Goal: Entertainment & Leisure: Consume media (video, audio)

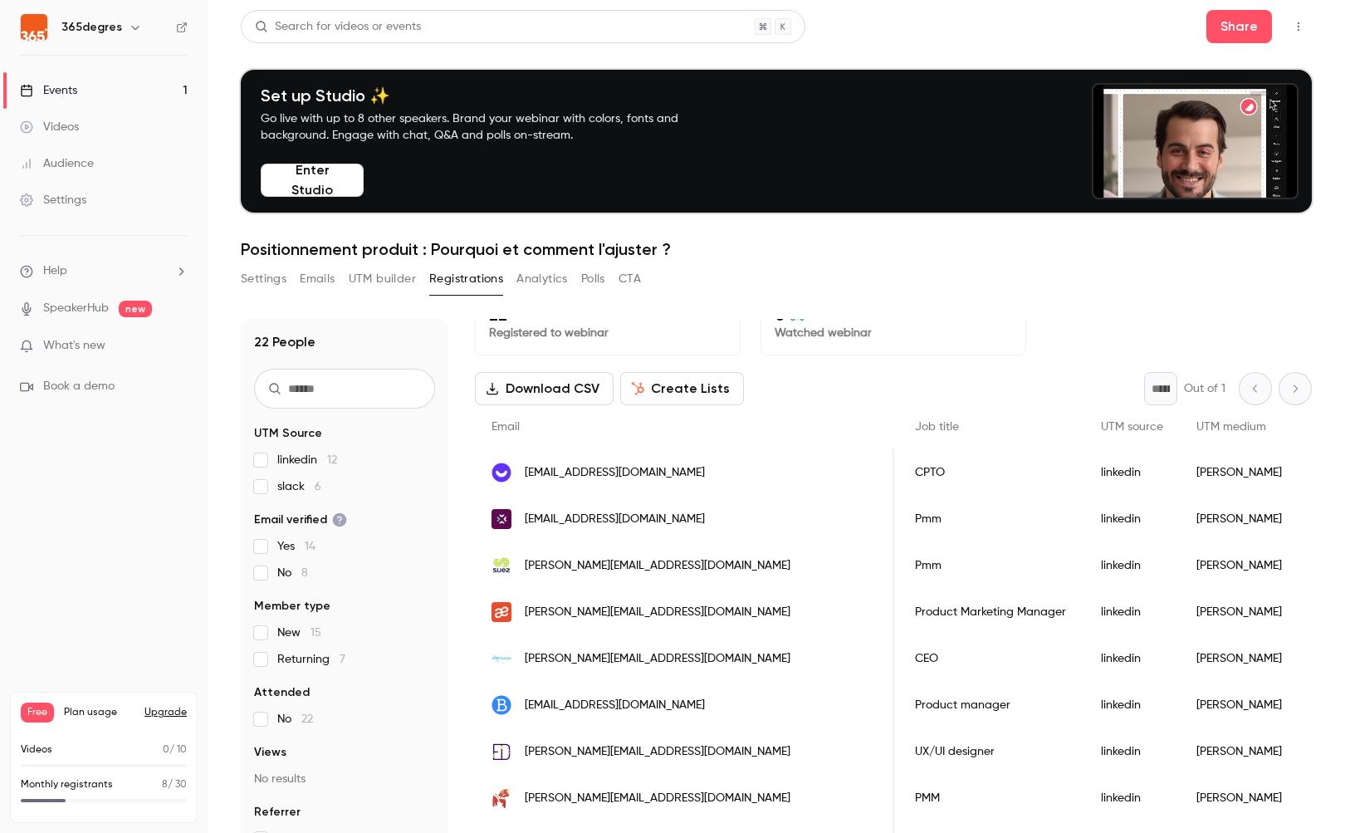
scroll to position [0, 705]
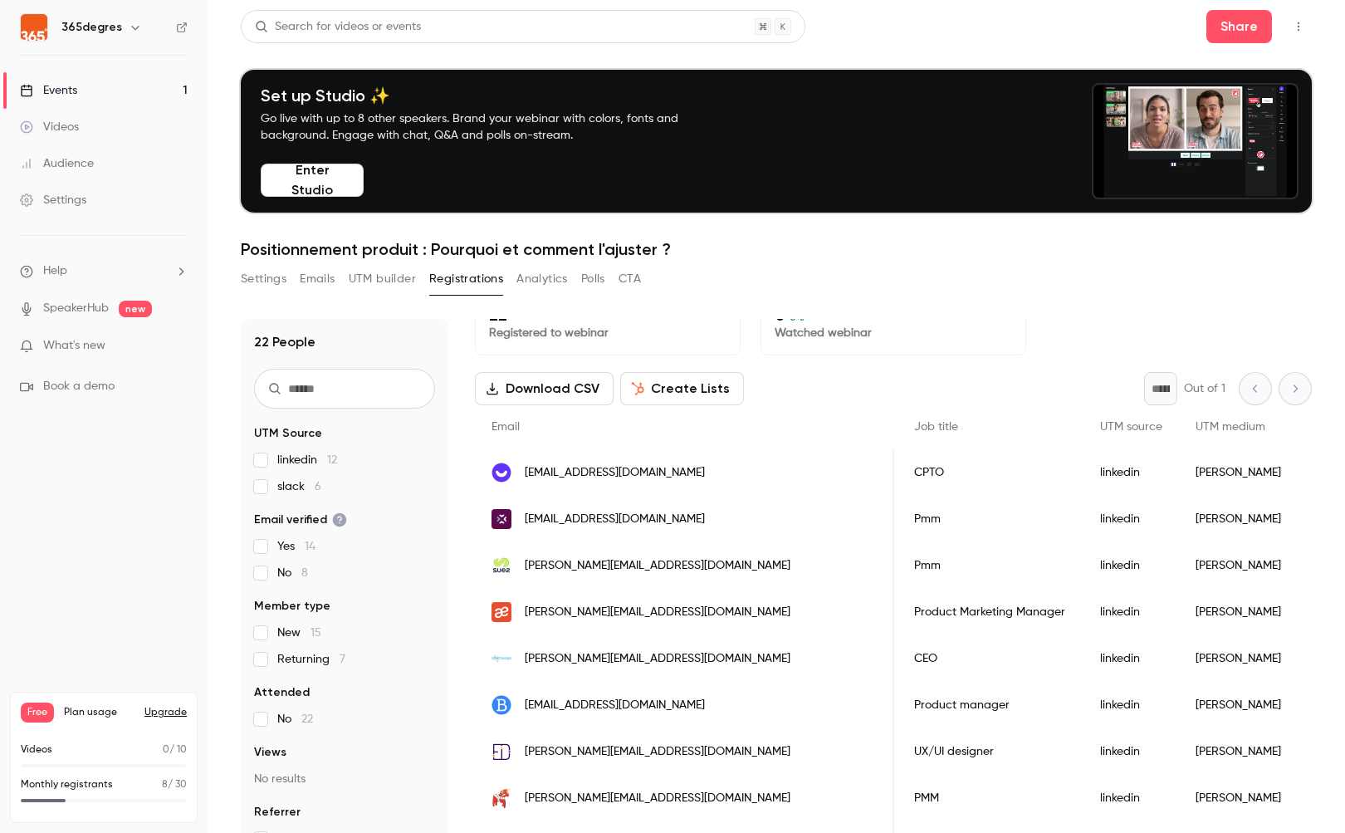
click at [553, 278] on button "Analytics" at bounding box center [541, 279] width 51 height 27
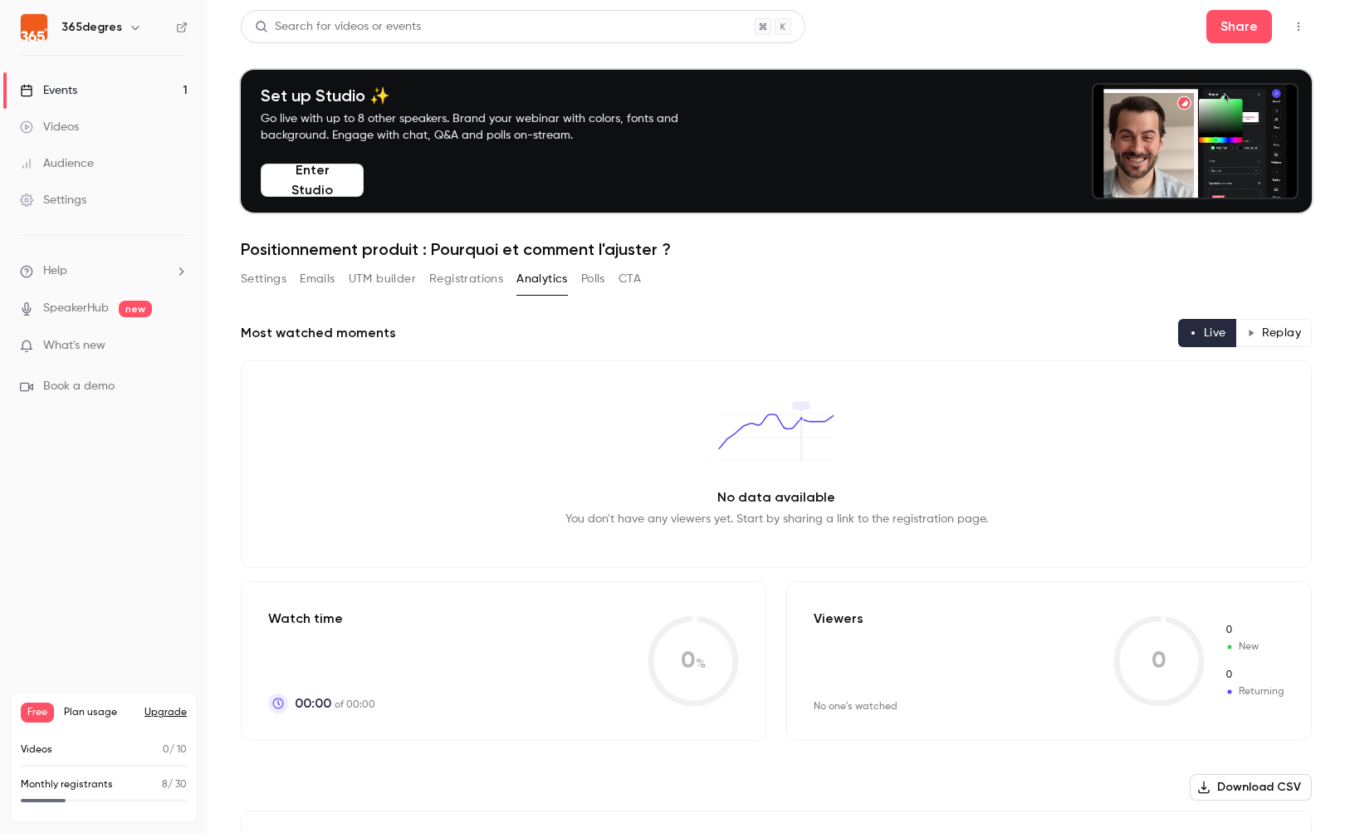
click at [385, 287] on button "UTM builder" at bounding box center [382, 279] width 67 height 27
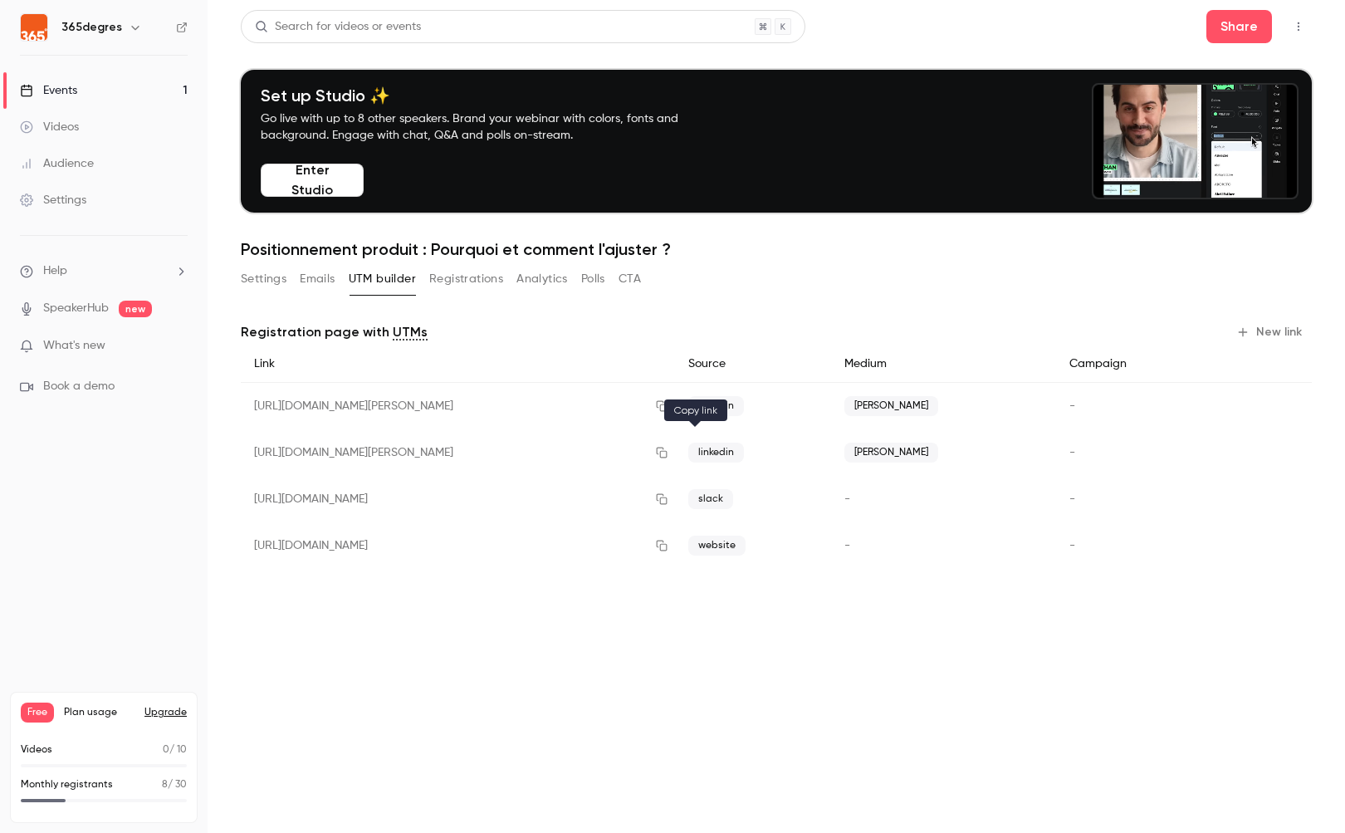
click at [668, 452] on icon "button" at bounding box center [661, 453] width 13 height 12
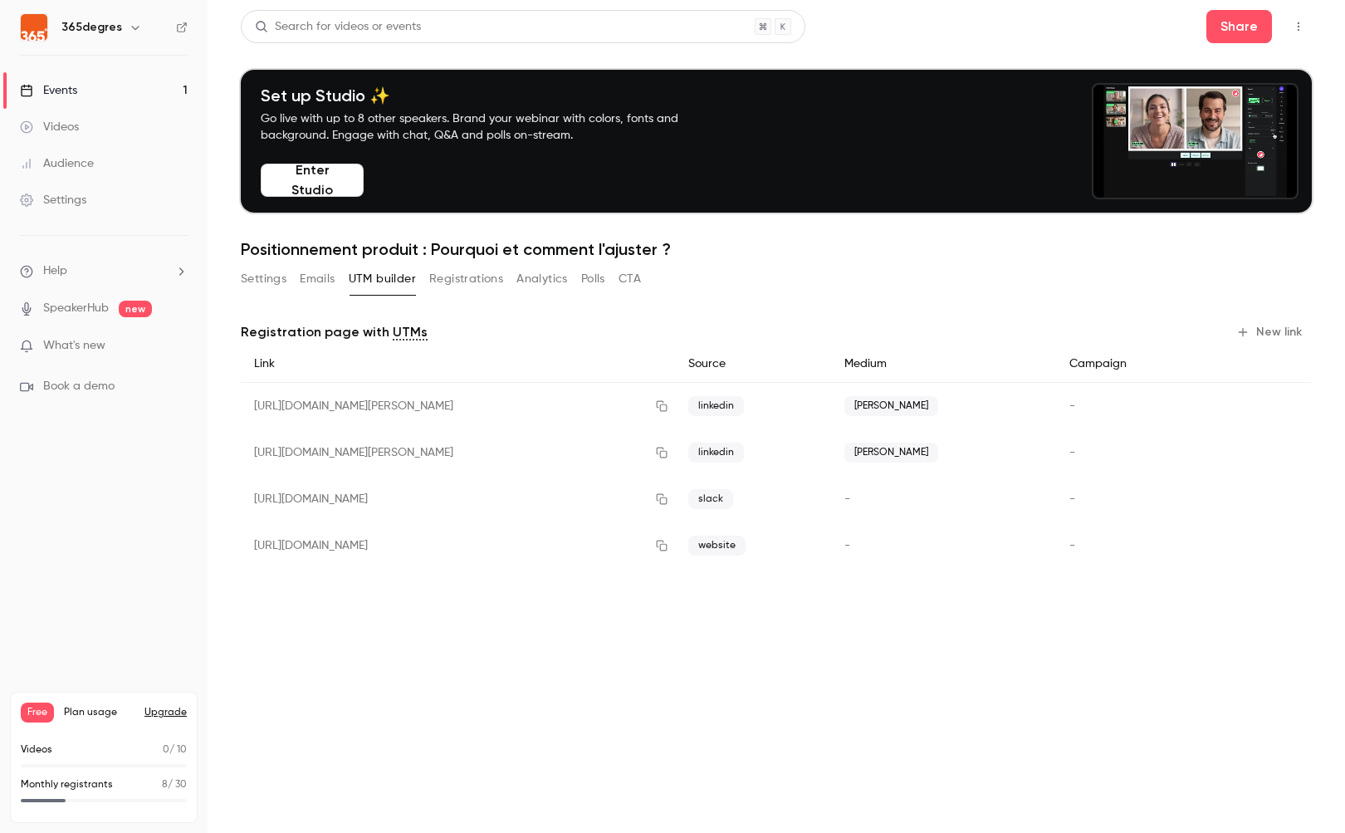
click at [472, 286] on button "Registrations" at bounding box center [466, 279] width 74 height 27
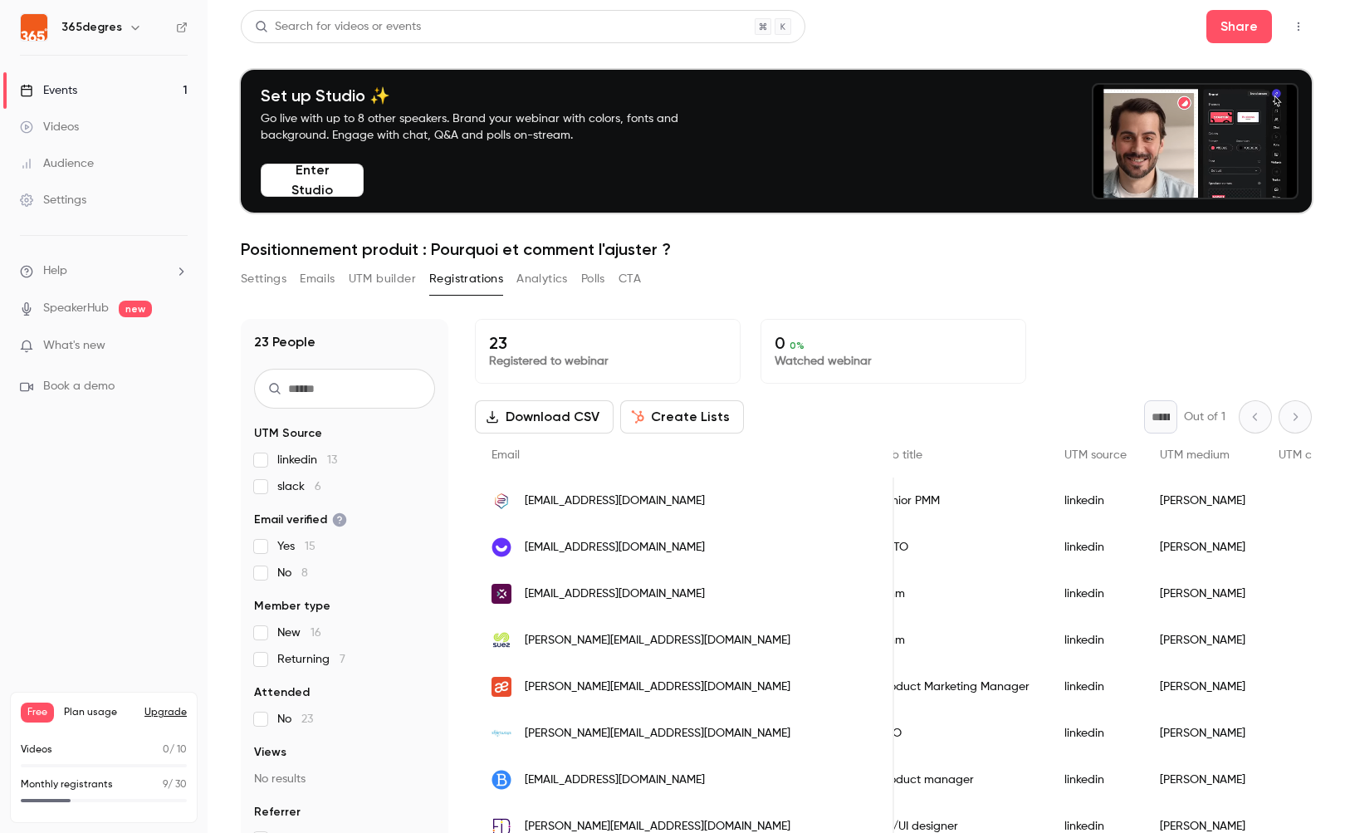
scroll to position [0, 875]
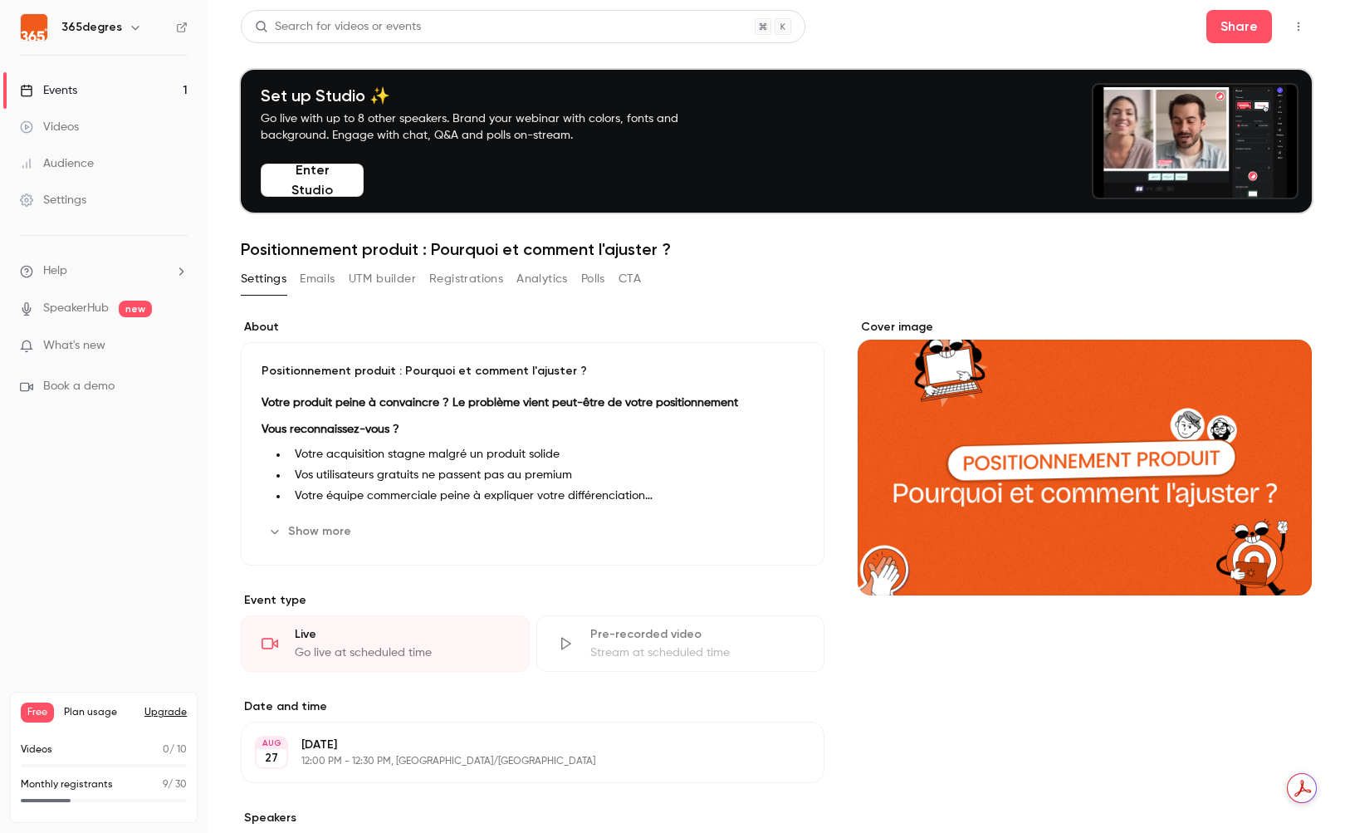
click at [462, 286] on button "Registrations" at bounding box center [466, 279] width 74 height 27
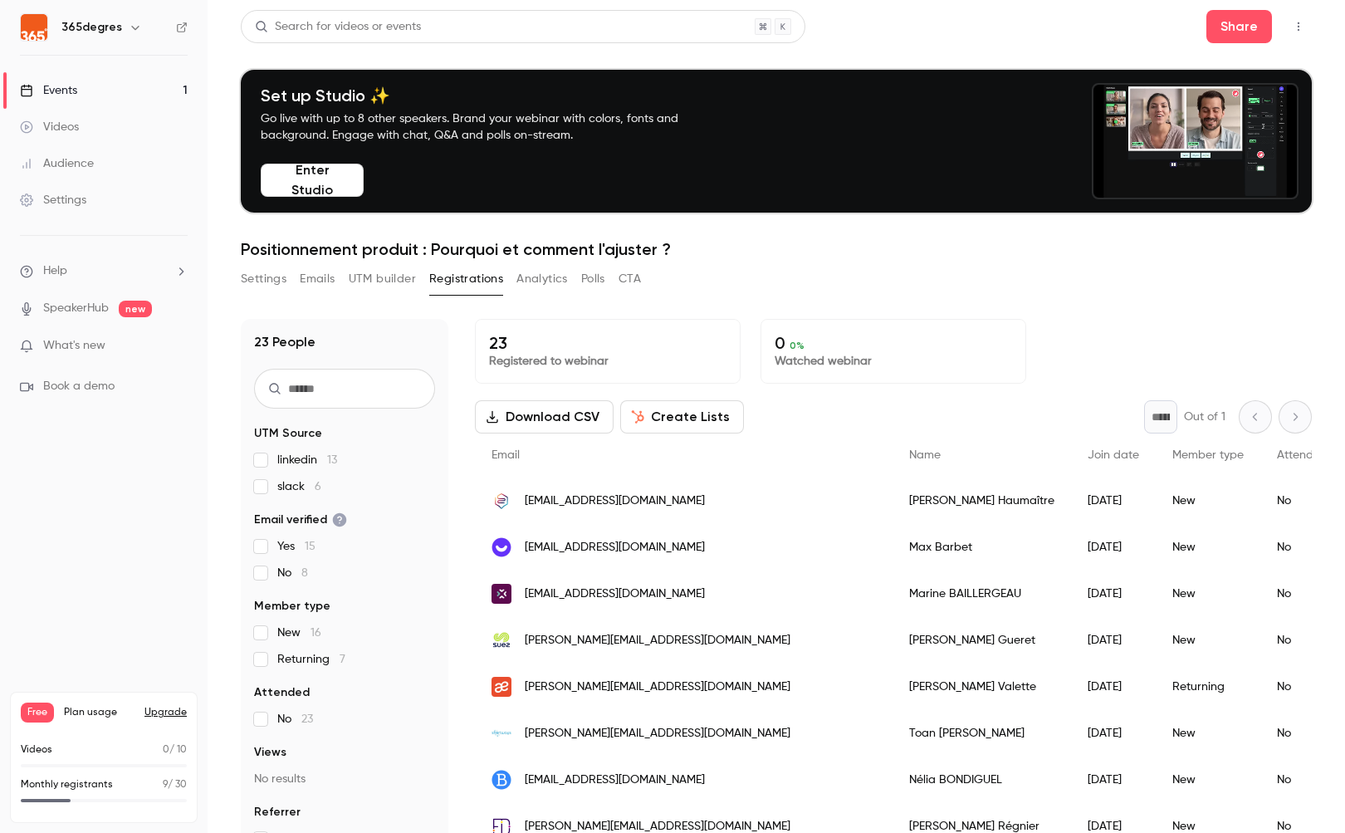
click at [1304, 26] on icon "button" at bounding box center [1298, 27] width 13 height 12
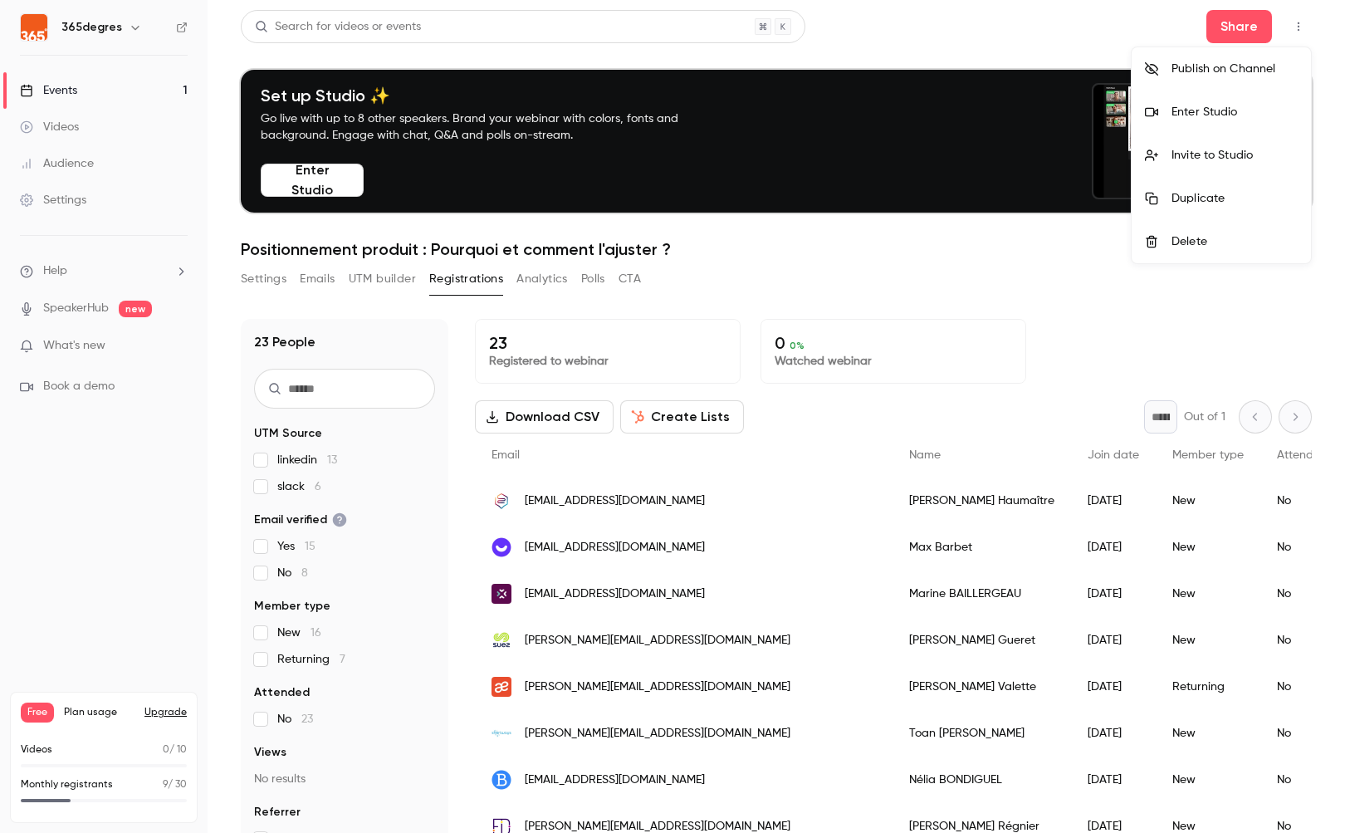
click at [61, 37] on div at bounding box center [672, 416] width 1345 height 833
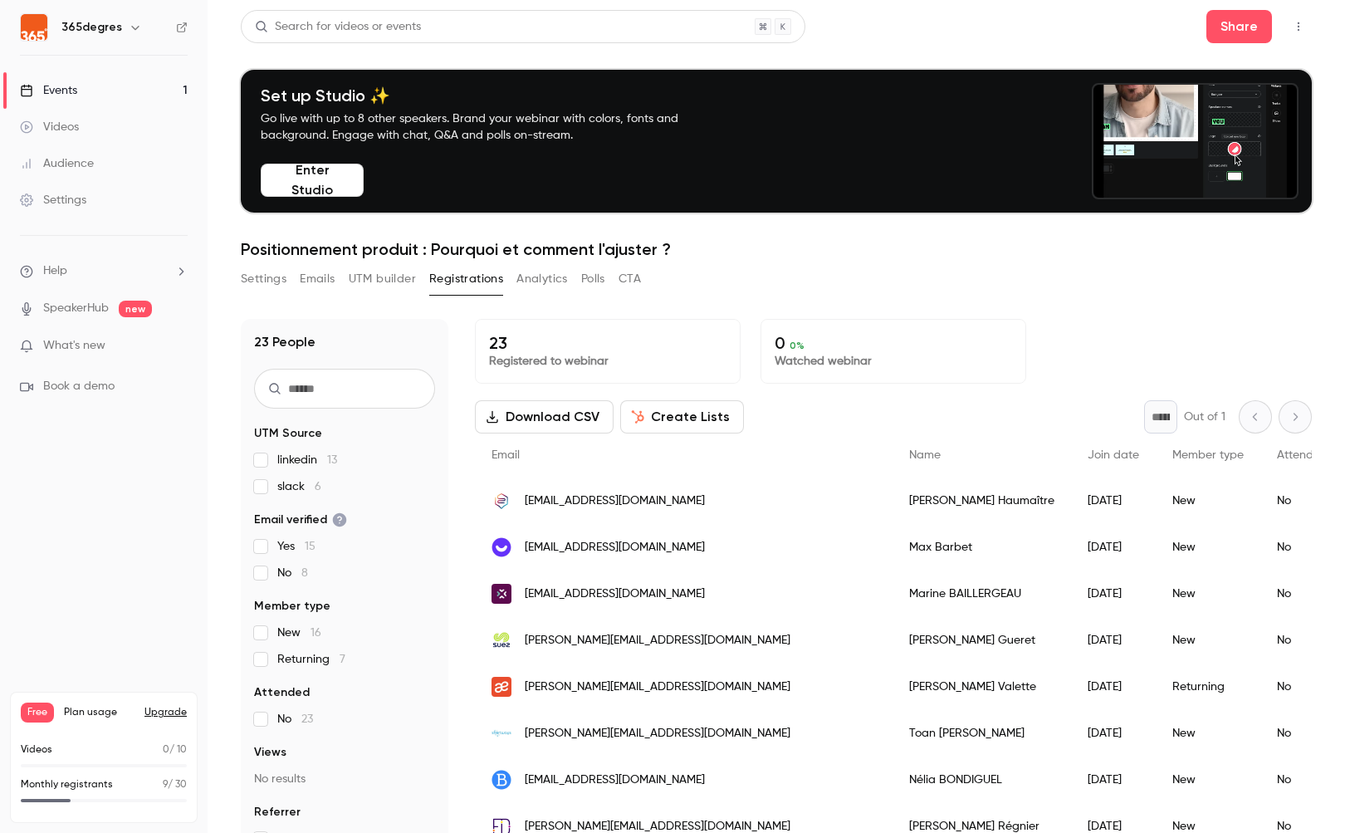
click at [81, 34] on h6 "365degres" at bounding box center [91, 27] width 61 height 17
click at [84, 25] on h6 "365degres" at bounding box center [91, 27] width 61 height 17
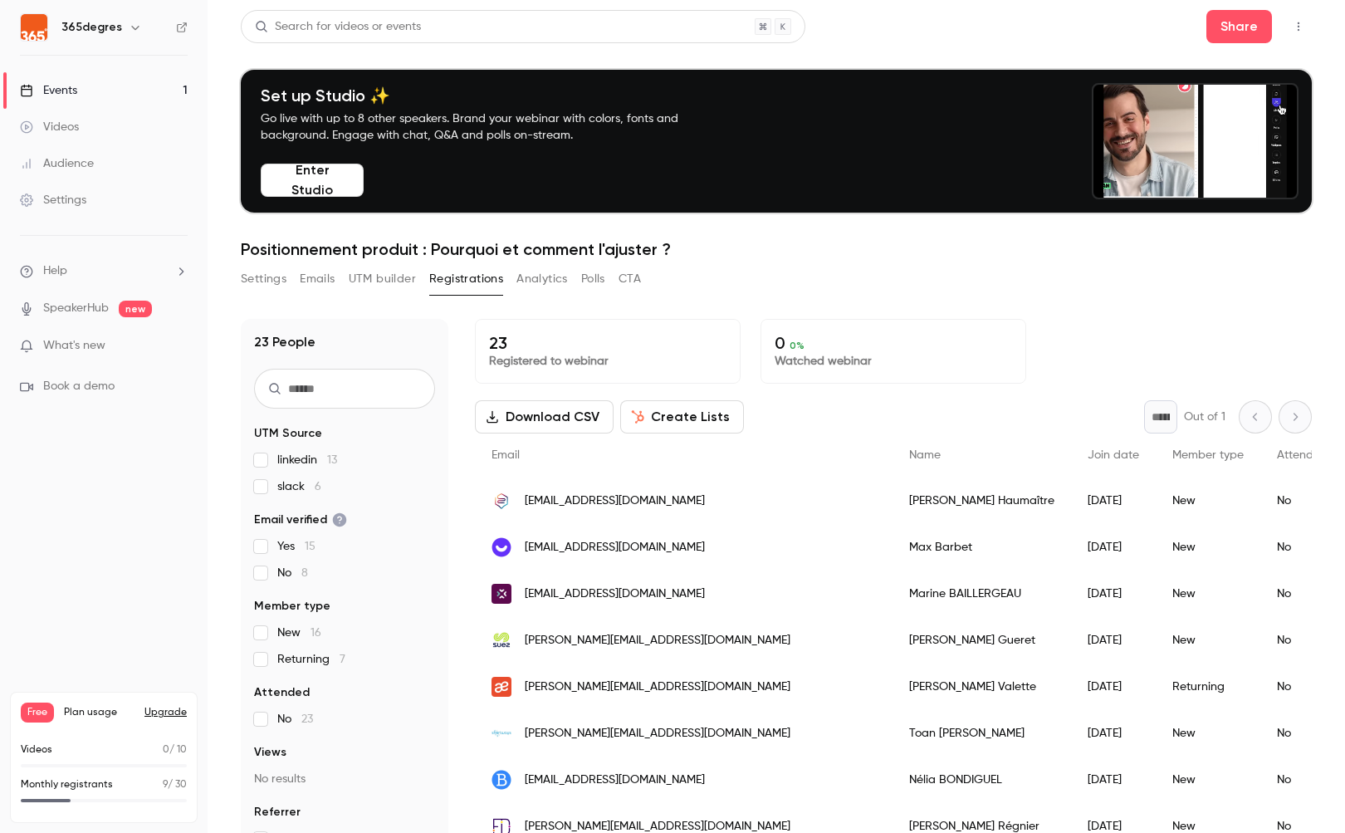
click at [129, 26] on icon "button" at bounding box center [135, 27] width 13 height 13
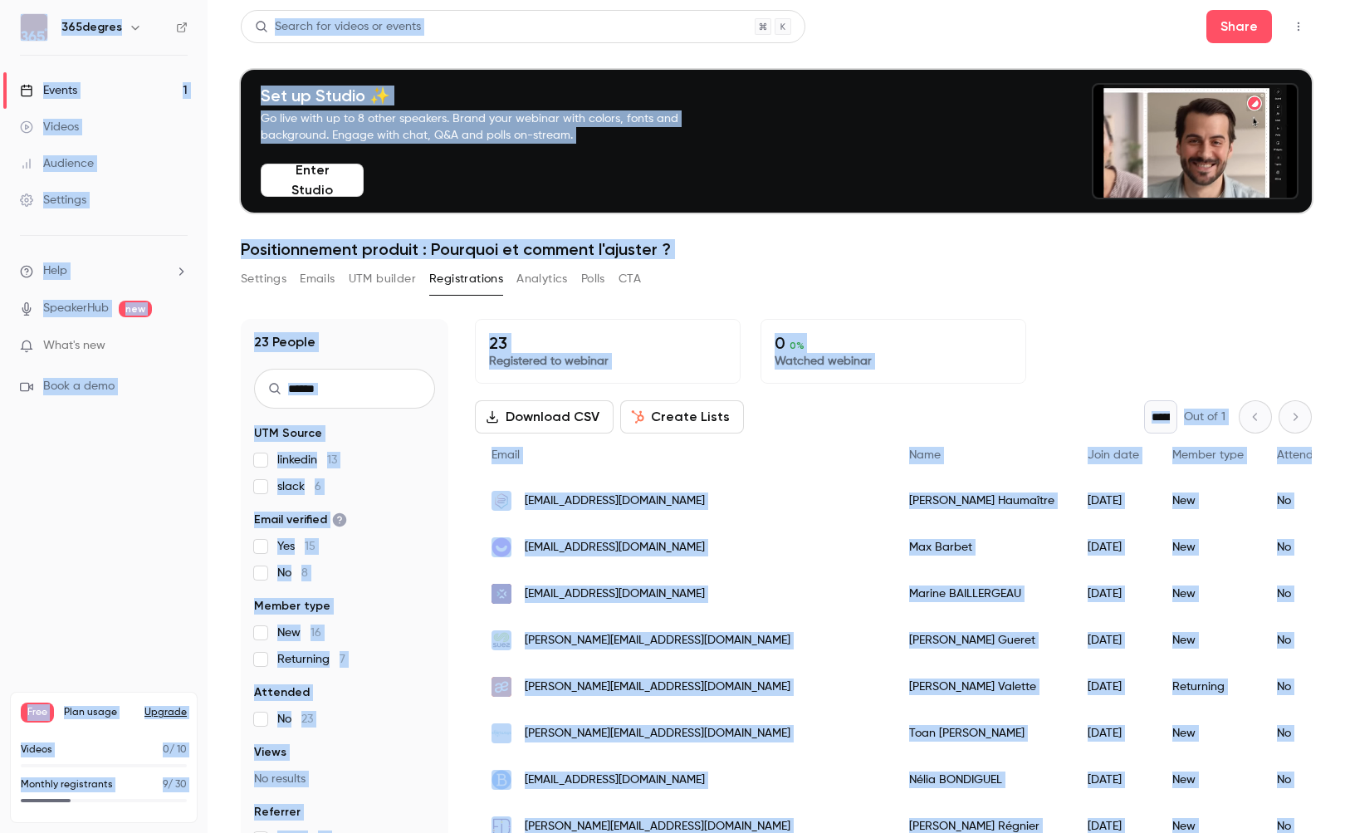
click at [125, 24] on button "button" at bounding box center [135, 27] width 20 height 20
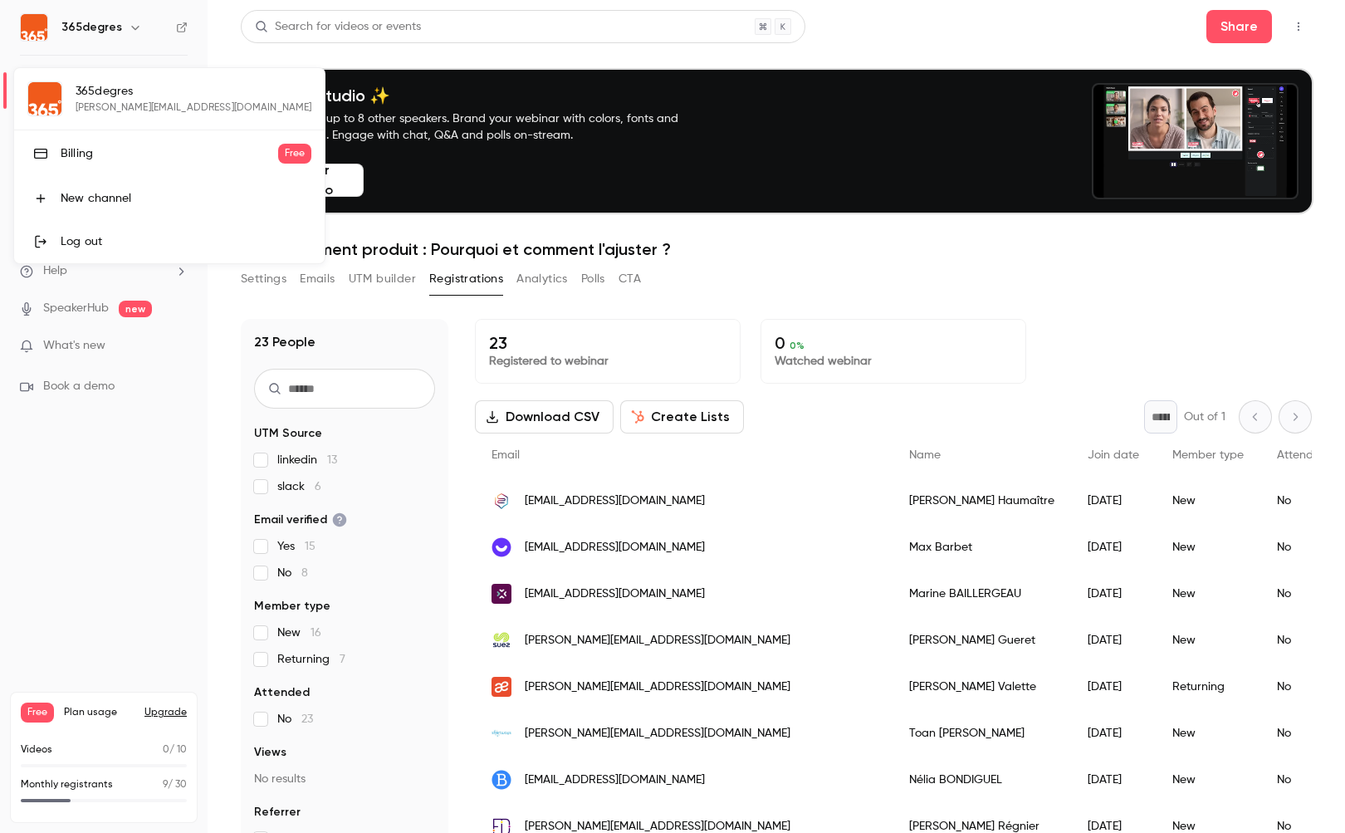
click at [53, 90] on div "365degres helene@365degres.fr Billing Free New channel Log out" at bounding box center [169, 165] width 311 height 195
click at [132, 419] on div at bounding box center [672, 416] width 1345 height 833
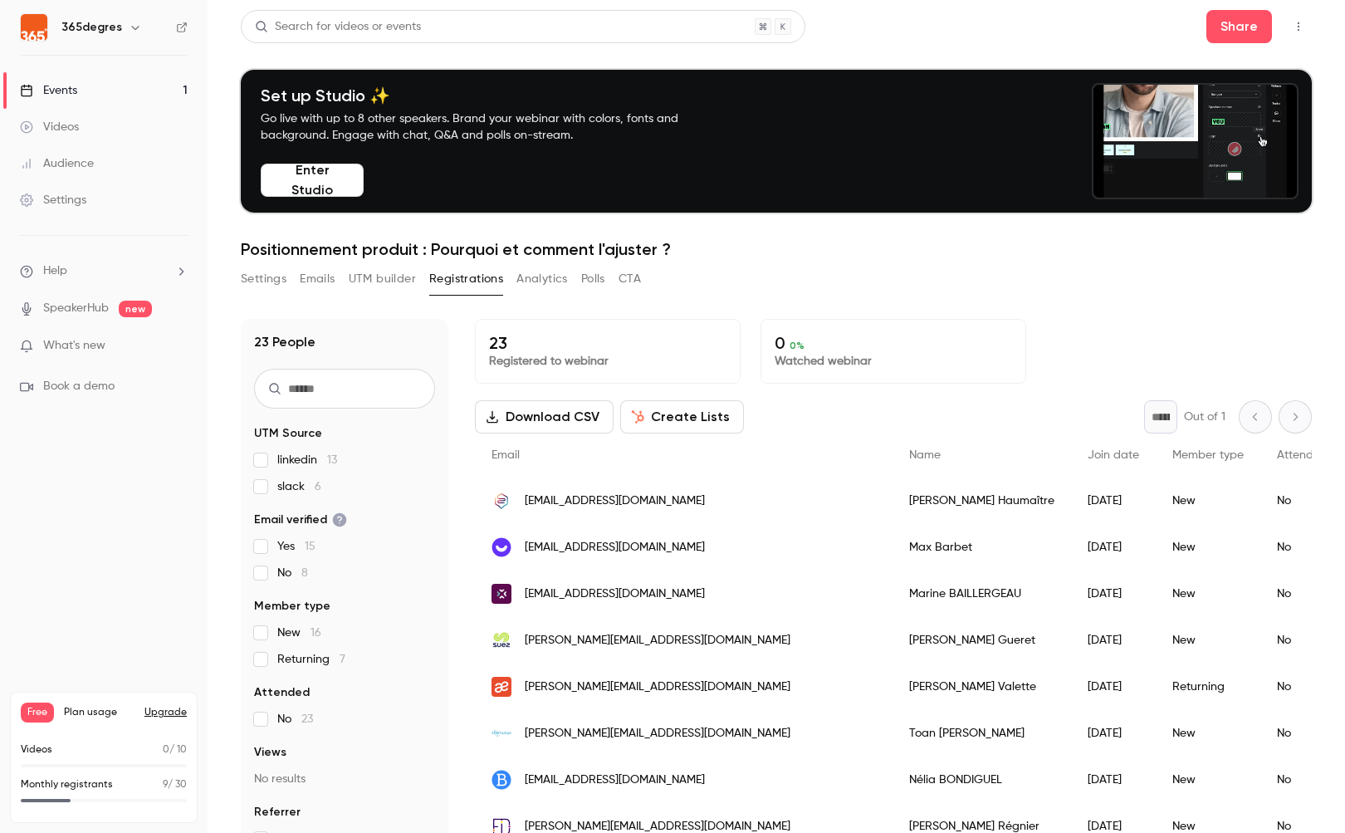
click at [55, 82] on div "Events" at bounding box center [48, 90] width 57 height 17
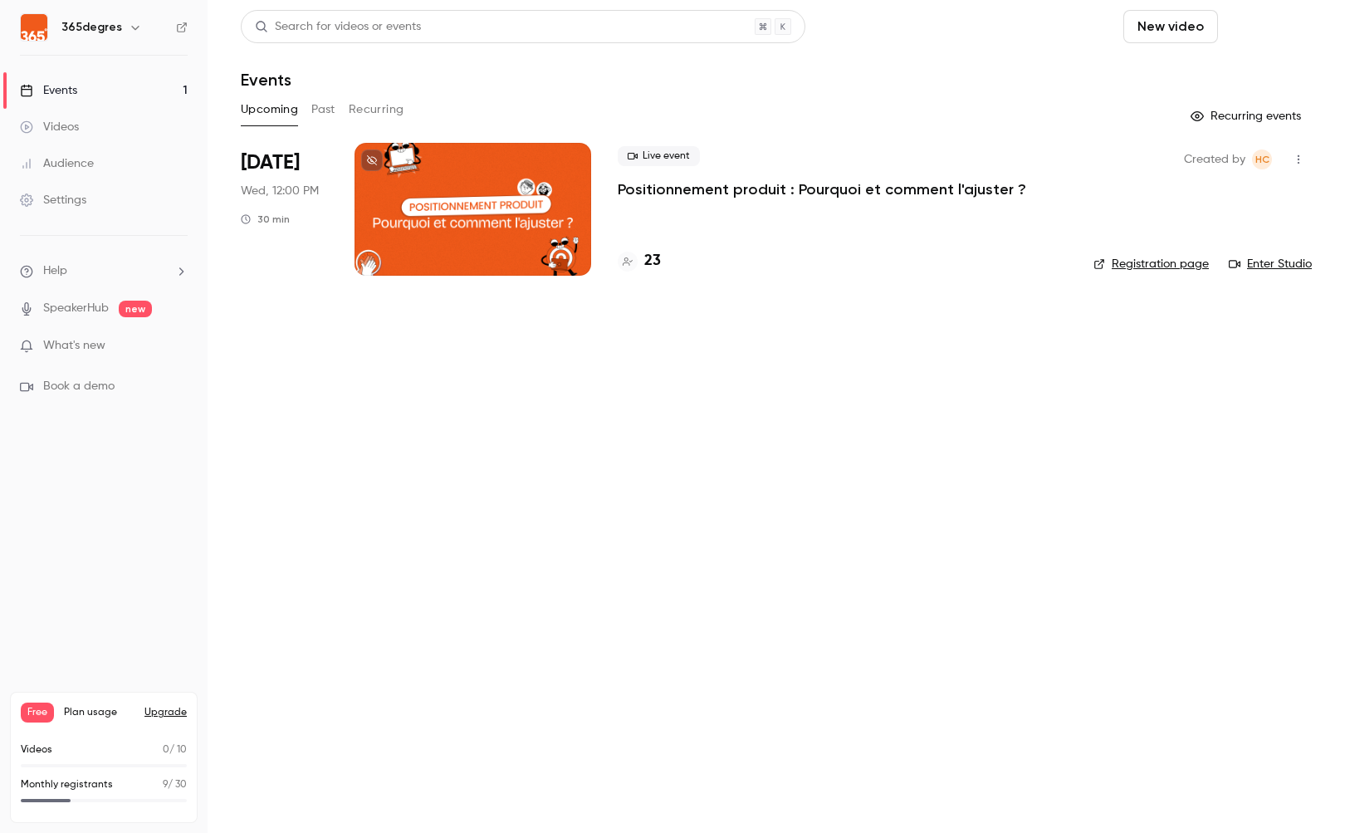
click at [1272, 28] on button "Schedule" at bounding box center [1268, 26] width 87 height 33
click at [1246, 71] on div "One time event" at bounding box center [1235, 72] width 126 height 17
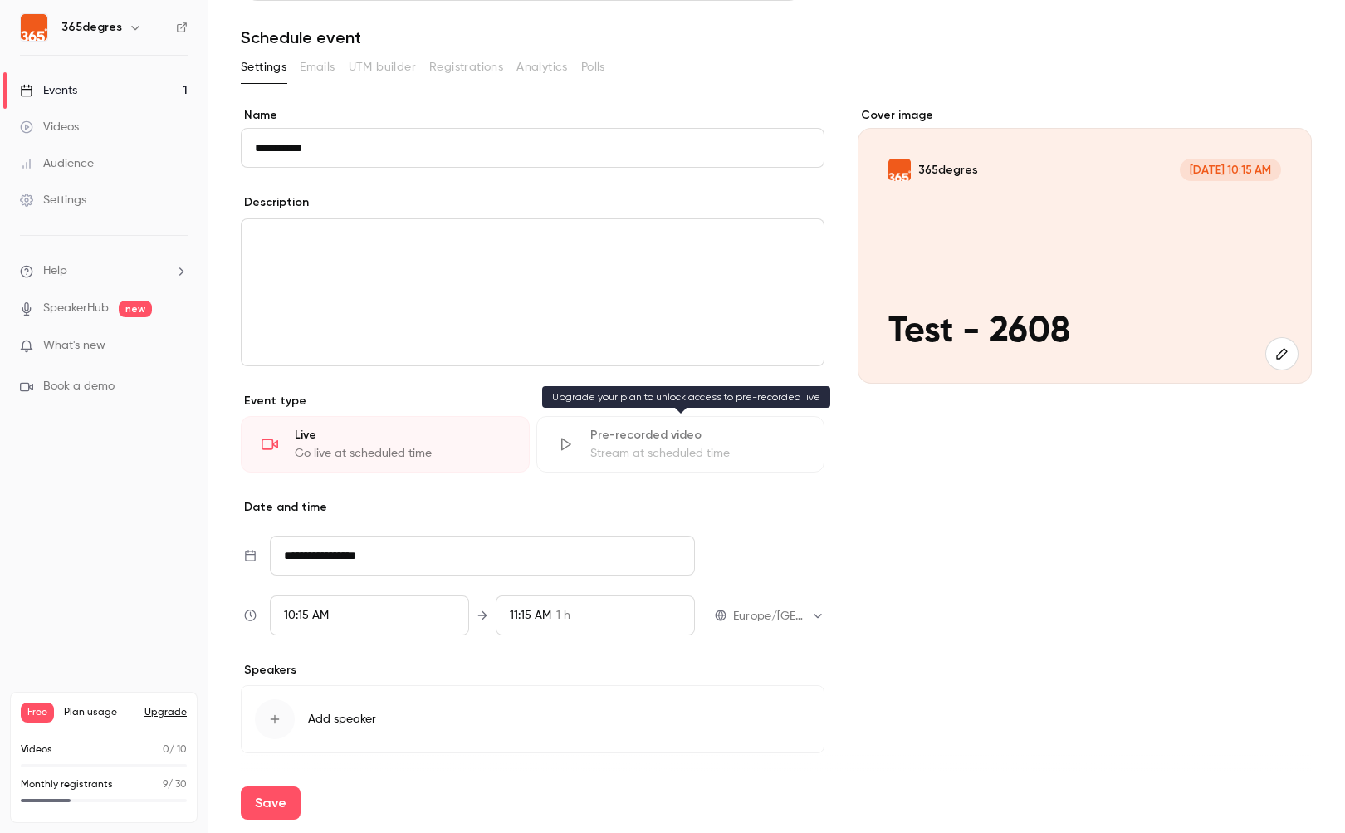
scroll to position [95, 0]
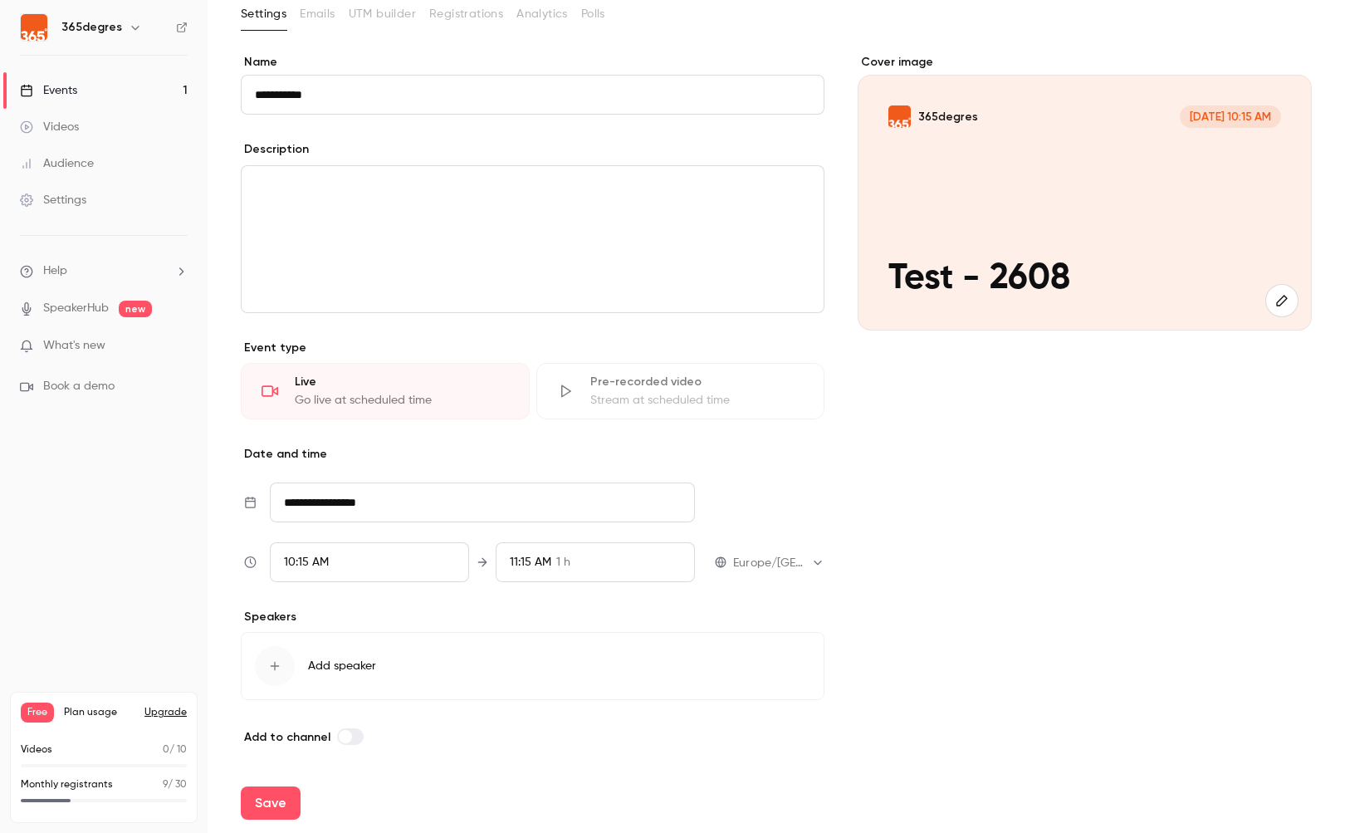
type input "**********"
click at [347, 570] on div "10:15 AM" at bounding box center [369, 562] width 199 height 40
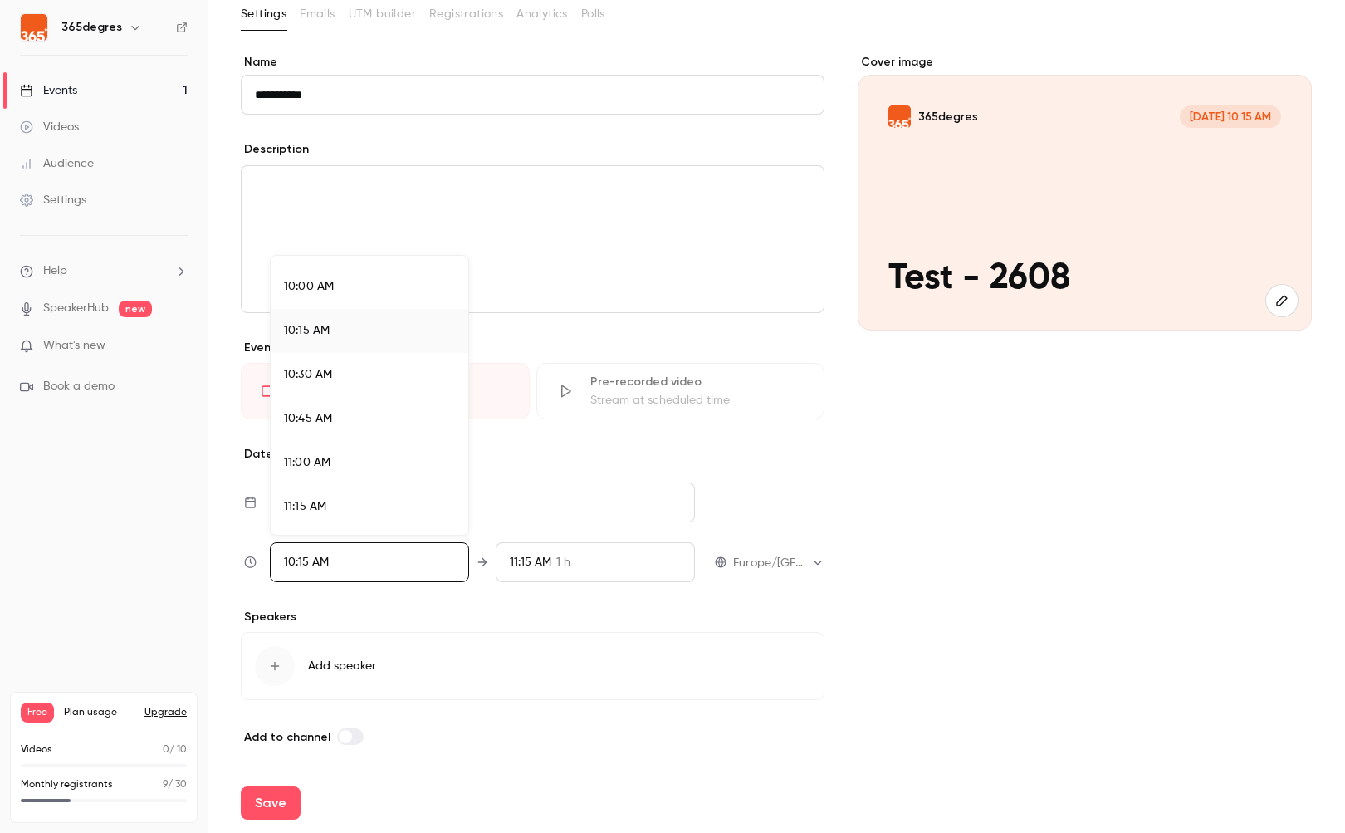
scroll to position [1753, 0]
click at [369, 452] on div "11:00 AM" at bounding box center [369, 460] width 171 height 17
click at [614, 561] on div at bounding box center [672, 416] width 1345 height 833
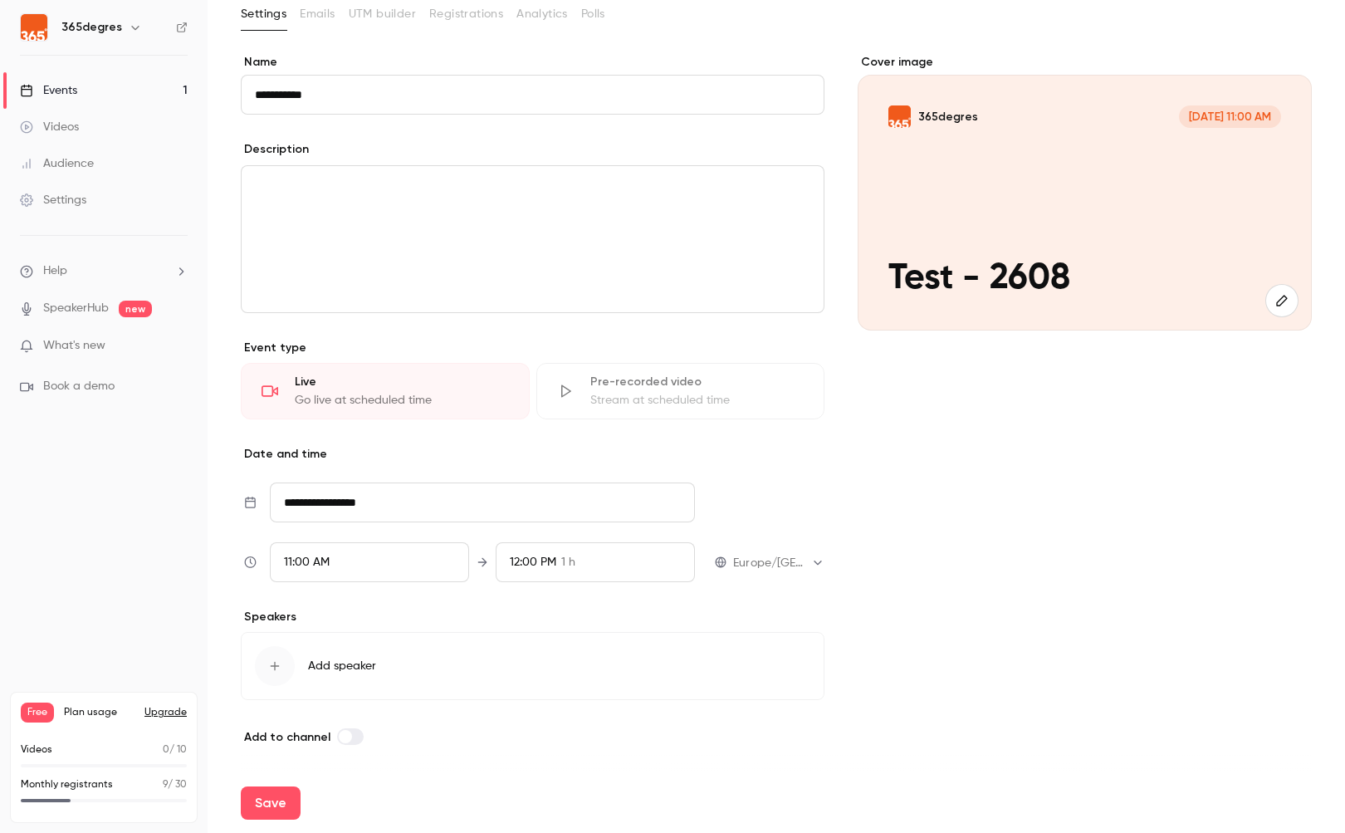
click at [587, 558] on div "12:00 PM 1 h" at bounding box center [595, 562] width 199 height 40
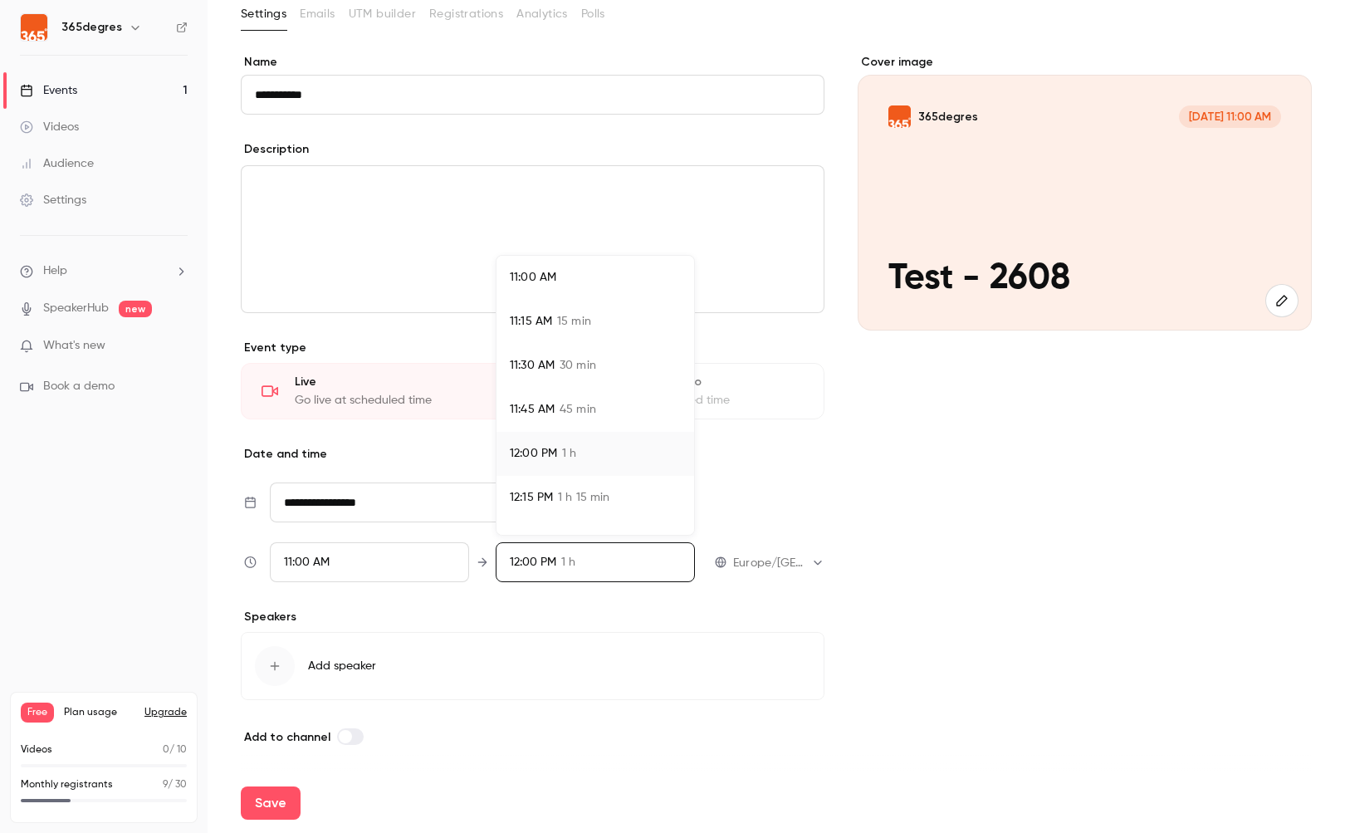
click at [563, 361] on span "30 min" at bounding box center [578, 365] width 37 height 17
click at [656, 610] on div at bounding box center [672, 416] width 1345 height 833
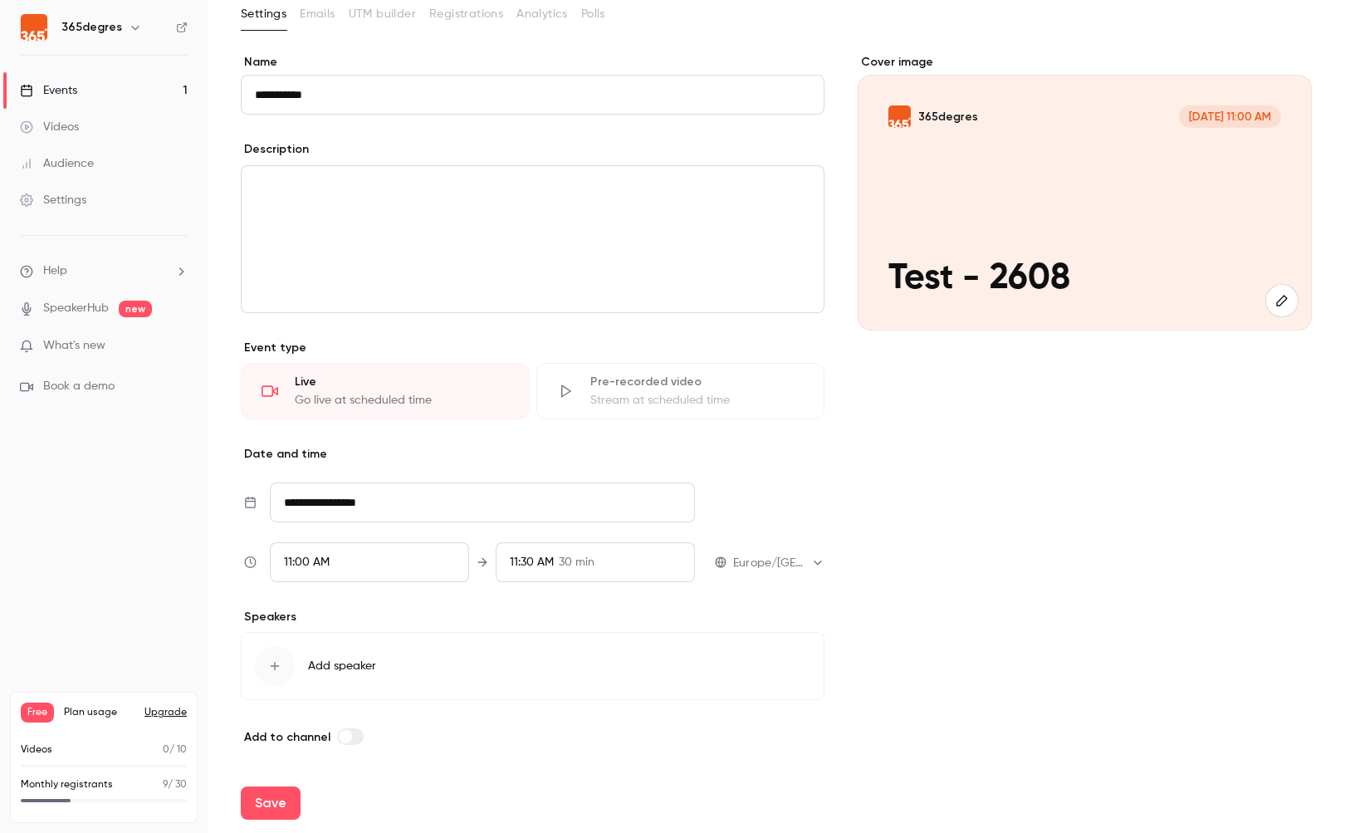
click at [279, 795] on button "Save" at bounding box center [271, 802] width 60 height 33
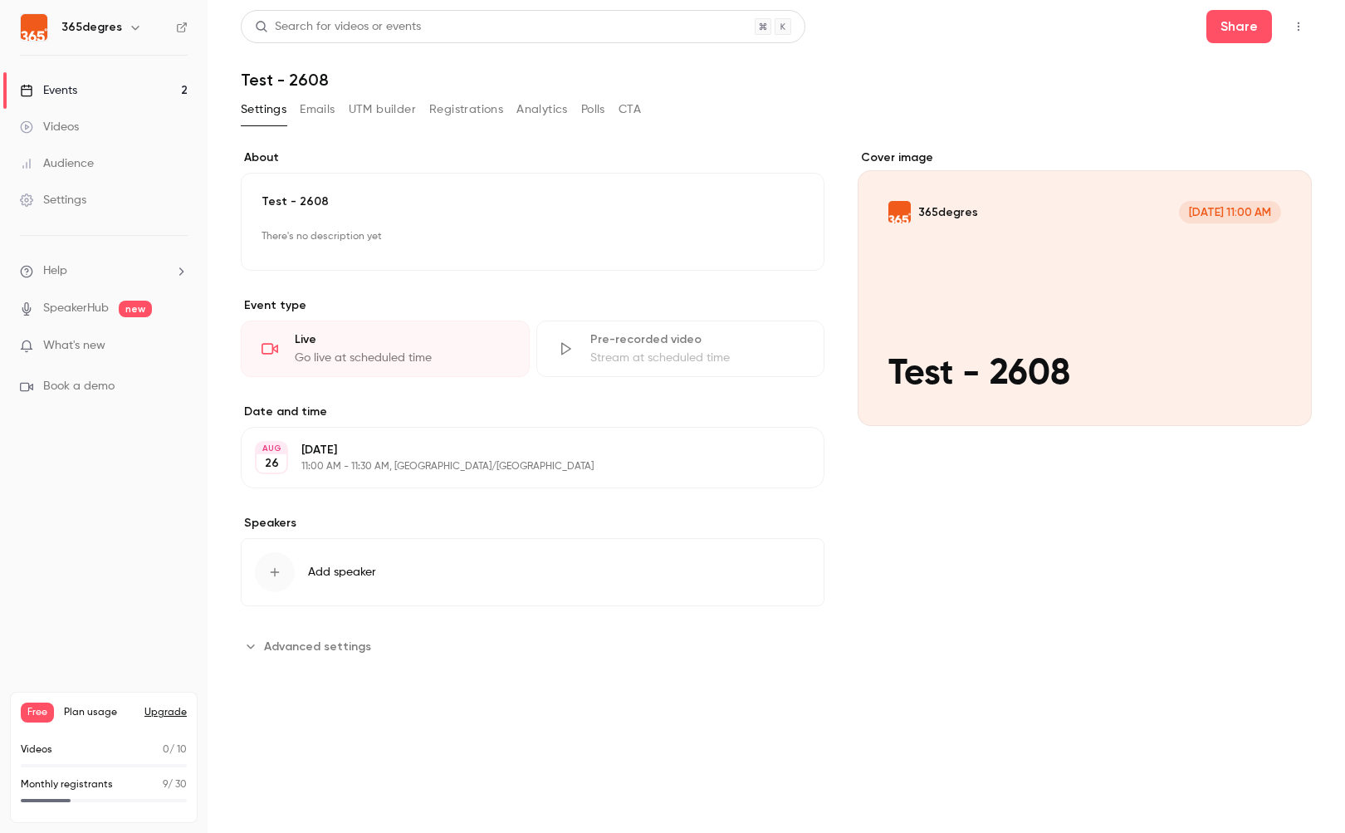
click at [322, 582] on button "Add speaker" at bounding box center [533, 572] width 584 height 68
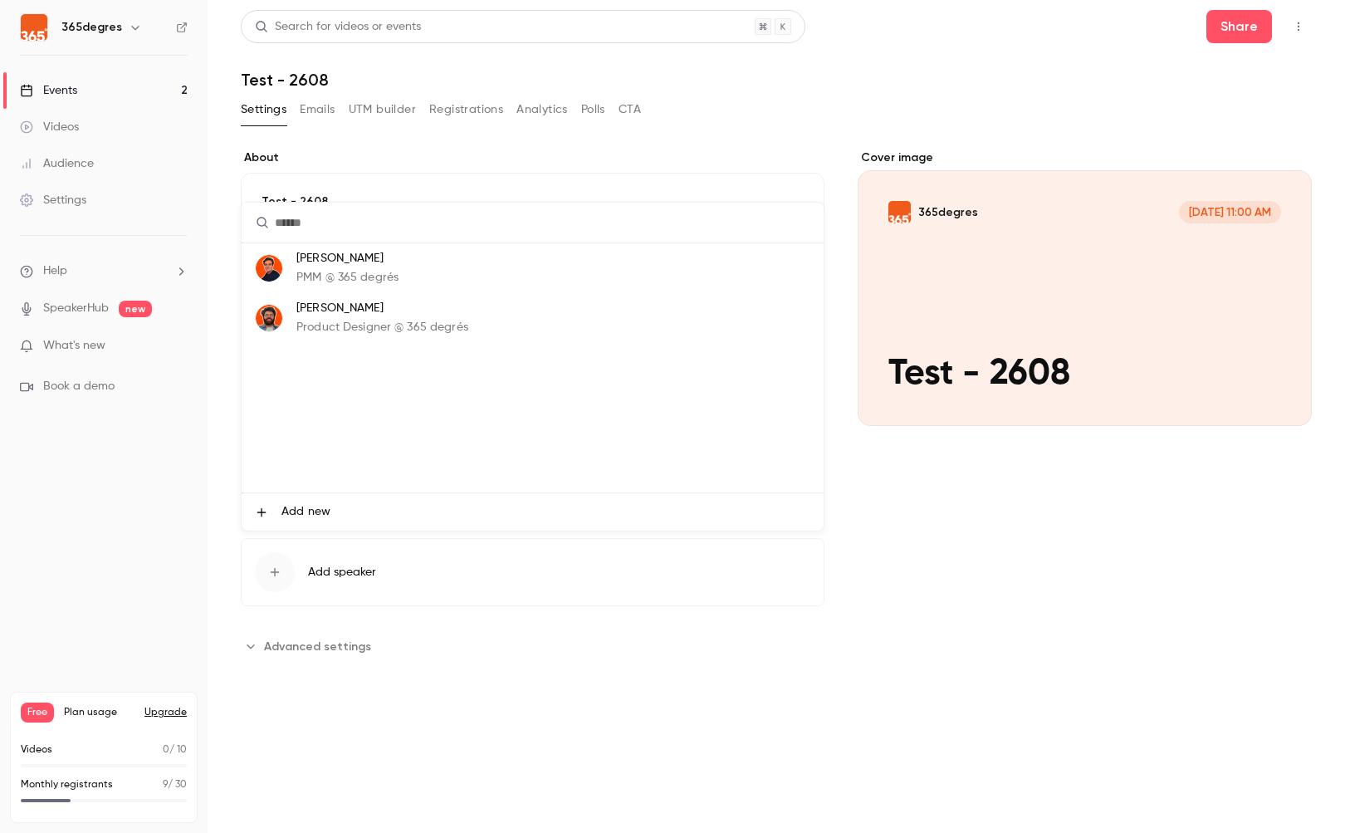
click at [343, 316] on p "Doriann Defemme" at bounding box center [382, 308] width 172 height 17
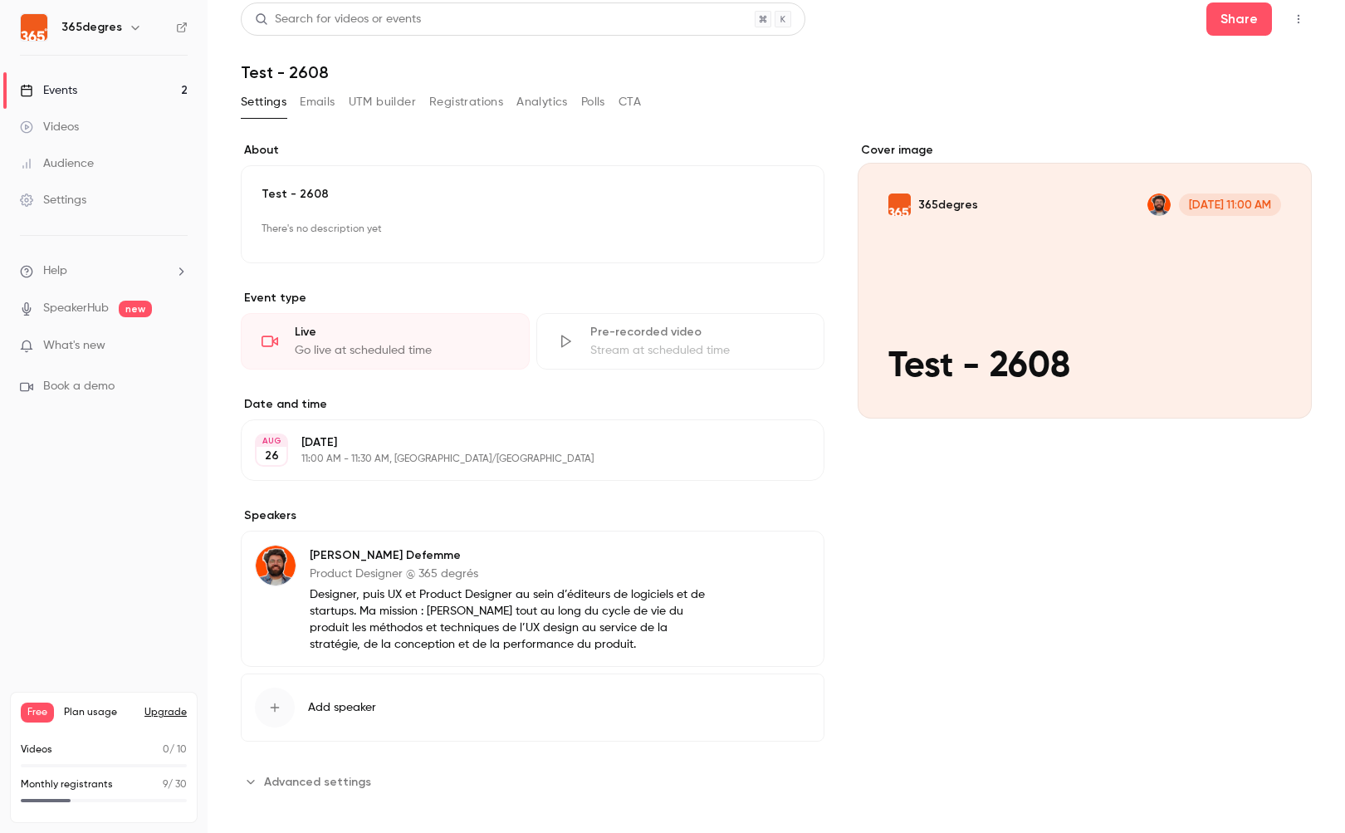
click at [339, 715] on span "Add speaker" at bounding box center [342, 707] width 68 height 17
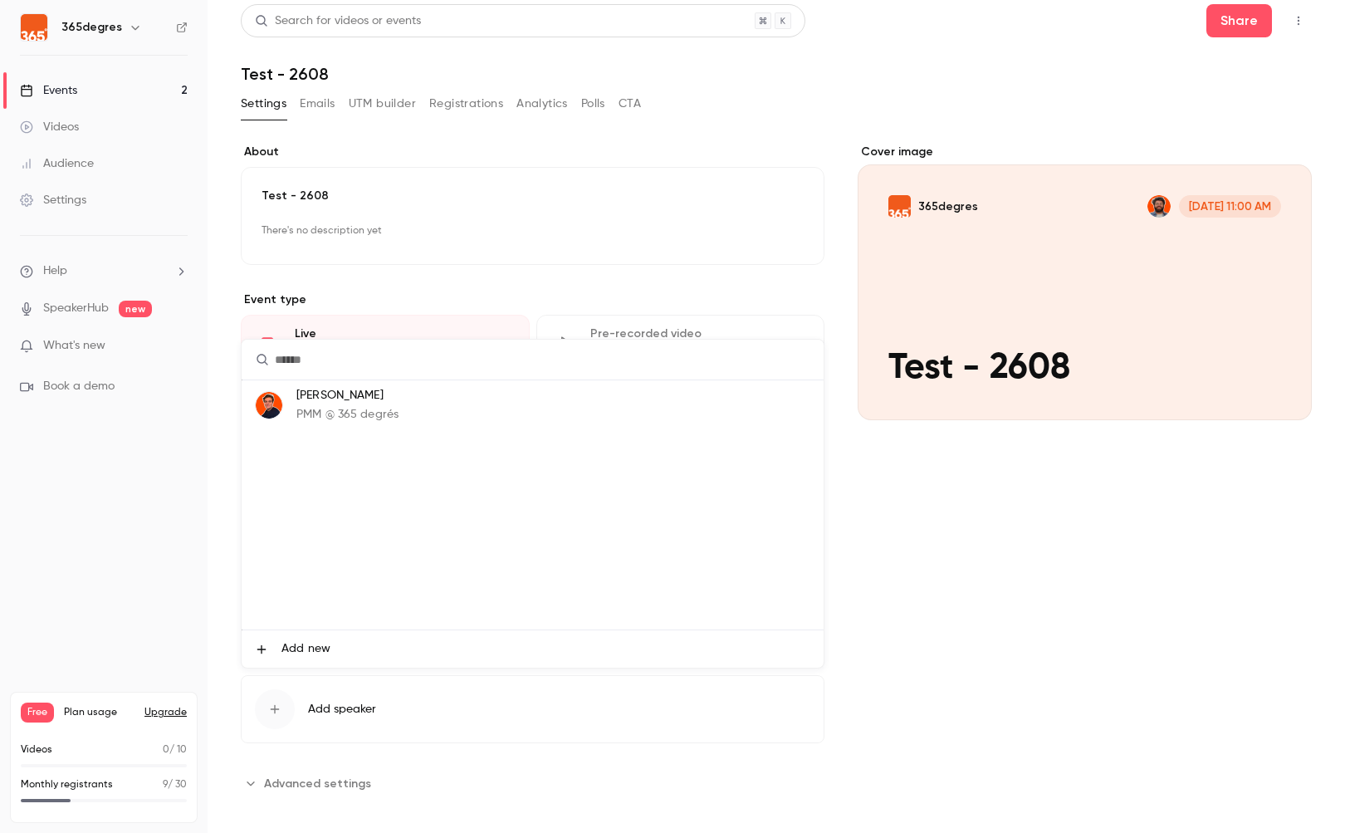
click at [348, 398] on p "Hélène CHOMIENNE" at bounding box center [347, 395] width 102 height 17
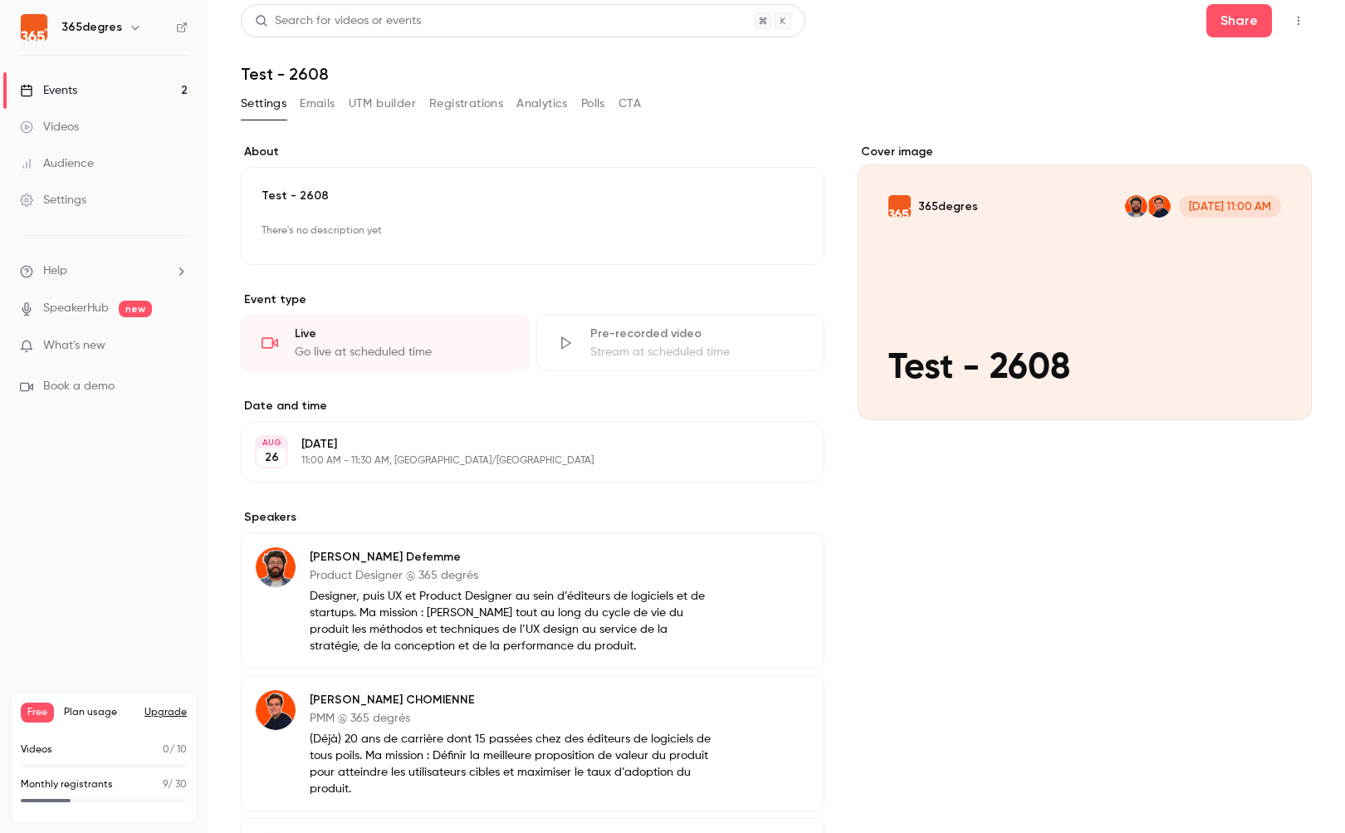
click at [928, 536] on div "Cover image 365degres Aug 26, 11:00 AM Test - 2608" at bounding box center [1085, 541] width 454 height 795
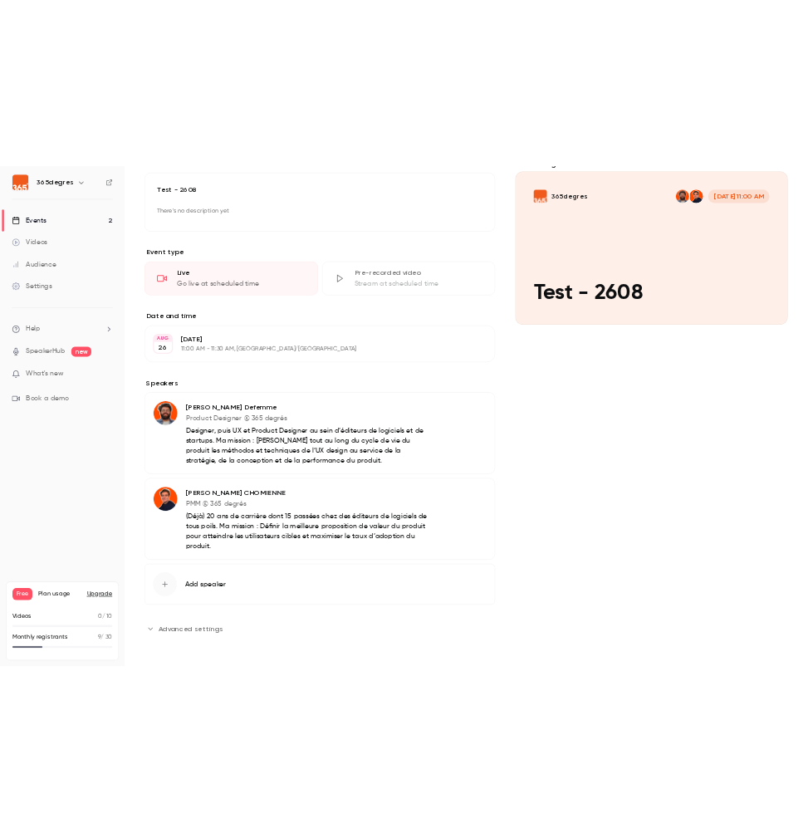
scroll to position [0, 0]
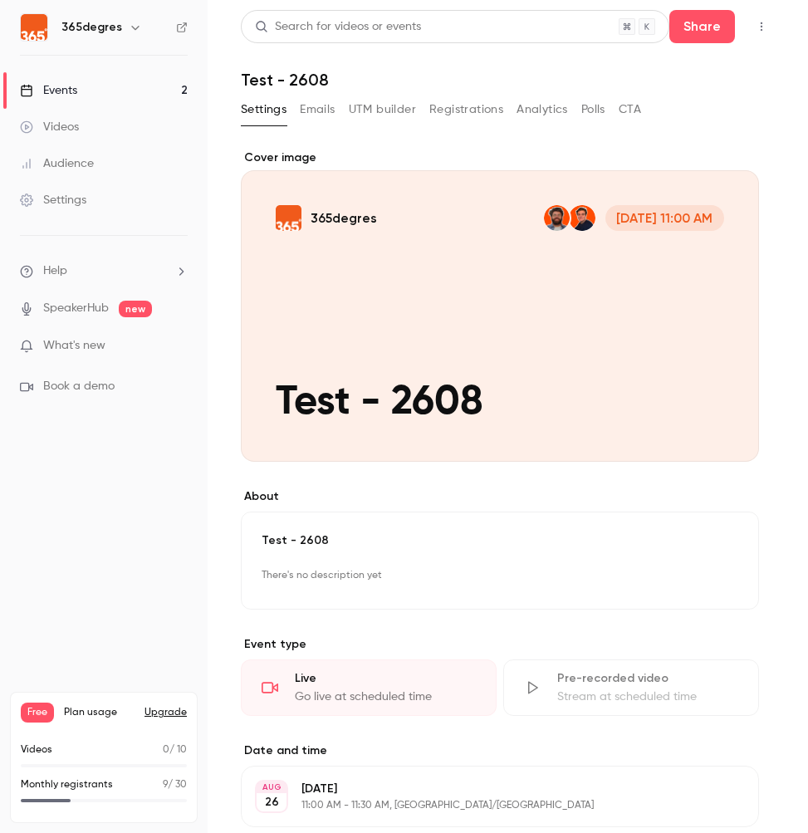
click at [61, 712] on div "Free Plan usage Upgrade" at bounding box center [104, 712] width 166 height 20
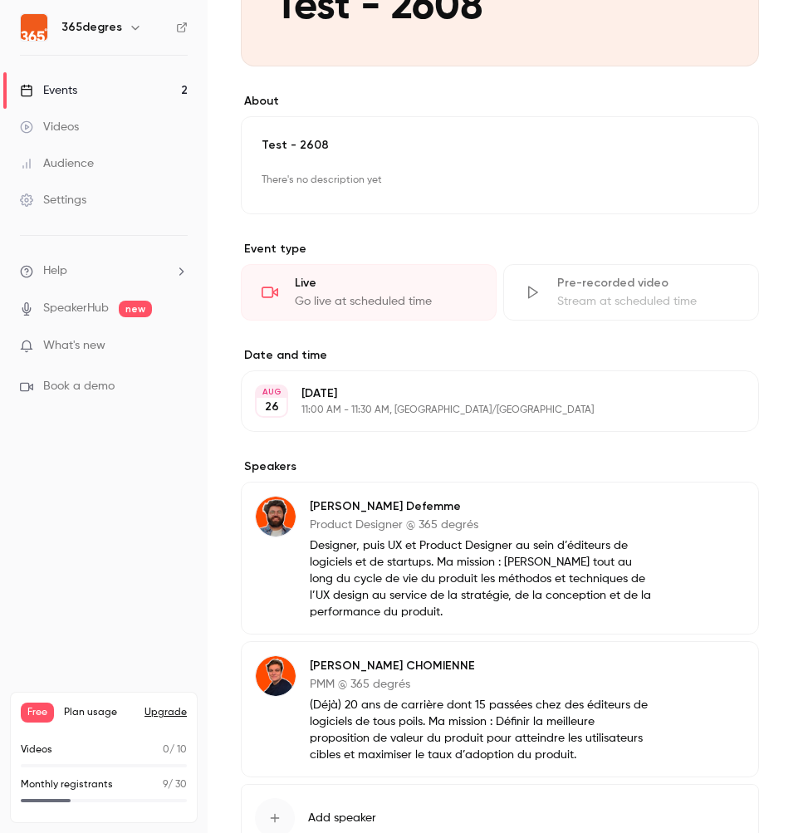
scroll to position [517, 0]
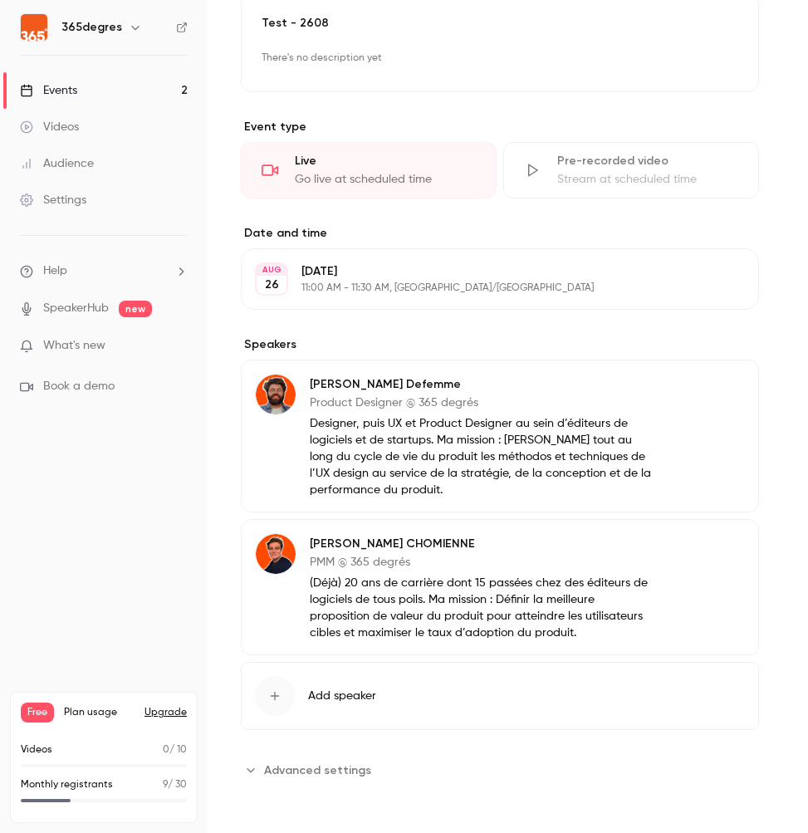
drag, startPoint x: 200, startPoint y: 817, endPoint x: 210, endPoint y: 801, distance: 18.7
click at [201, 815] on div "Free Plan usage Upgrade Videos 0 / 10 Monthly registrants 9 / 30" at bounding box center [104, 757] width 208 height 151
click at [299, 770] on span "Advanced settings" at bounding box center [317, 769] width 107 height 17
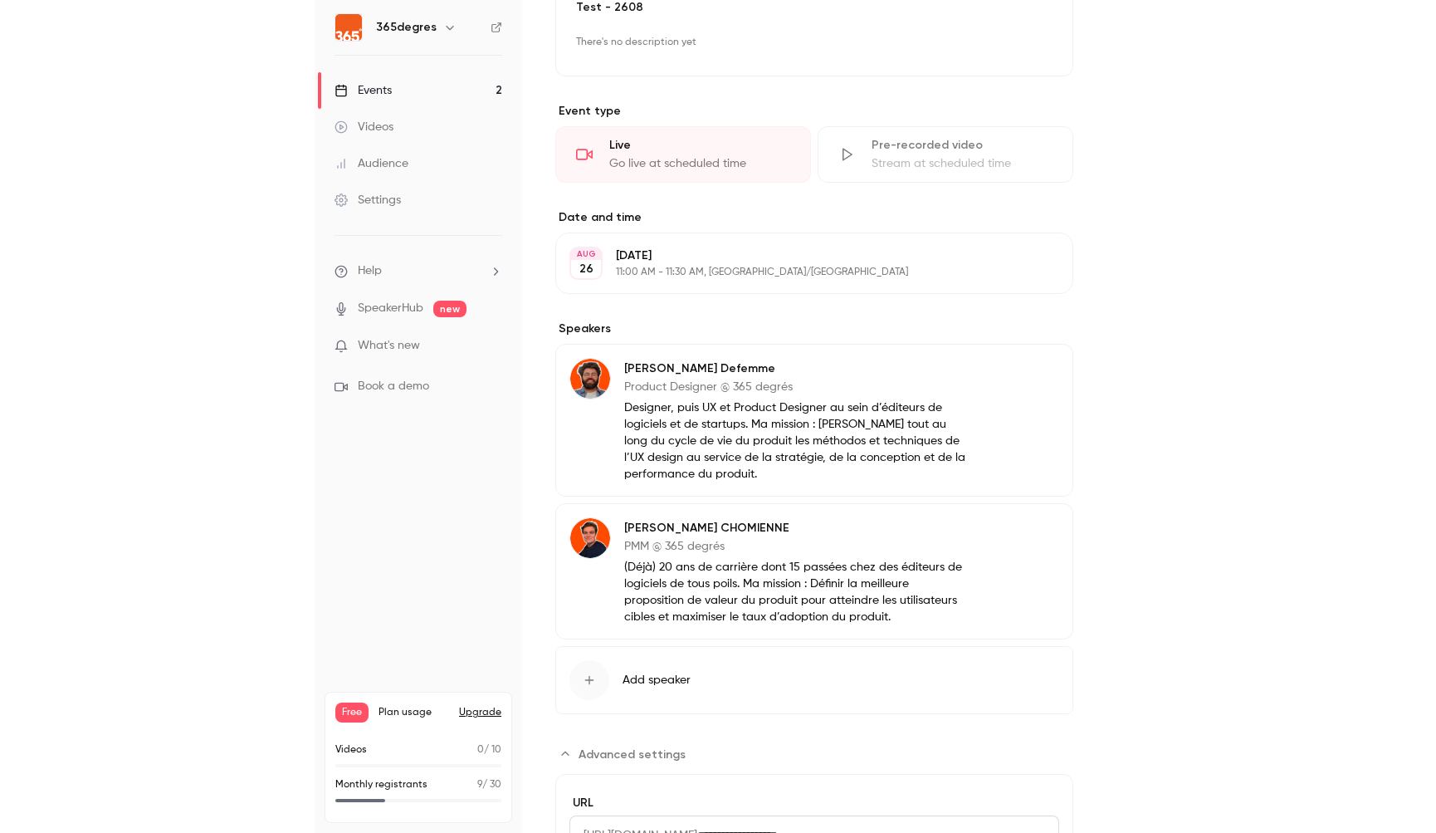
scroll to position [0, 0]
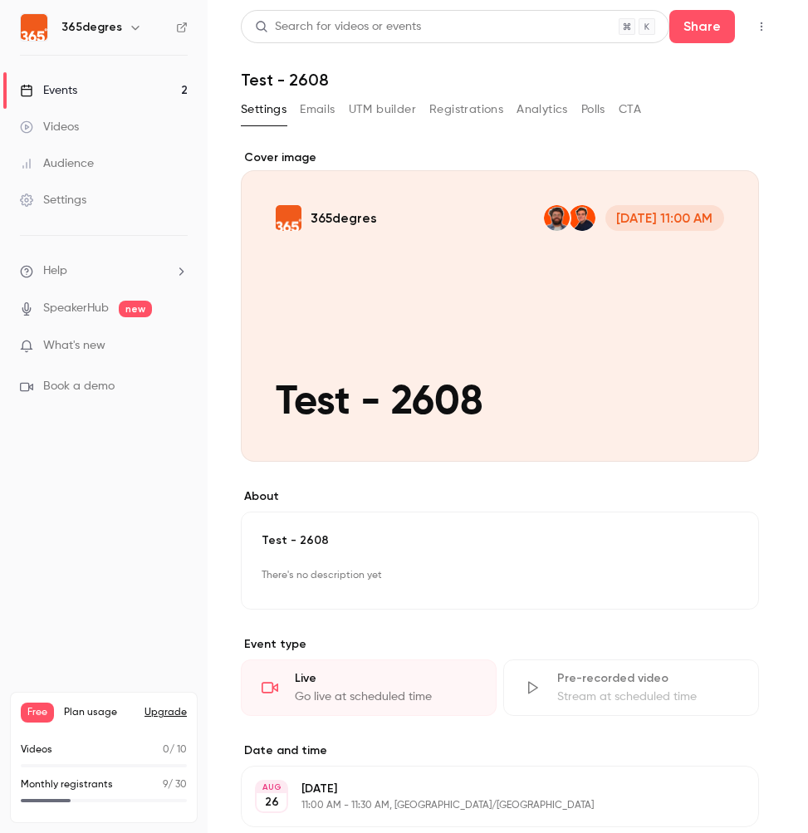
click at [321, 109] on button "Emails" at bounding box center [317, 109] width 35 height 27
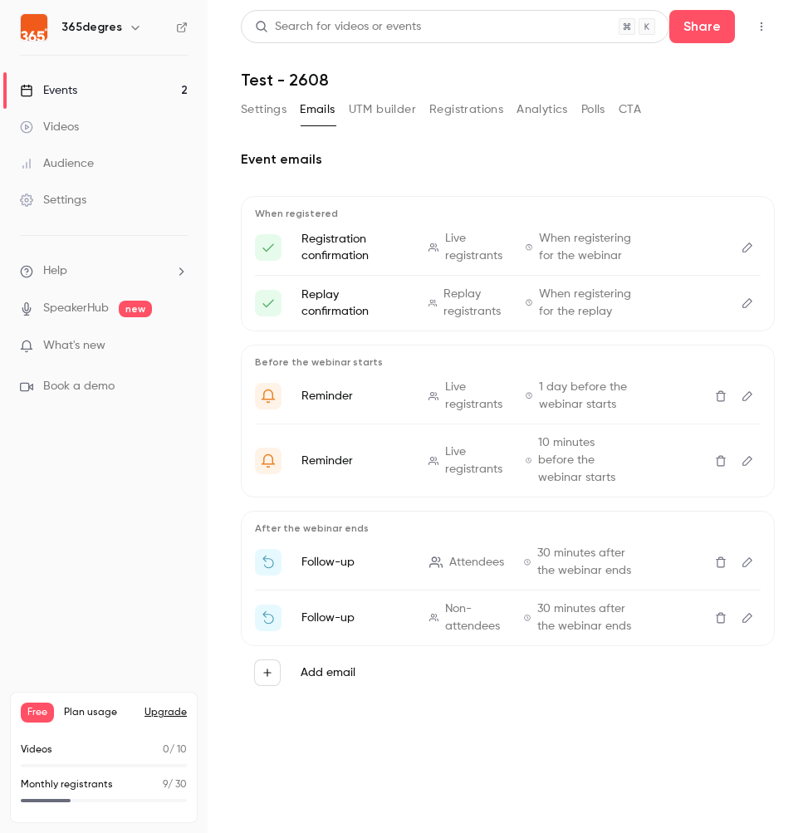
click at [370, 105] on button "UTM builder" at bounding box center [382, 109] width 67 height 27
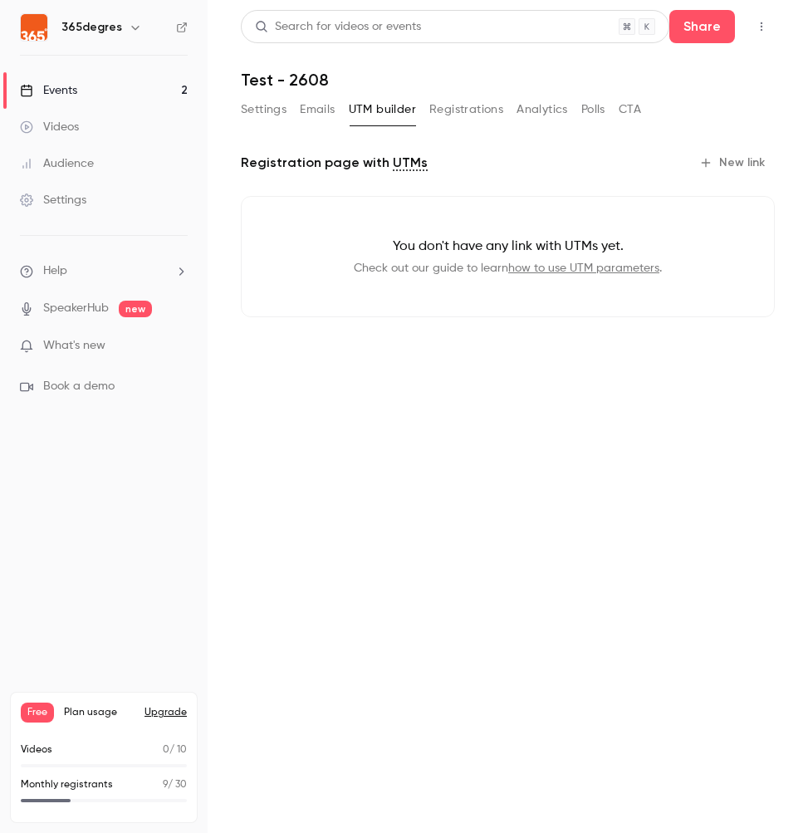
click at [479, 110] on button "Registrations" at bounding box center [466, 109] width 74 height 27
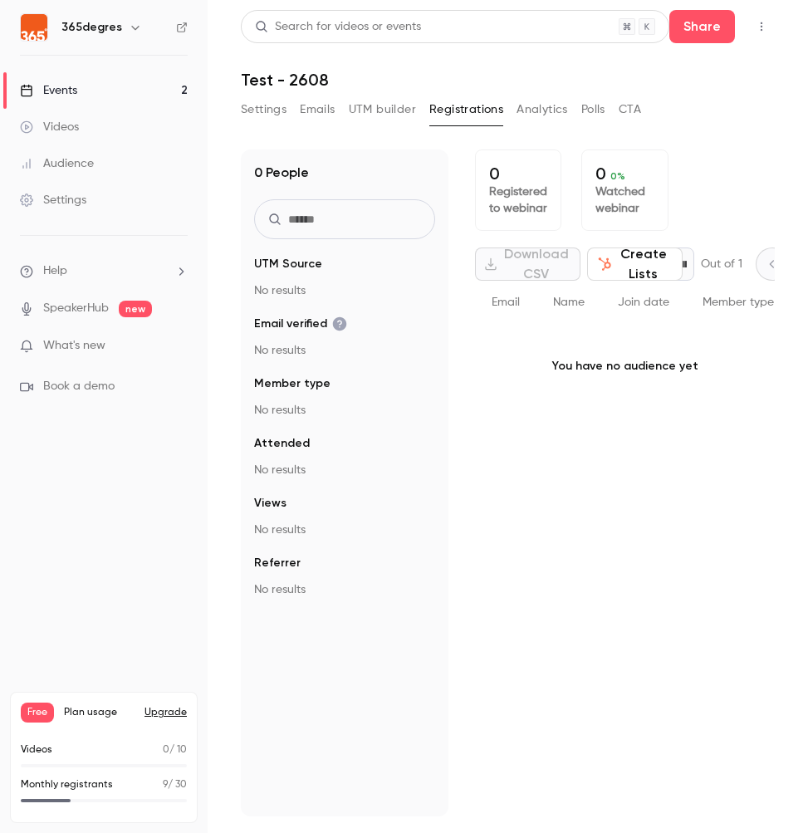
click at [539, 111] on button "Analytics" at bounding box center [541, 109] width 51 height 27
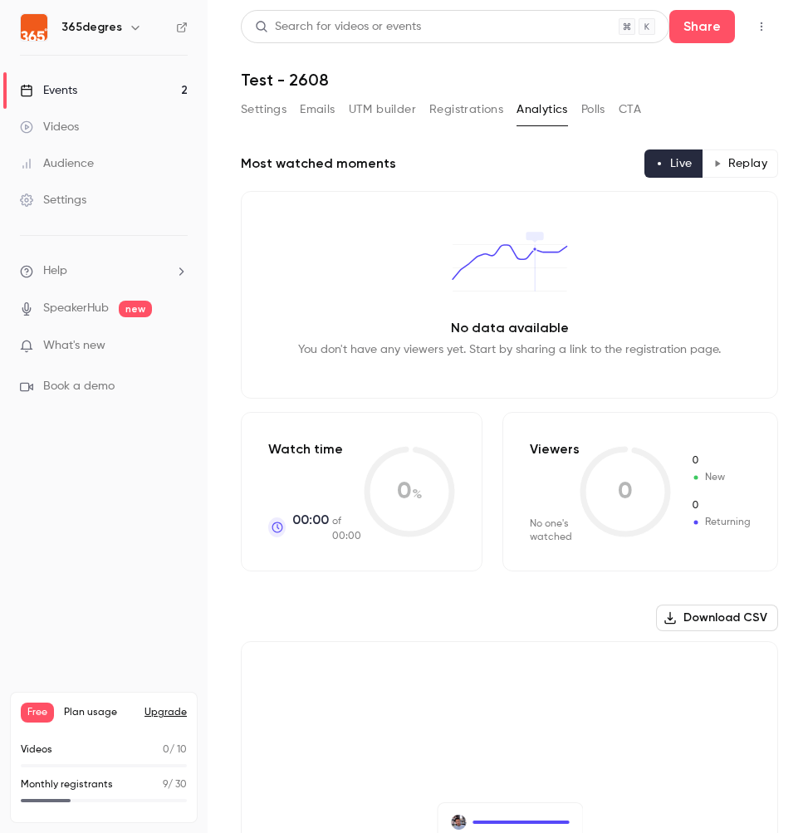
click at [599, 109] on button "Polls" at bounding box center [593, 109] width 24 height 27
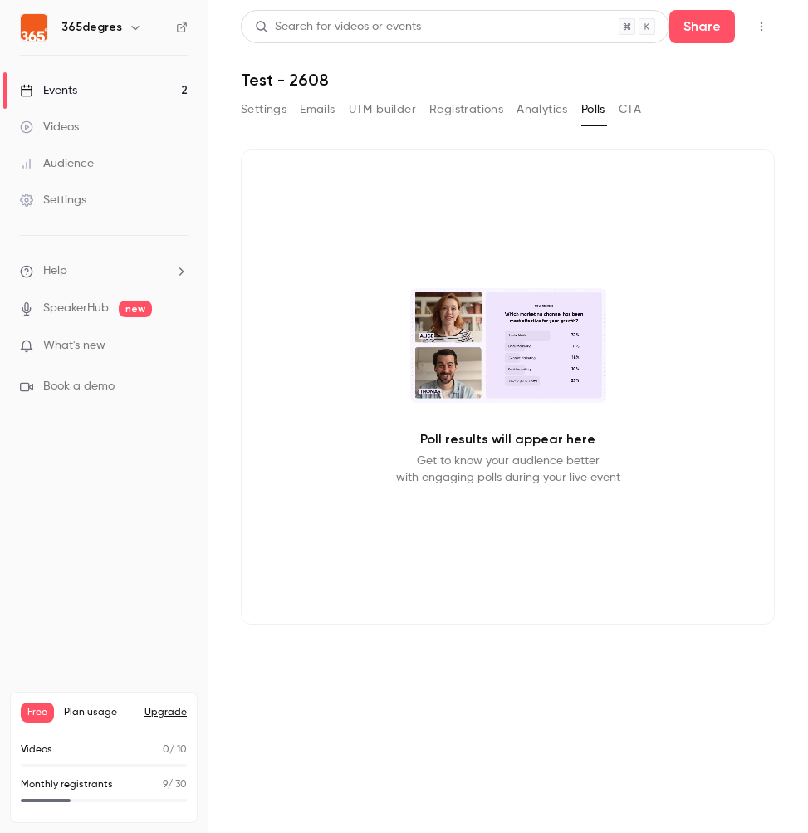
click at [651, 99] on div "Settings Emails UTM builder Registrations Analytics Polls CTA" at bounding box center [508, 112] width 534 height 33
click at [125, 18] on button "button" at bounding box center [135, 27] width 20 height 20
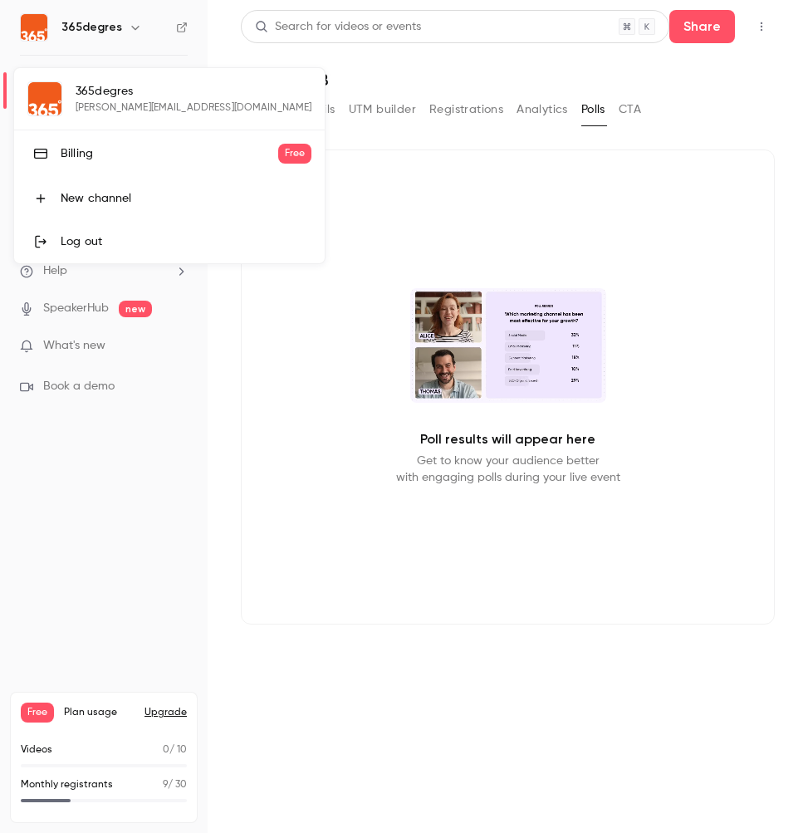
click at [125, 21] on div at bounding box center [404, 416] width 808 height 833
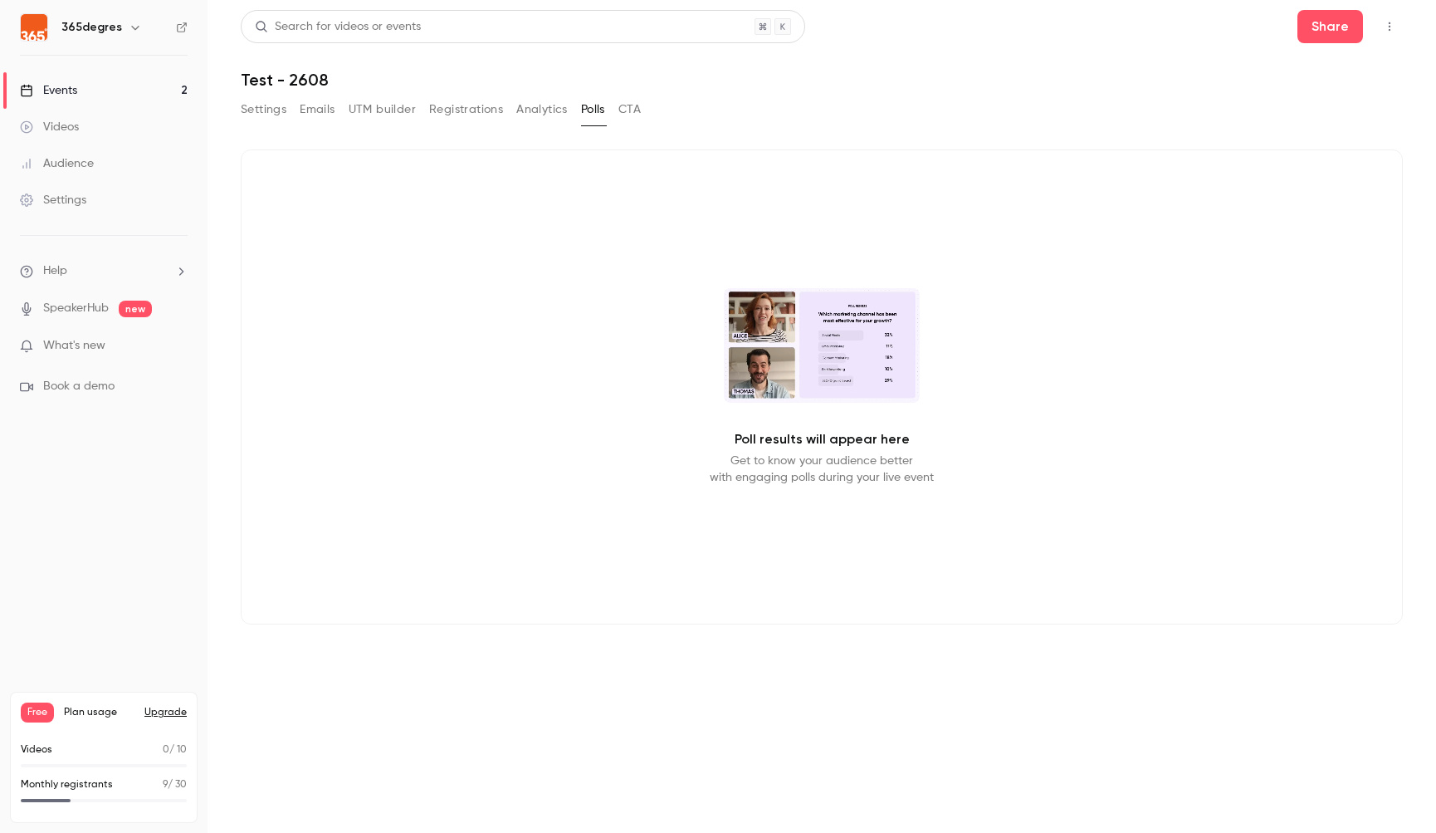
click at [1344, 25] on icon "button" at bounding box center [1389, 27] width 13 height 12
click at [56, 94] on div at bounding box center [718, 416] width 1436 height 833
click at [62, 89] on div "Events" at bounding box center [48, 90] width 57 height 17
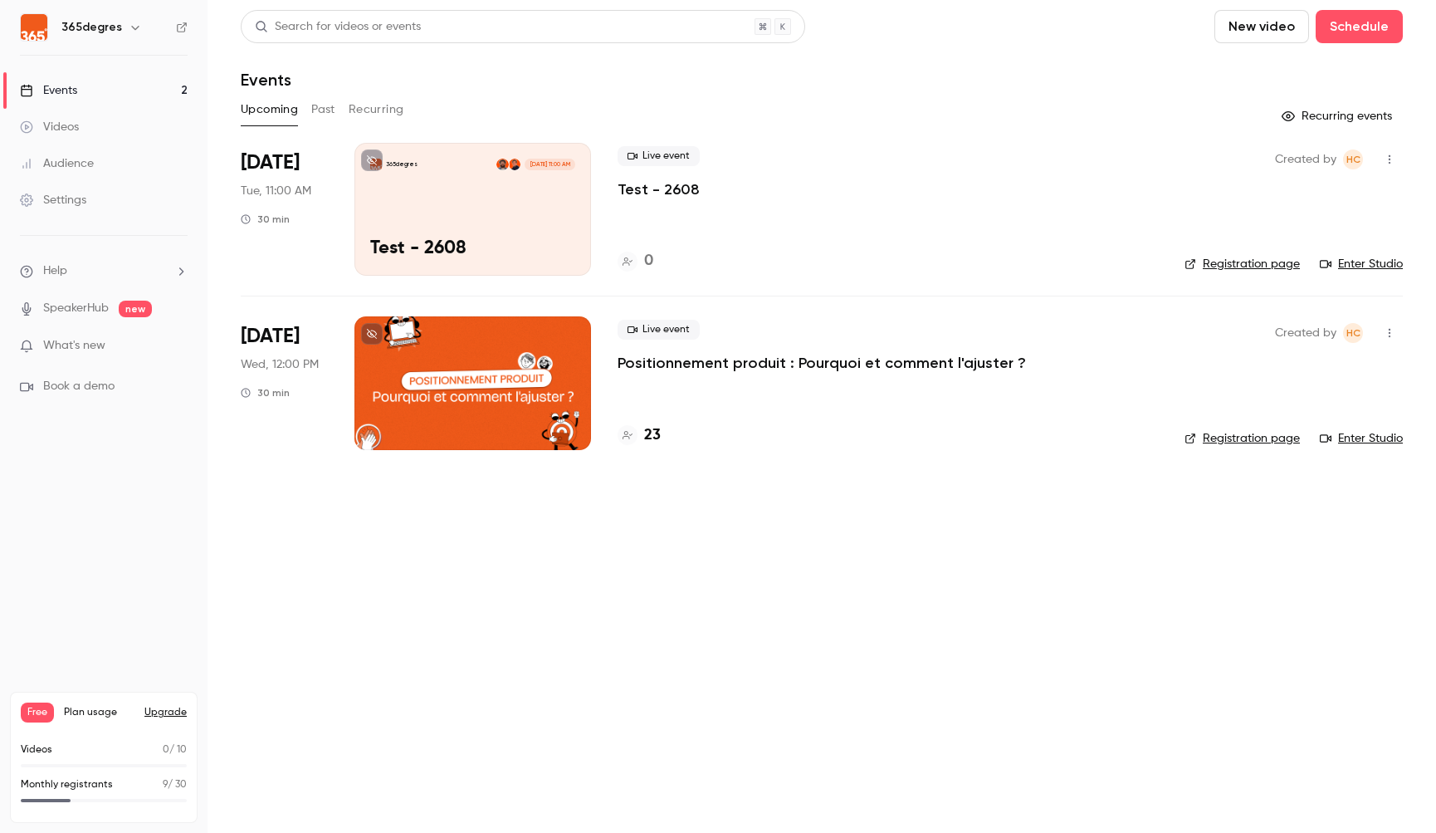
click at [1234, 442] on link "Registration page" at bounding box center [1242, 438] width 115 height 17
click at [1344, 329] on icon "button" at bounding box center [1390, 333] width 2 height 9
click at [1344, 329] on div at bounding box center [718, 416] width 1436 height 833
click at [643, 364] on p "Positionnement produit : Pourquoi et comment l'ajuster ?" at bounding box center [822, 363] width 408 height 20
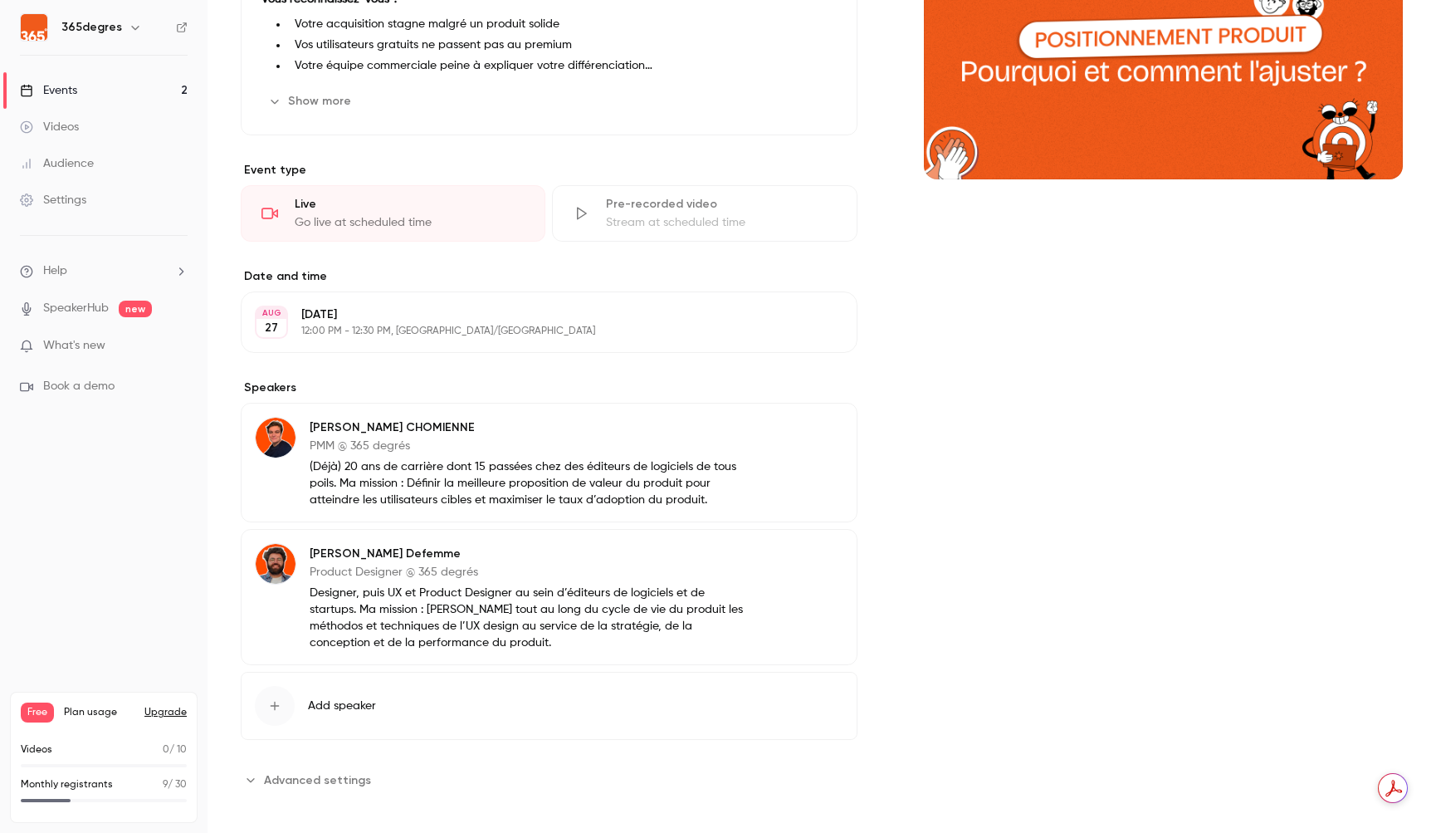
scroll to position [271, 0]
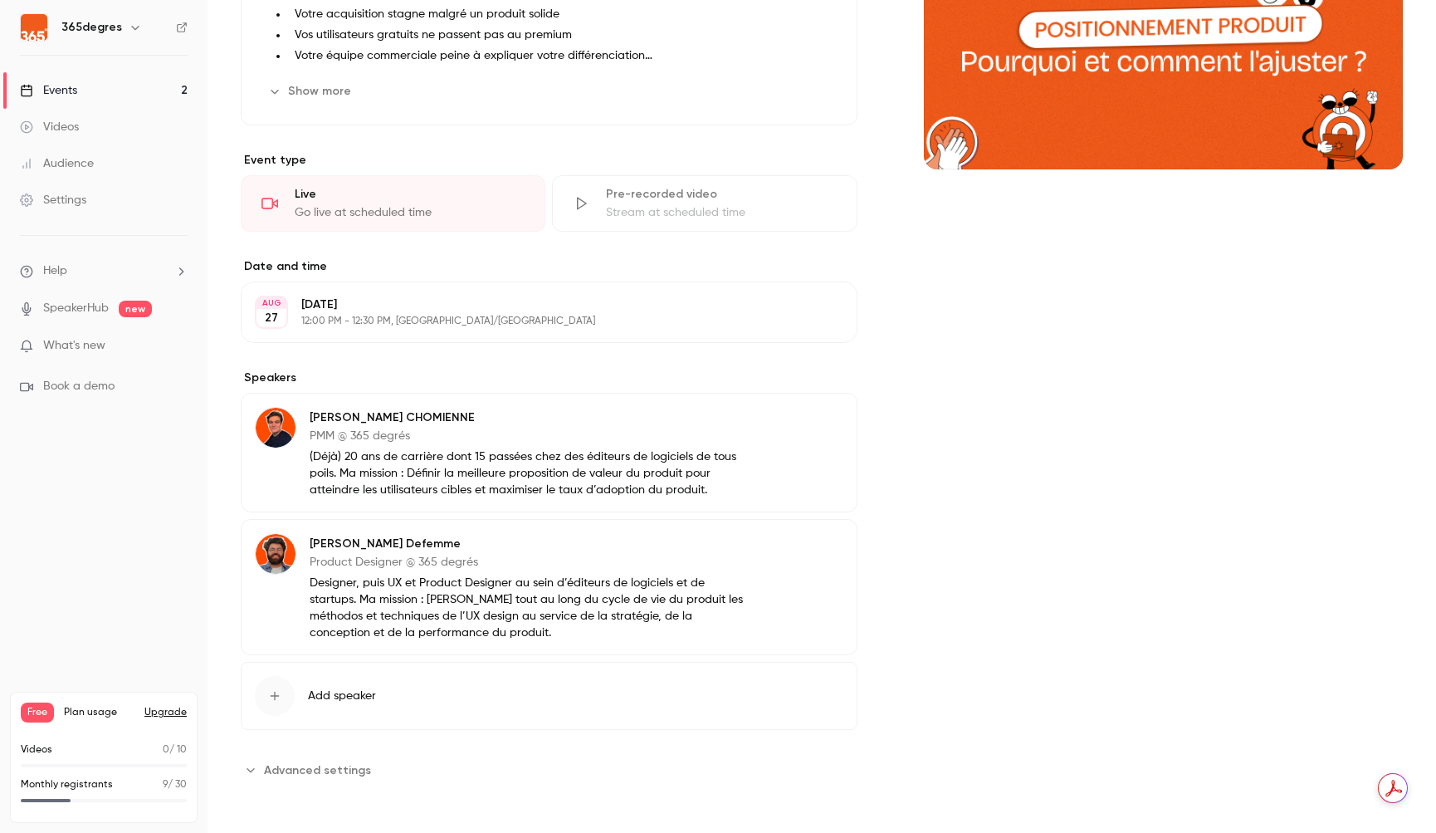
click at [298, 773] on span "Advanced settings" at bounding box center [317, 769] width 107 height 17
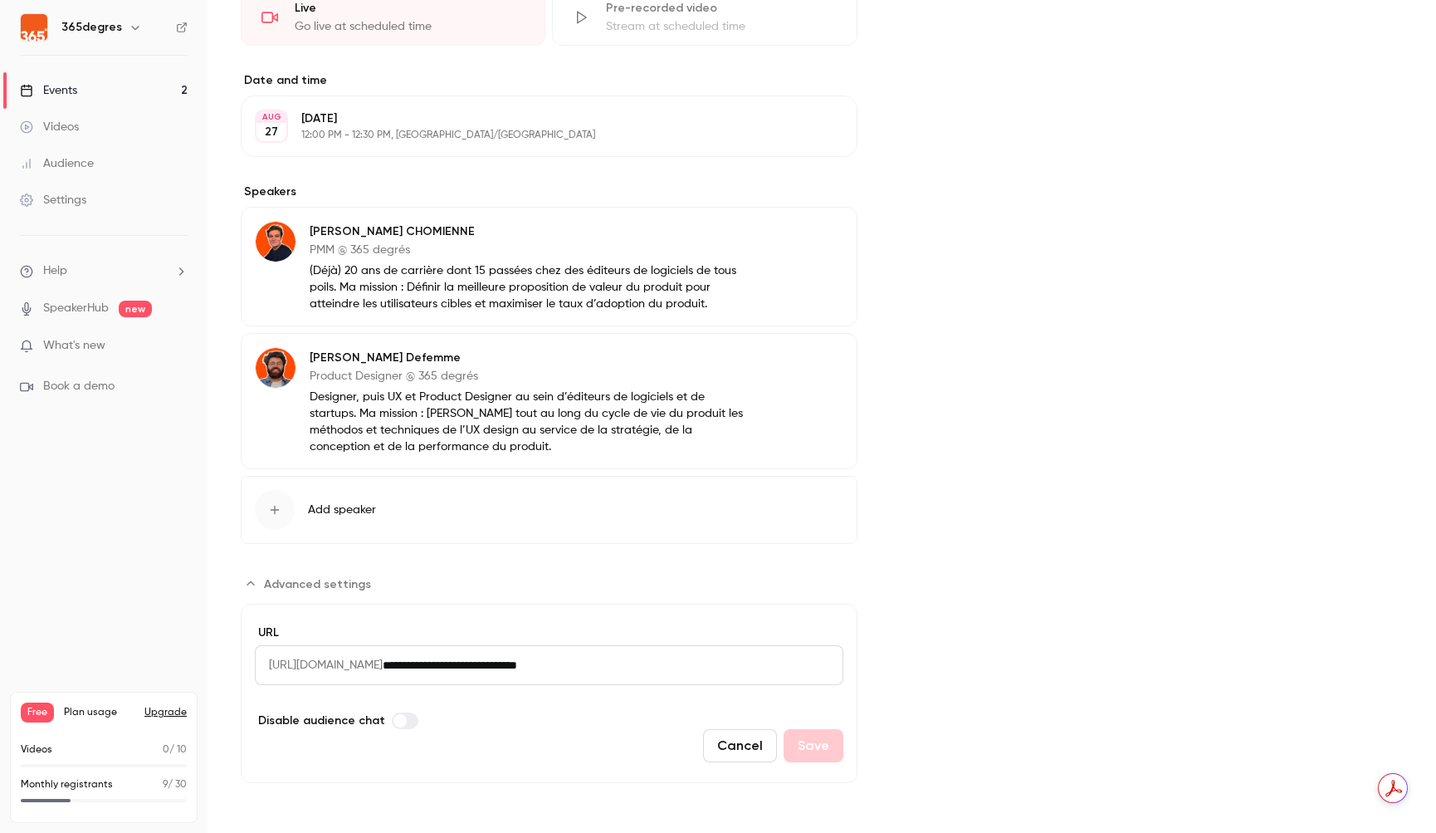
scroll to position [0, 0]
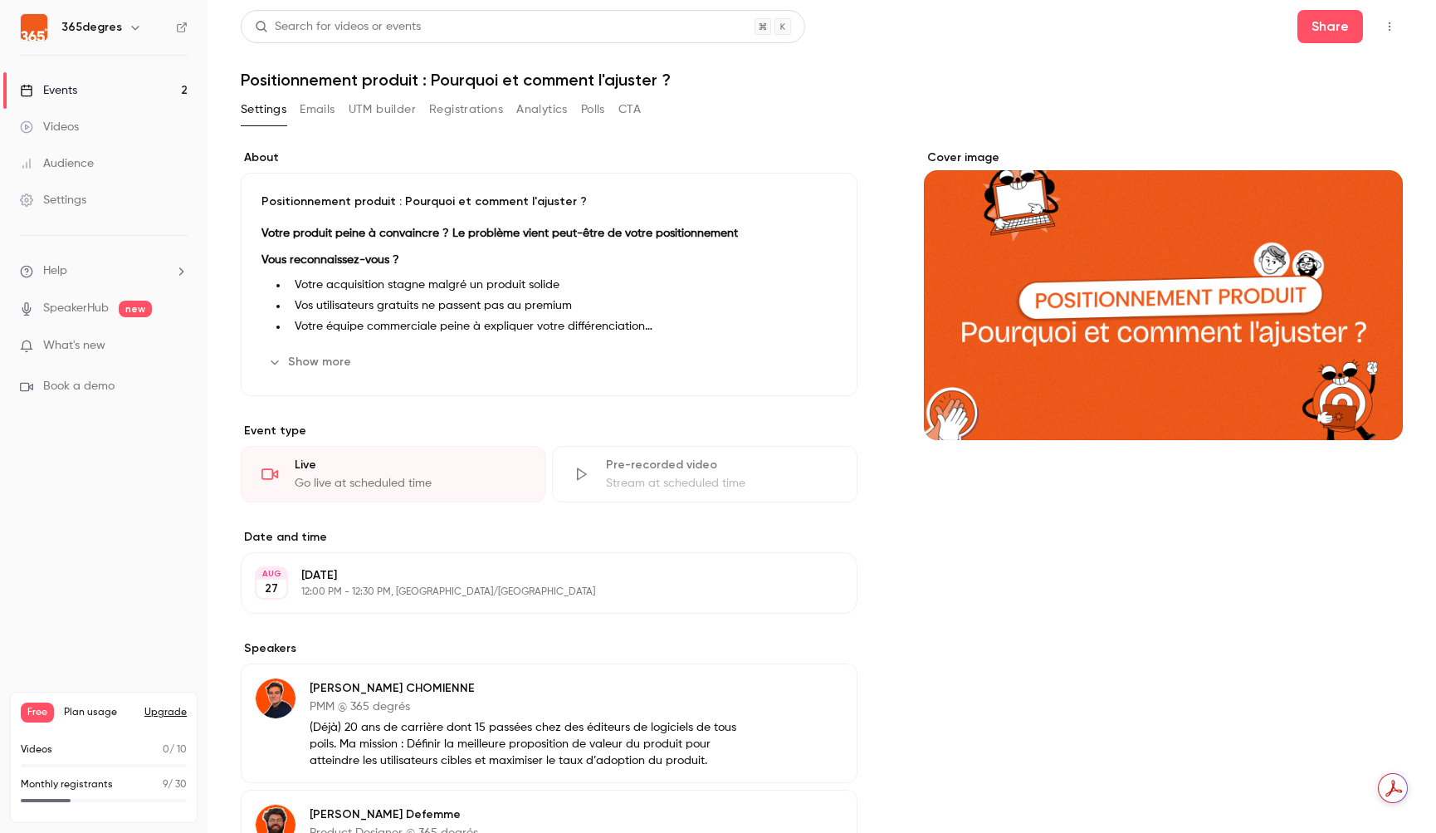
click at [445, 111] on button "Registrations" at bounding box center [466, 109] width 74 height 27
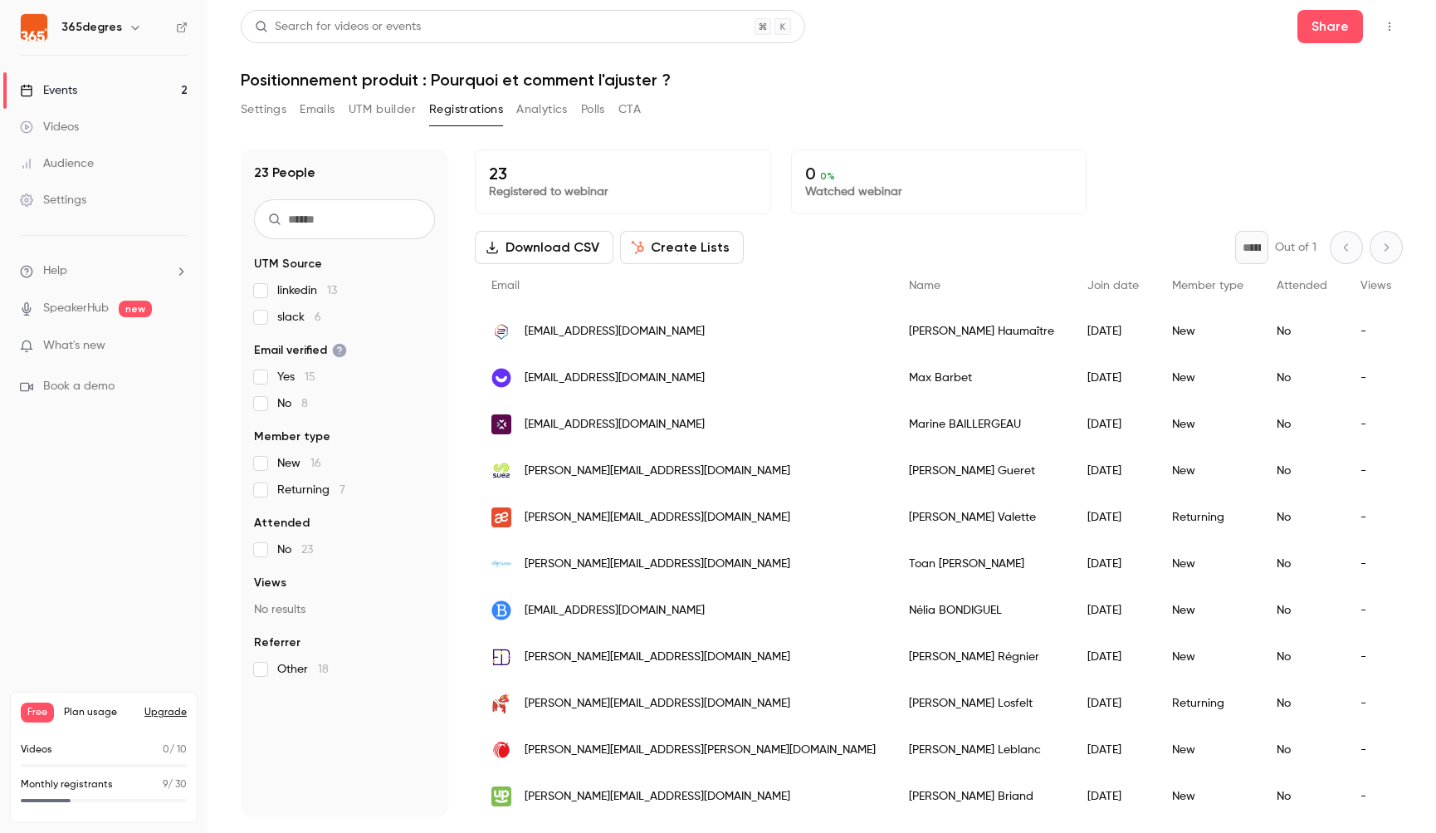
click at [541, 111] on button "Analytics" at bounding box center [541, 109] width 51 height 27
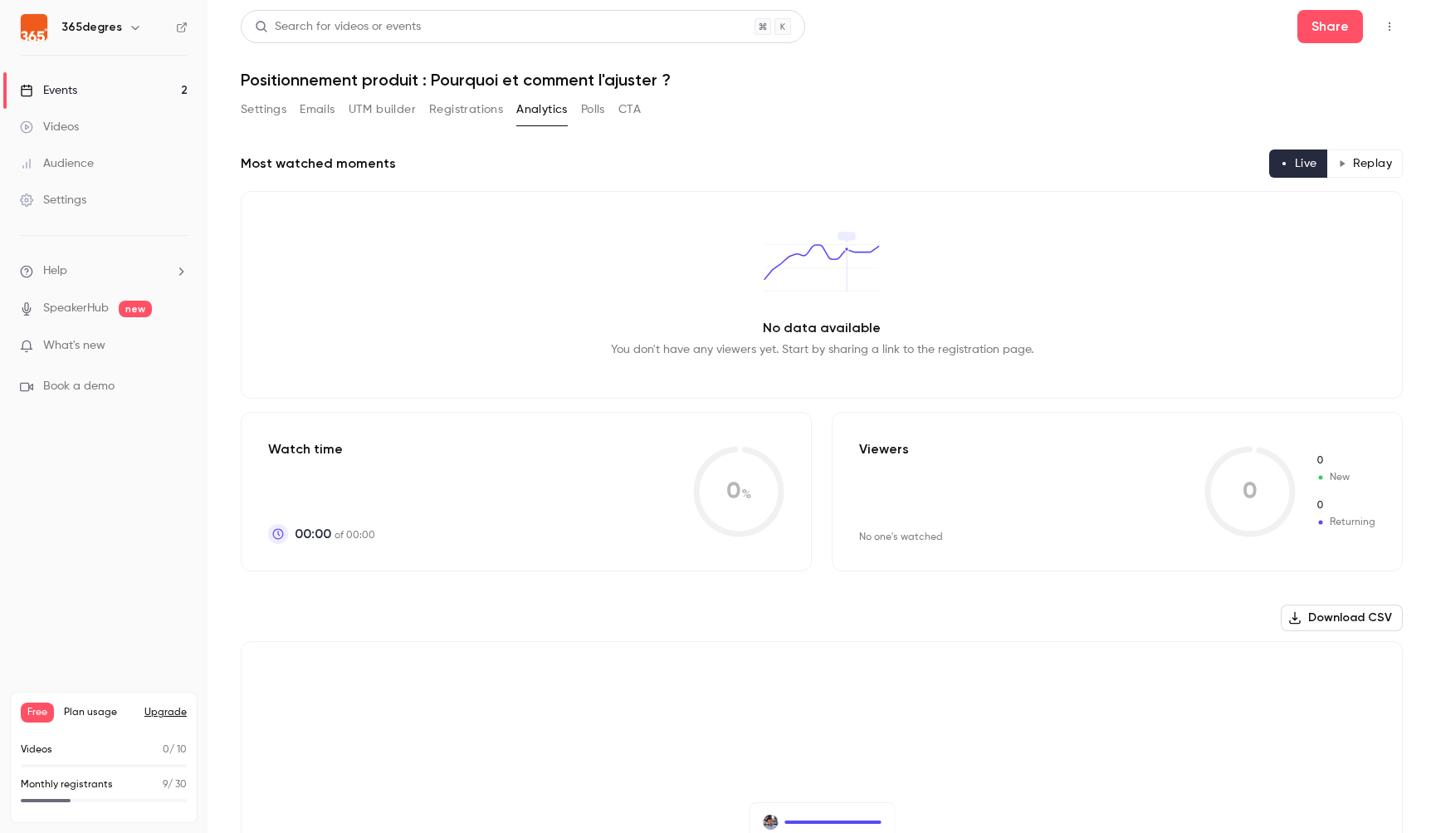
click at [594, 113] on button "Polls" at bounding box center [593, 109] width 24 height 27
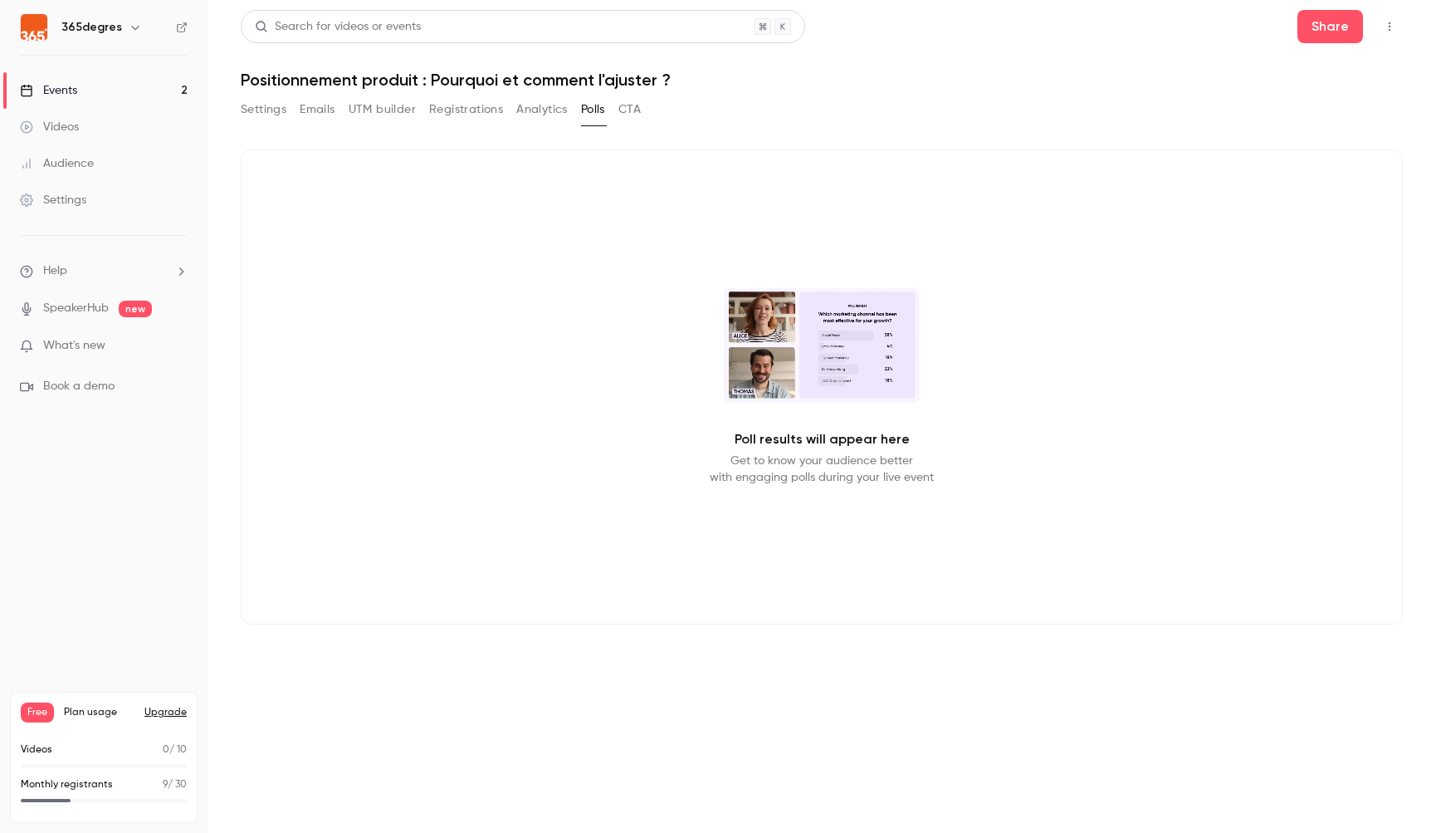
click at [637, 105] on button "CTA" at bounding box center [630, 109] width 22 height 27
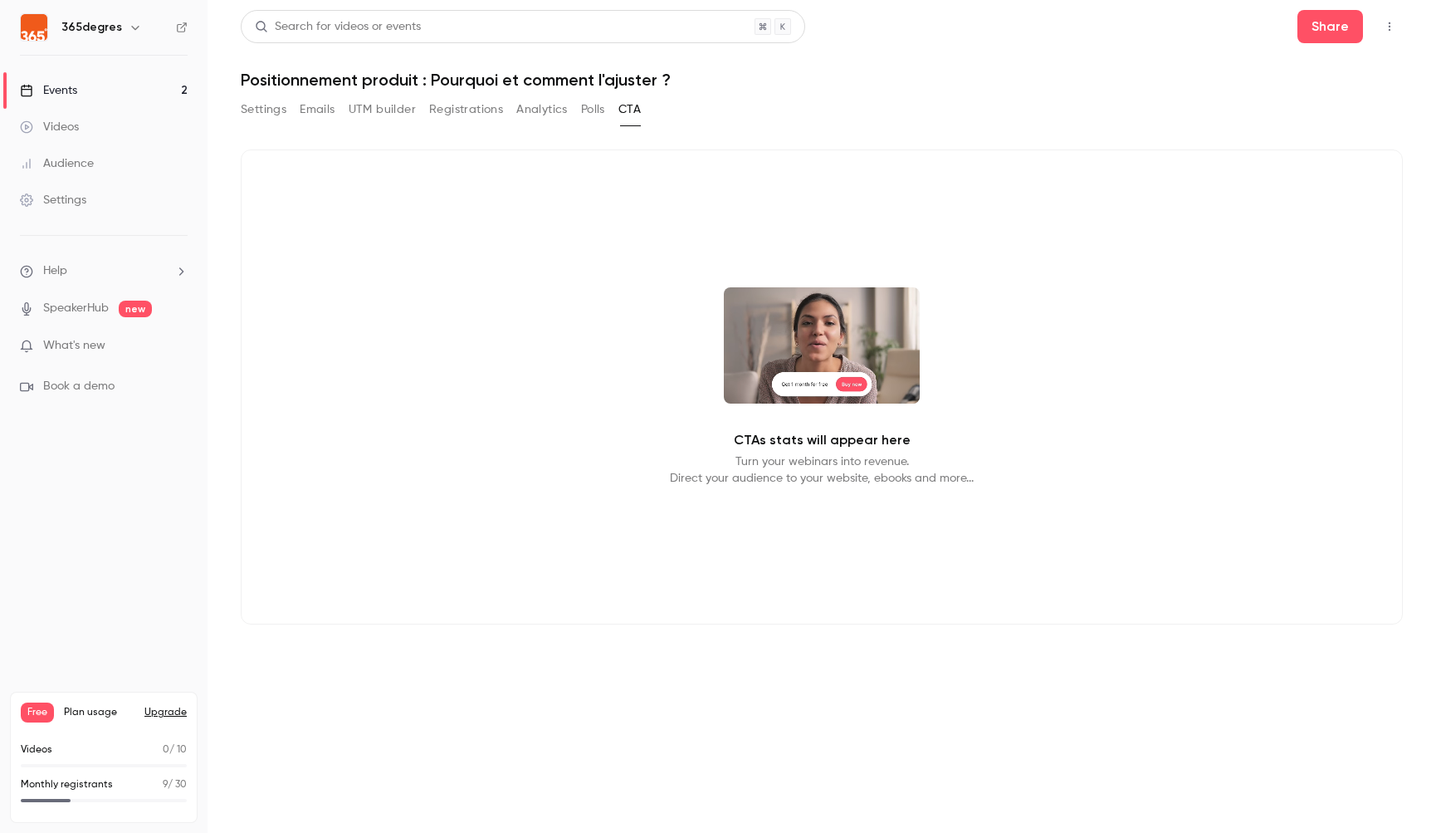
click at [72, 200] on div "Settings" at bounding box center [53, 200] width 66 height 17
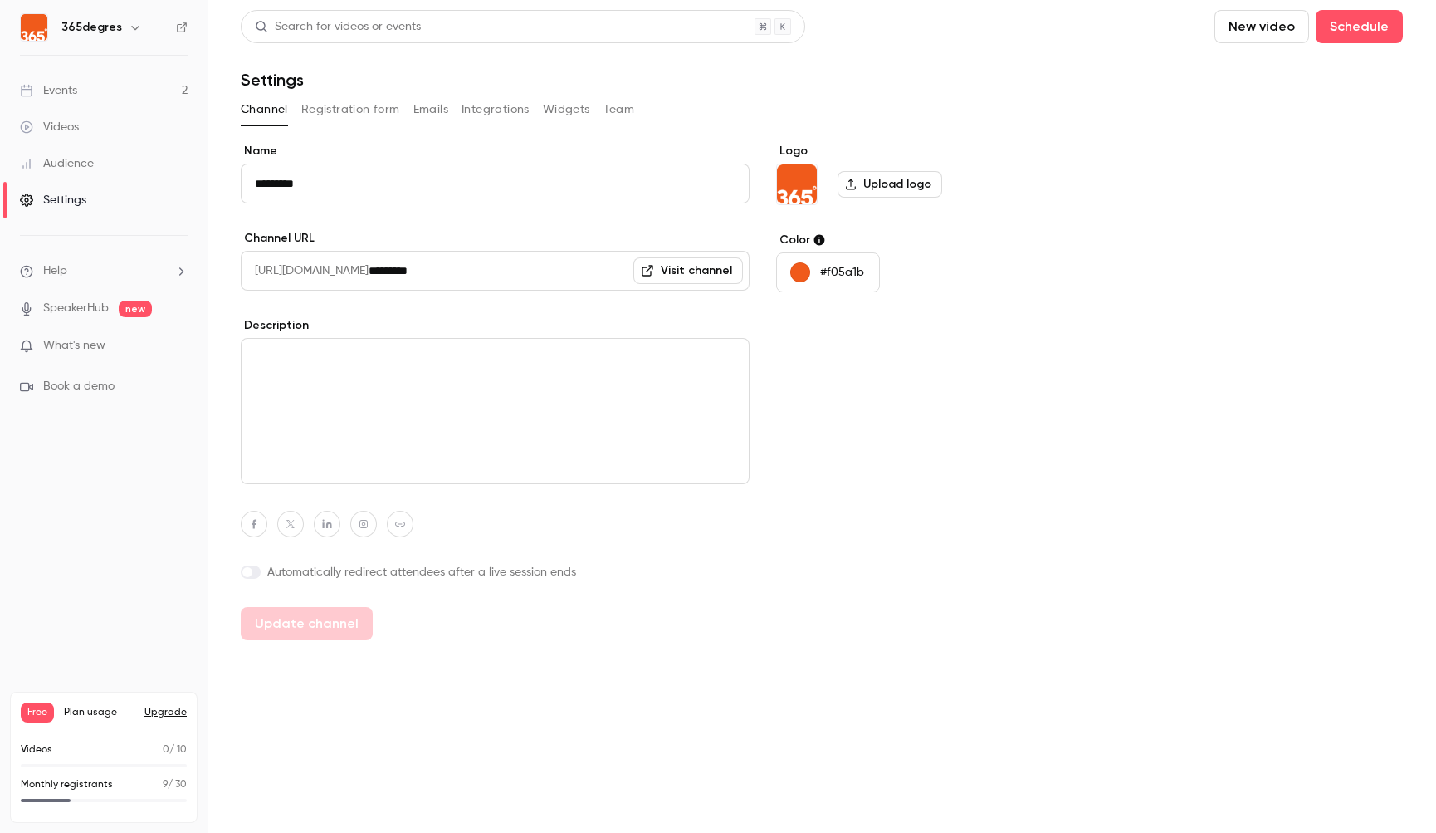
click at [316, 112] on button "Registration form" at bounding box center [350, 109] width 99 height 27
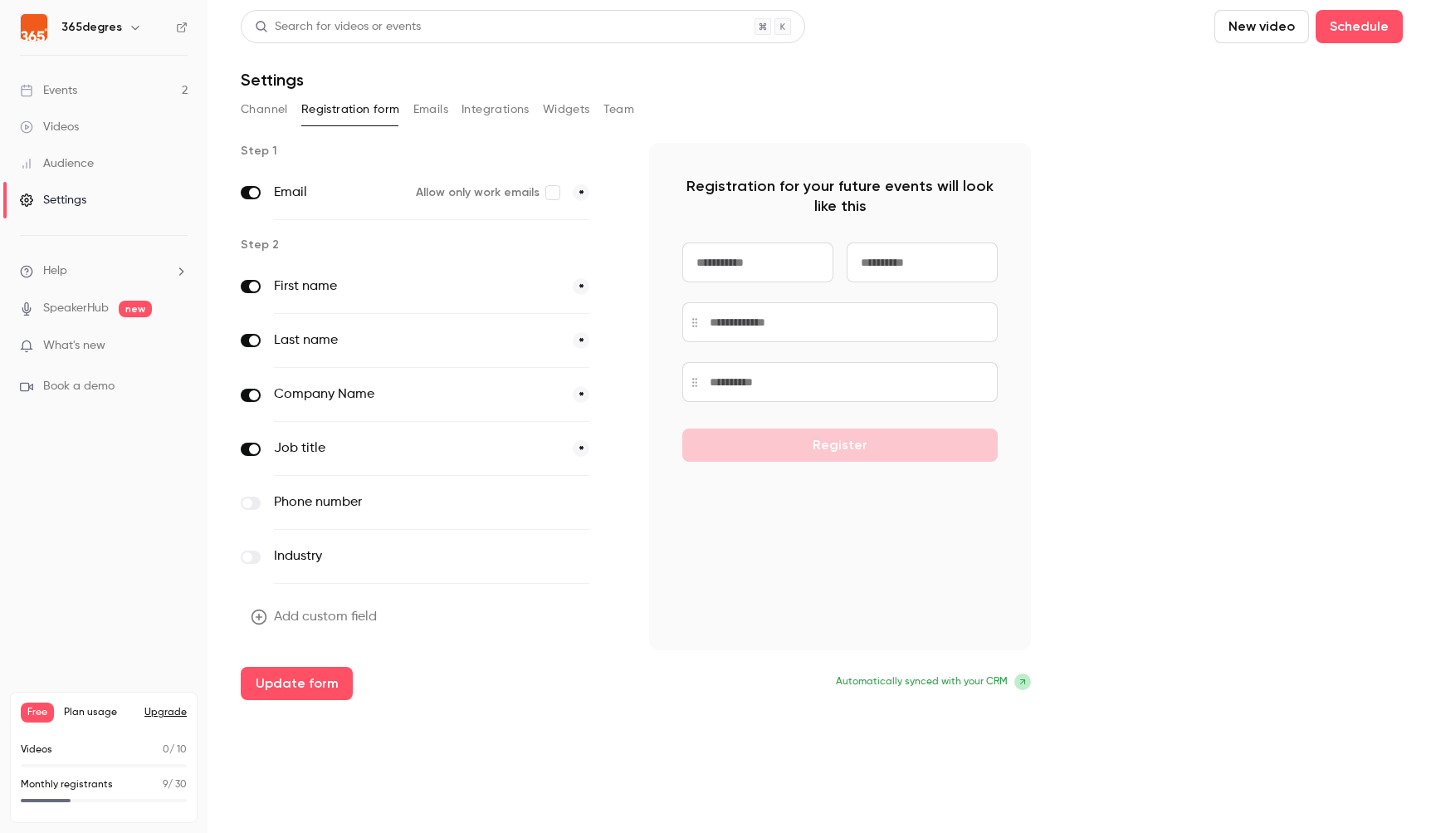
click at [303, 679] on button "Update form" at bounding box center [297, 683] width 112 height 33
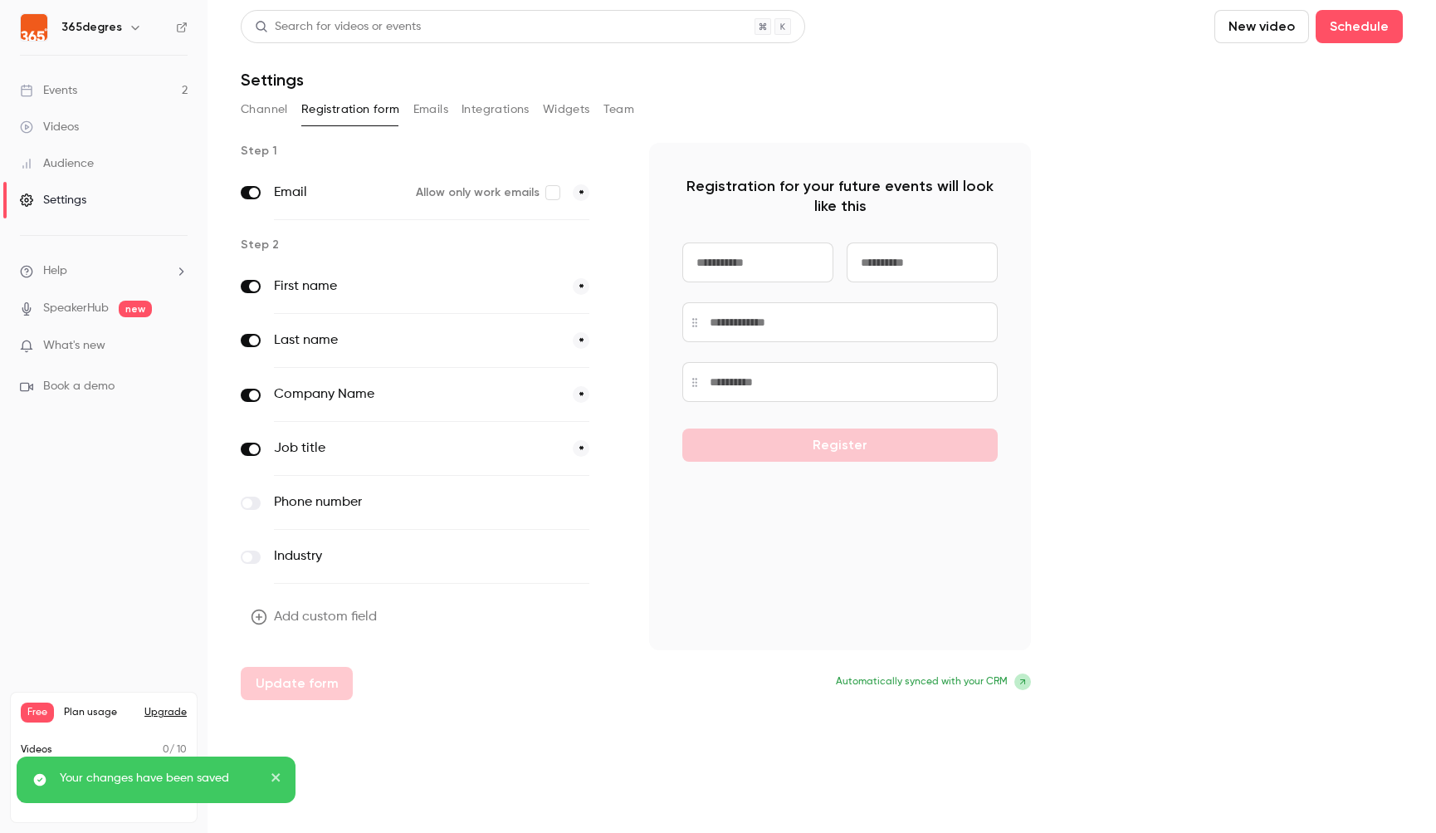
click at [612, 109] on button "Team" at bounding box center [620, 109] width 32 height 27
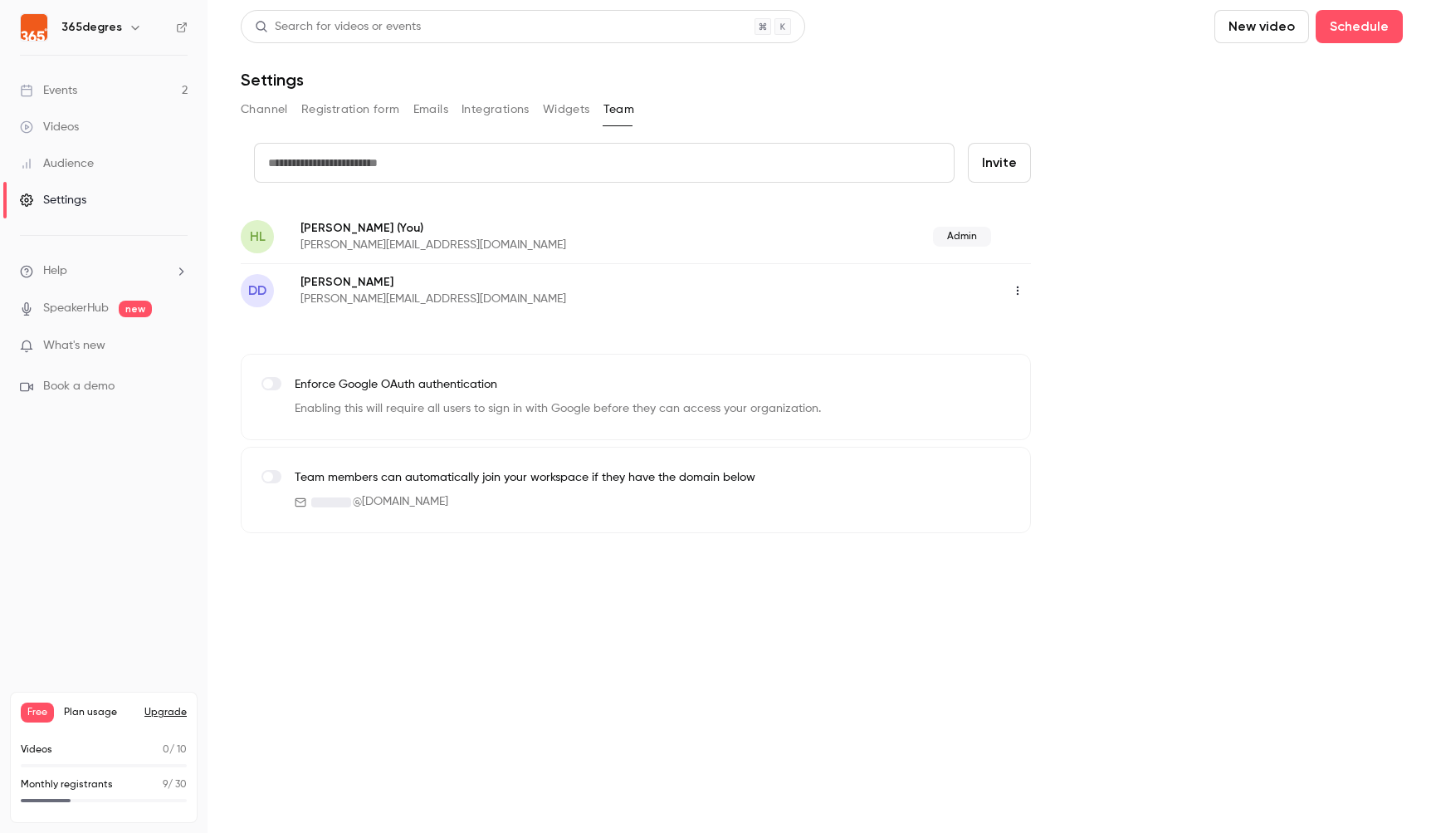
click at [407, 106] on div "Channel Registration form Emails Integrations Widgets Team" at bounding box center [822, 109] width 1162 height 27
click at [433, 111] on button "Emails" at bounding box center [430, 109] width 35 height 27
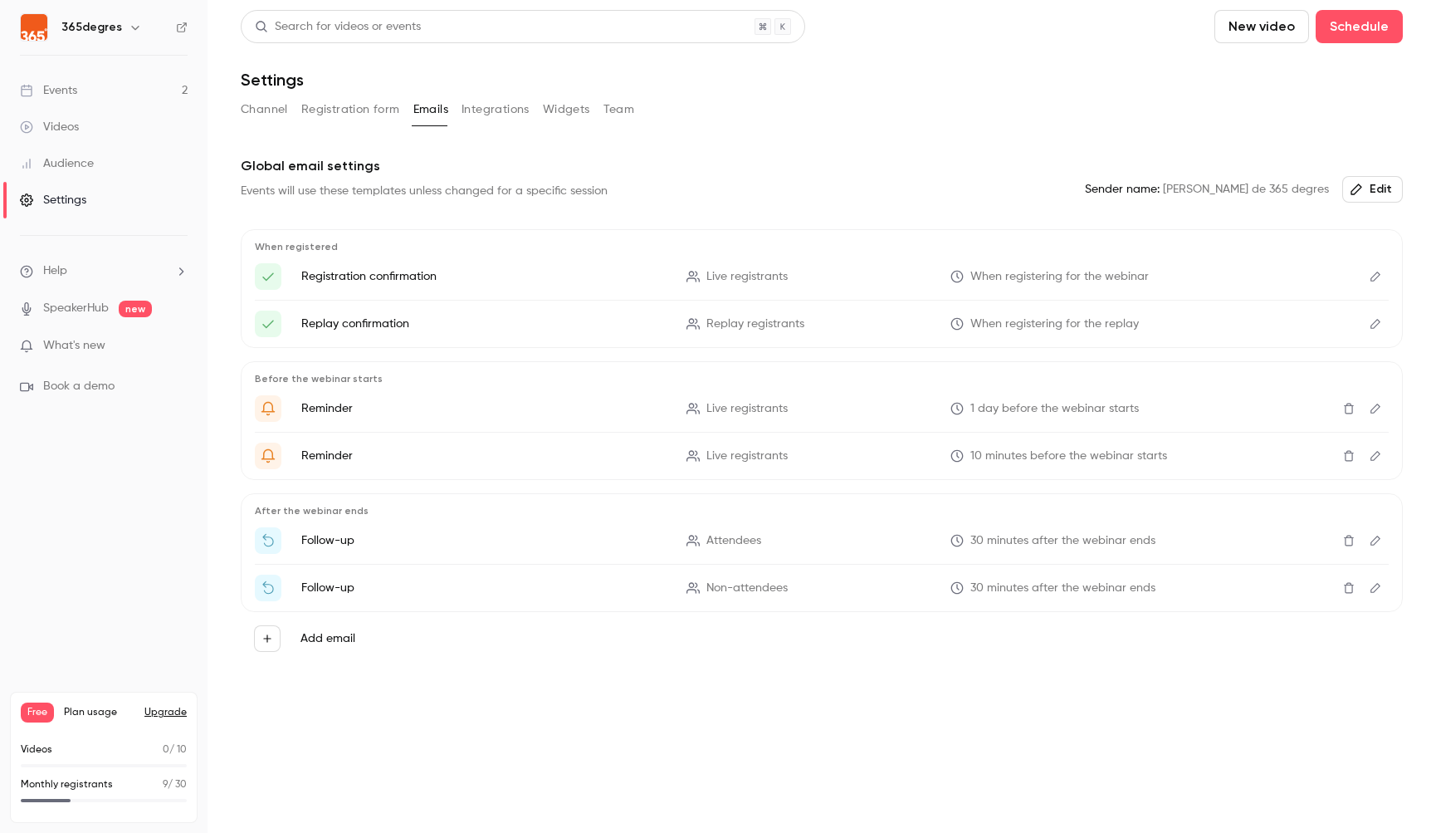
click at [163, 787] on span "9" at bounding box center [165, 785] width 5 height 10
click at [56, 95] on div "Events" at bounding box center [48, 90] width 57 height 17
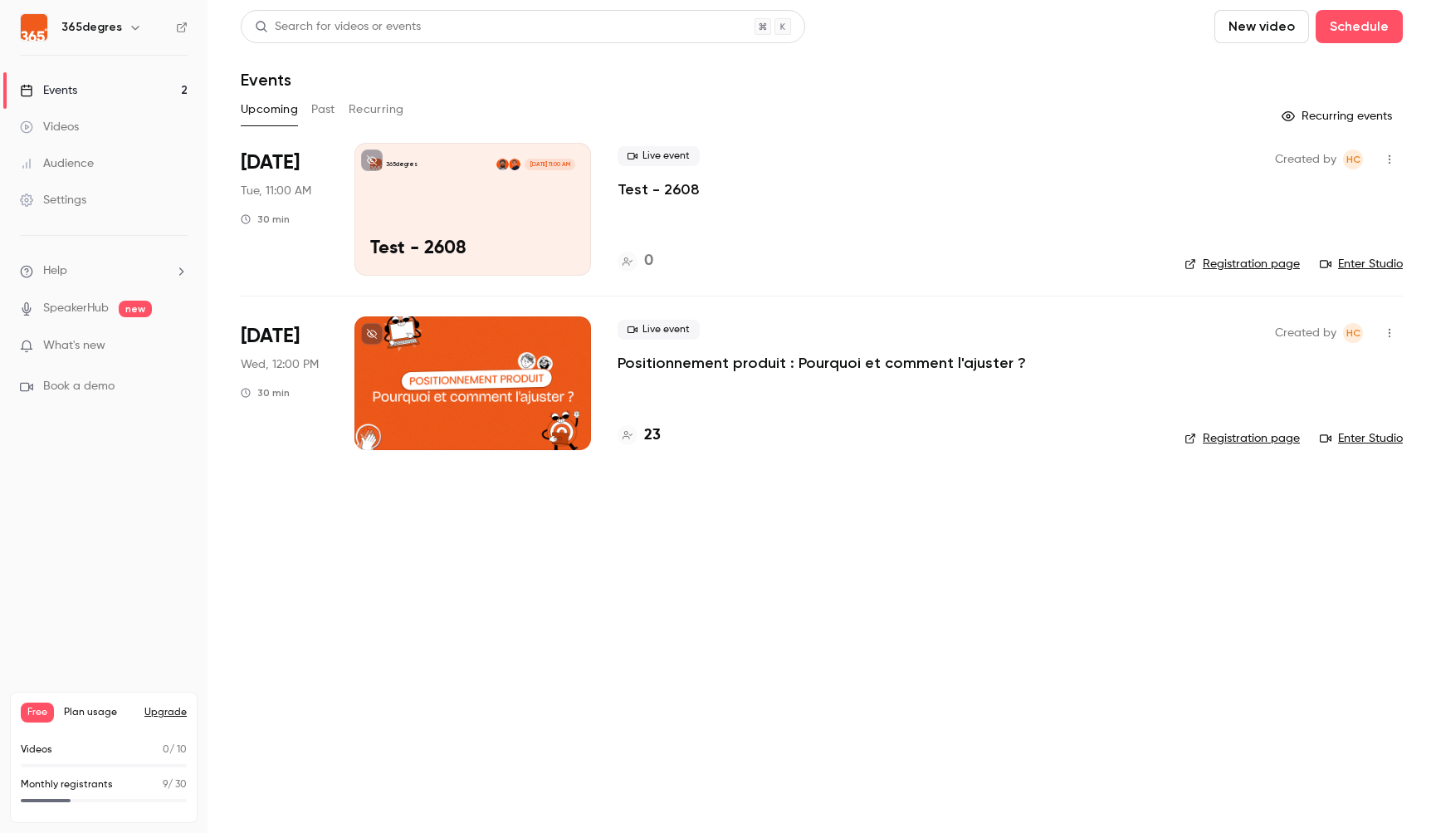
click at [61, 164] on div "Audience" at bounding box center [57, 163] width 74 height 17
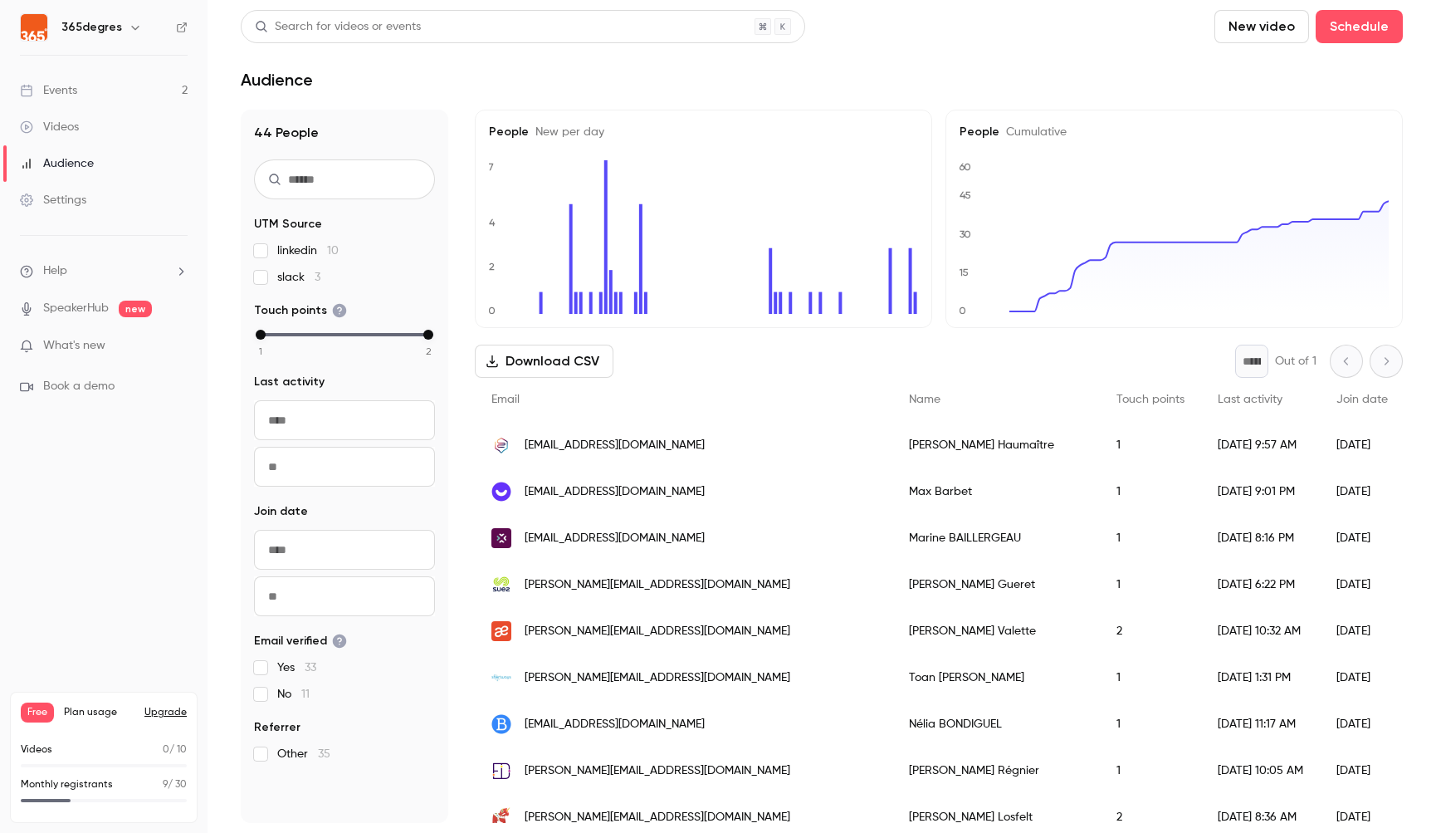
click at [69, 86] on div "Events" at bounding box center [48, 90] width 57 height 17
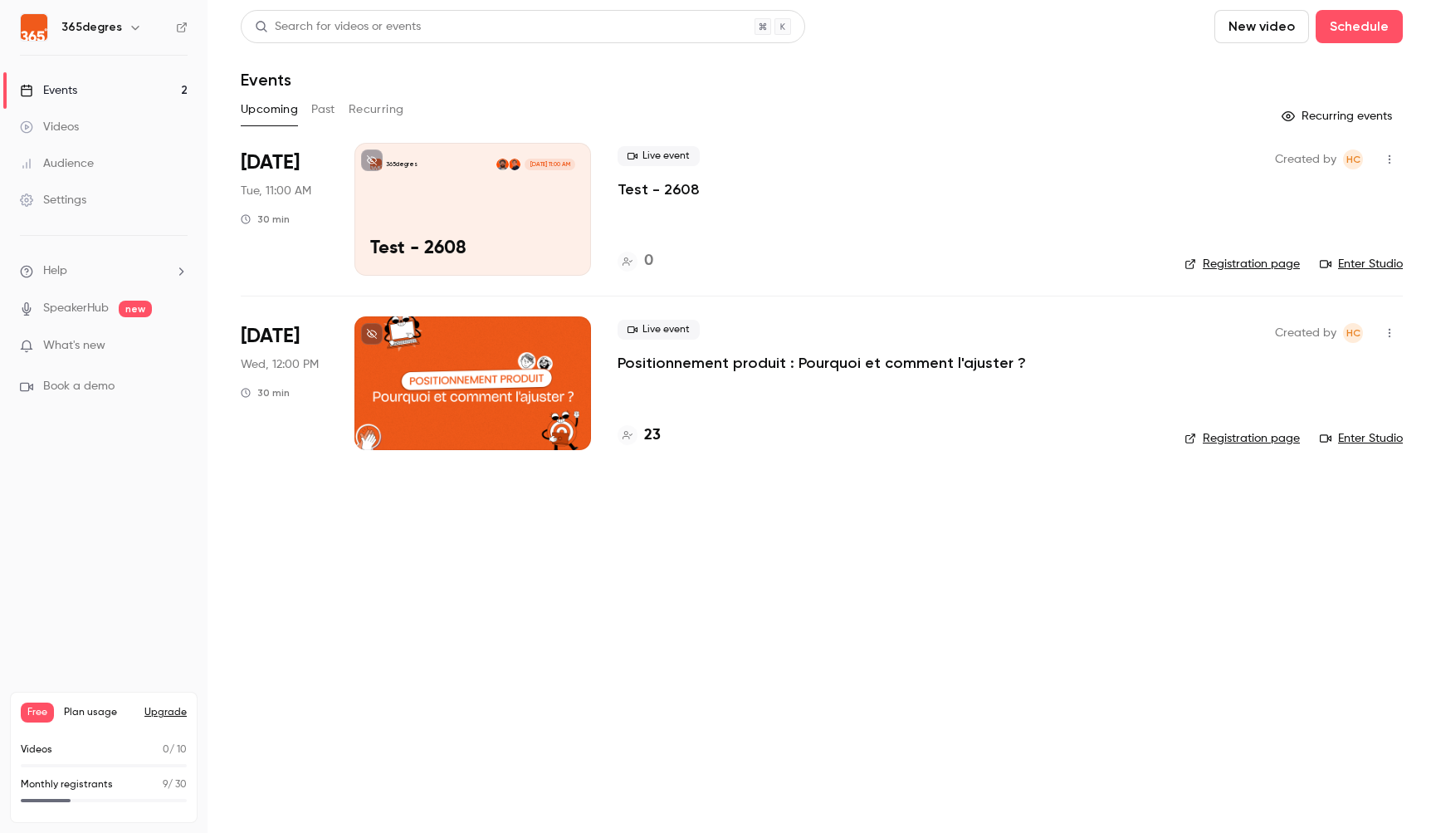
click at [491, 371] on div at bounding box center [473, 382] width 237 height 133
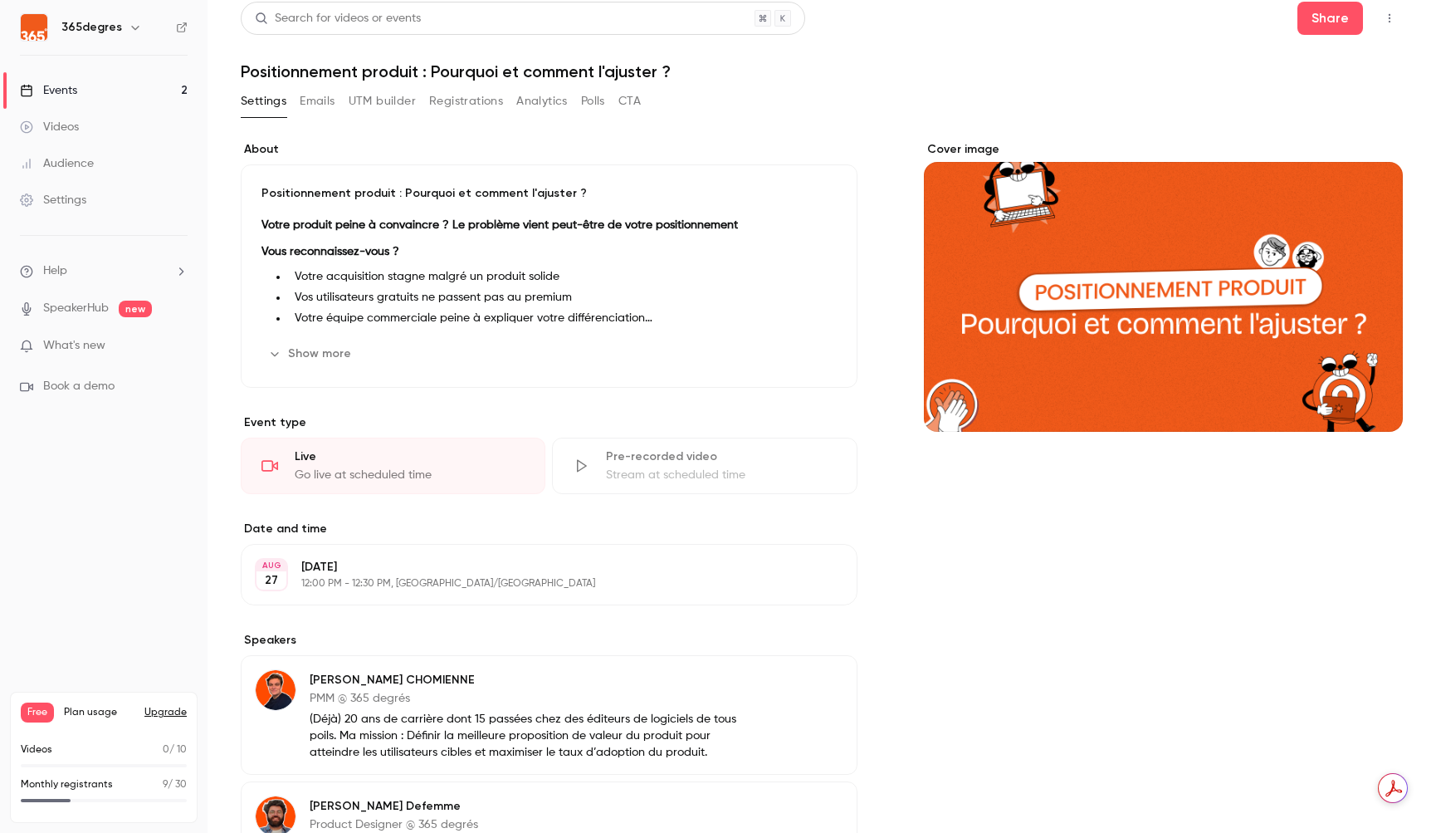
scroll to position [12, 0]
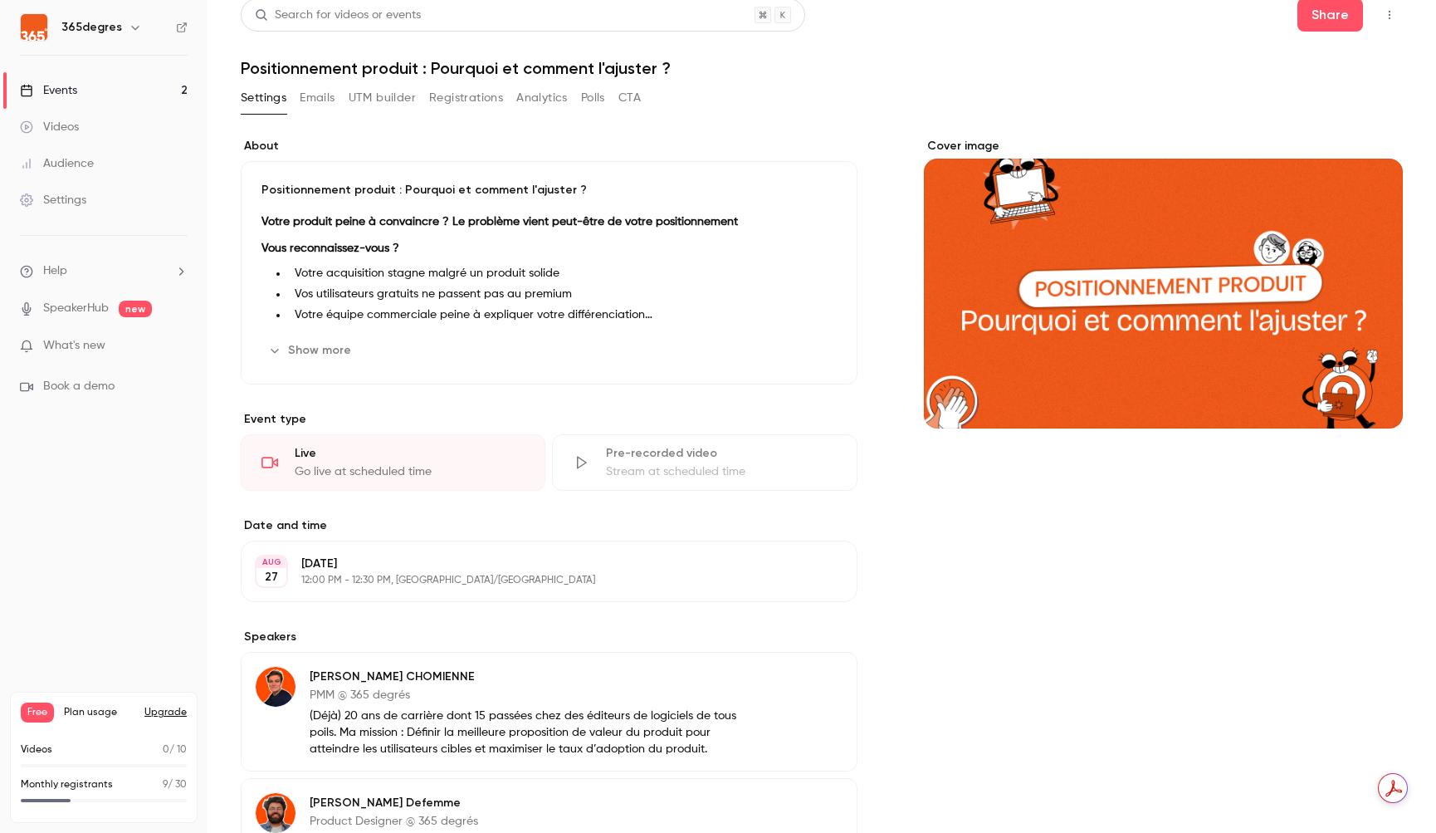
click at [496, 95] on button "Registrations" at bounding box center [466, 98] width 74 height 27
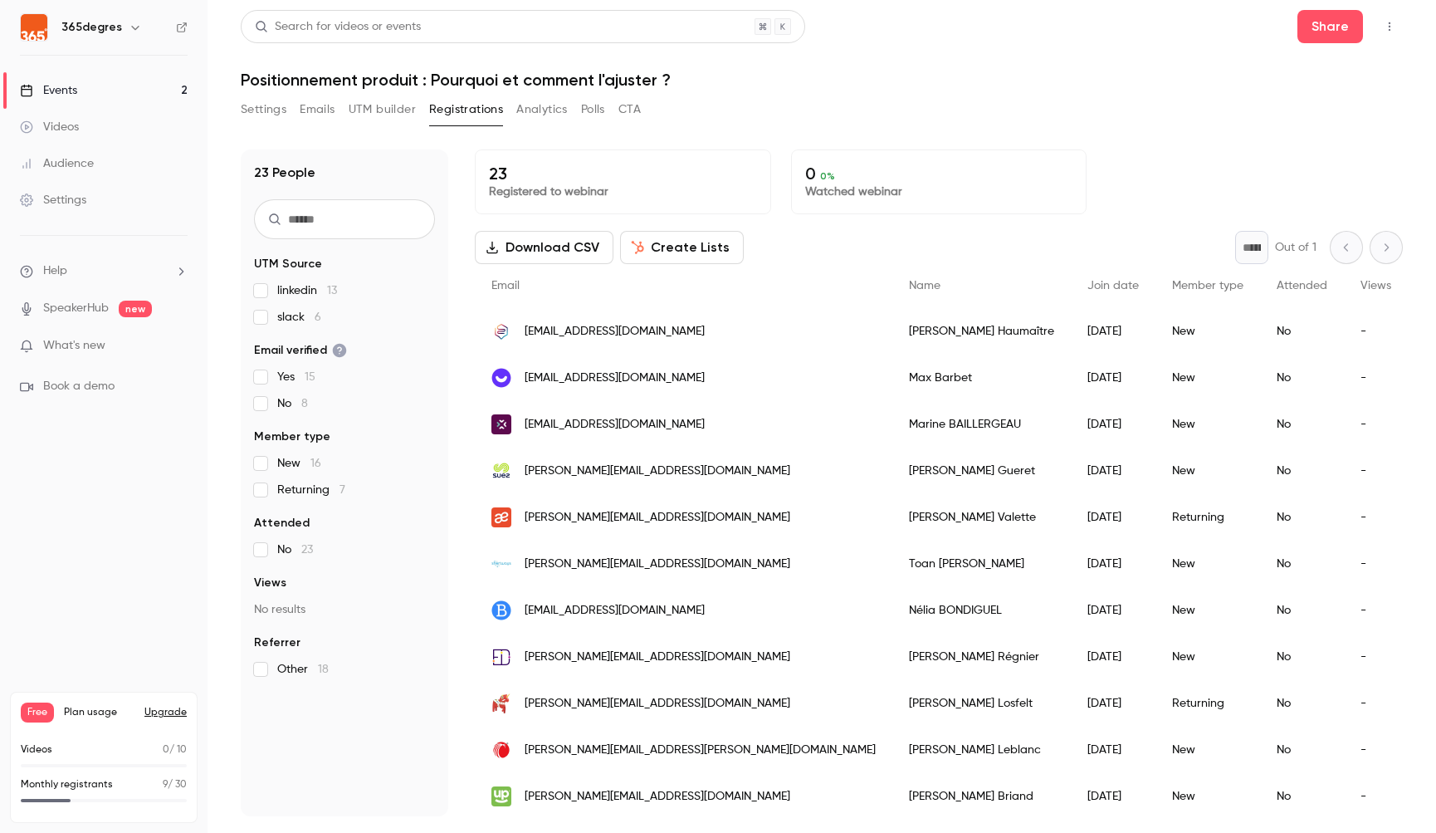
click at [267, 106] on button "Settings" at bounding box center [264, 109] width 46 height 27
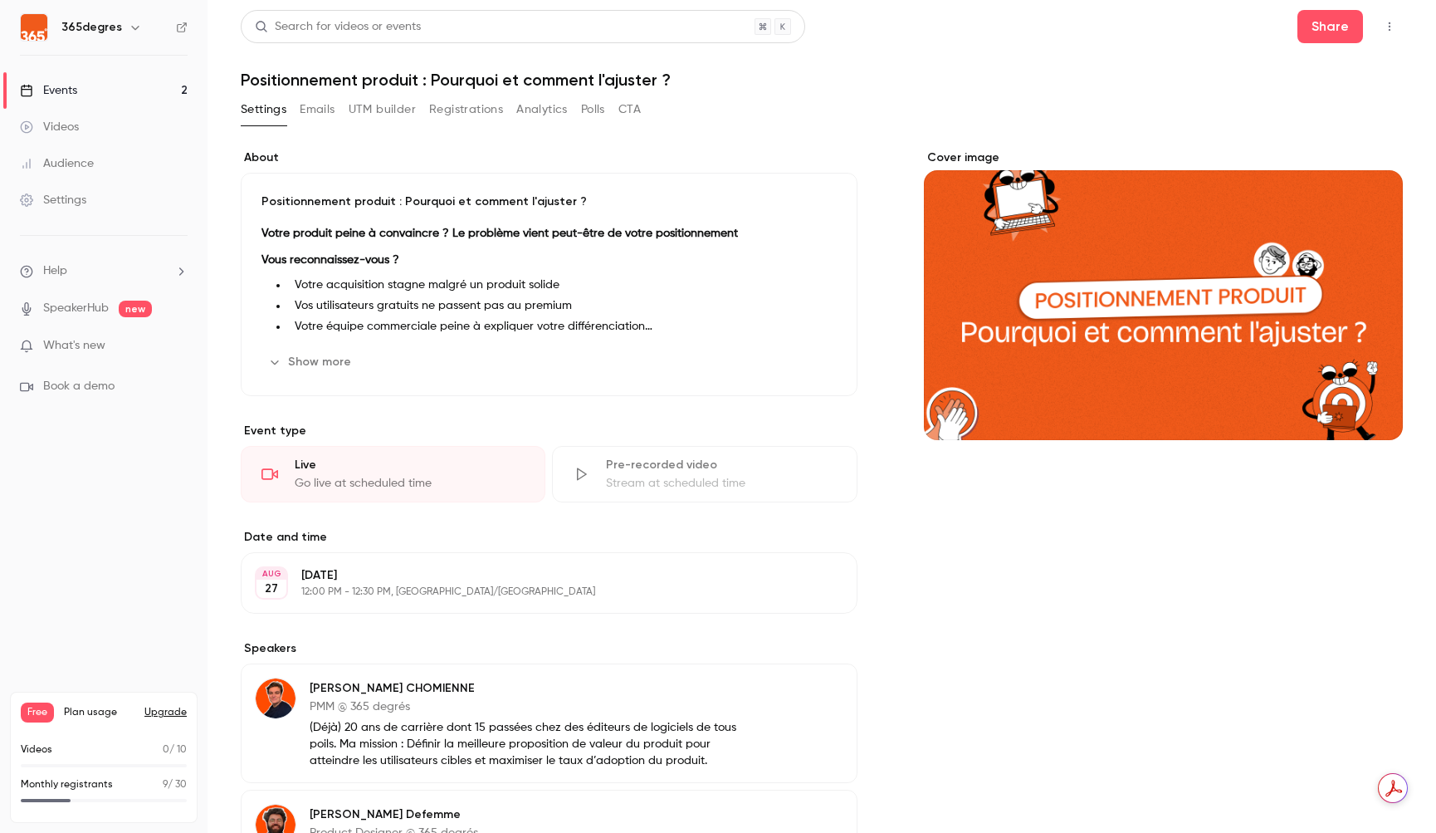
click at [441, 107] on button "Registrations" at bounding box center [466, 109] width 74 height 27
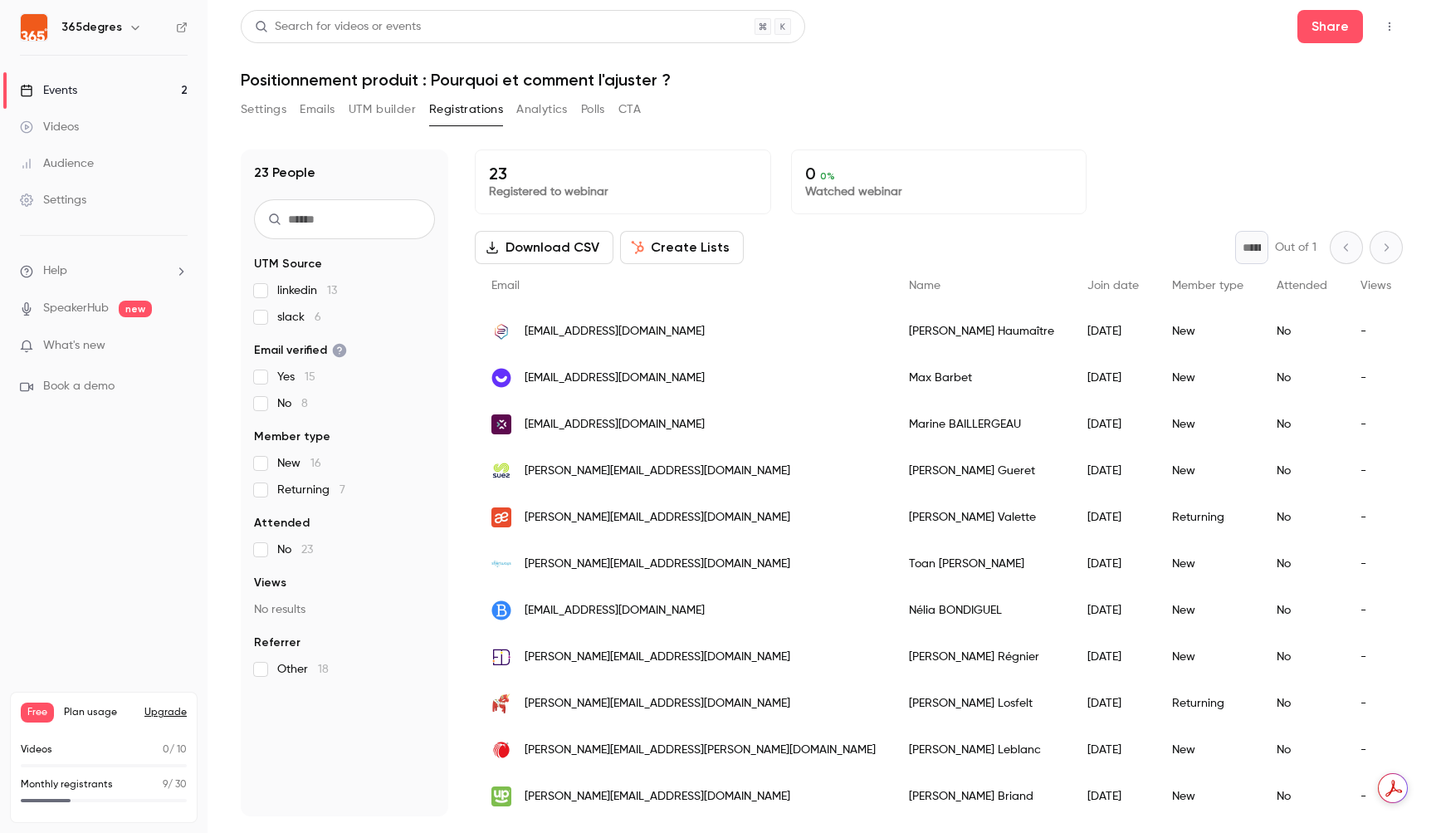
click at [1344, 29] on icon "button" at bounding box center [1389, 27] width 13 height 12
click at [1007, 80] on div at bounding box center [718, 416] width 1436 height 833
click at [568, 110] on button "Analytics" at bounding box center [541, 109] width 51 height 27
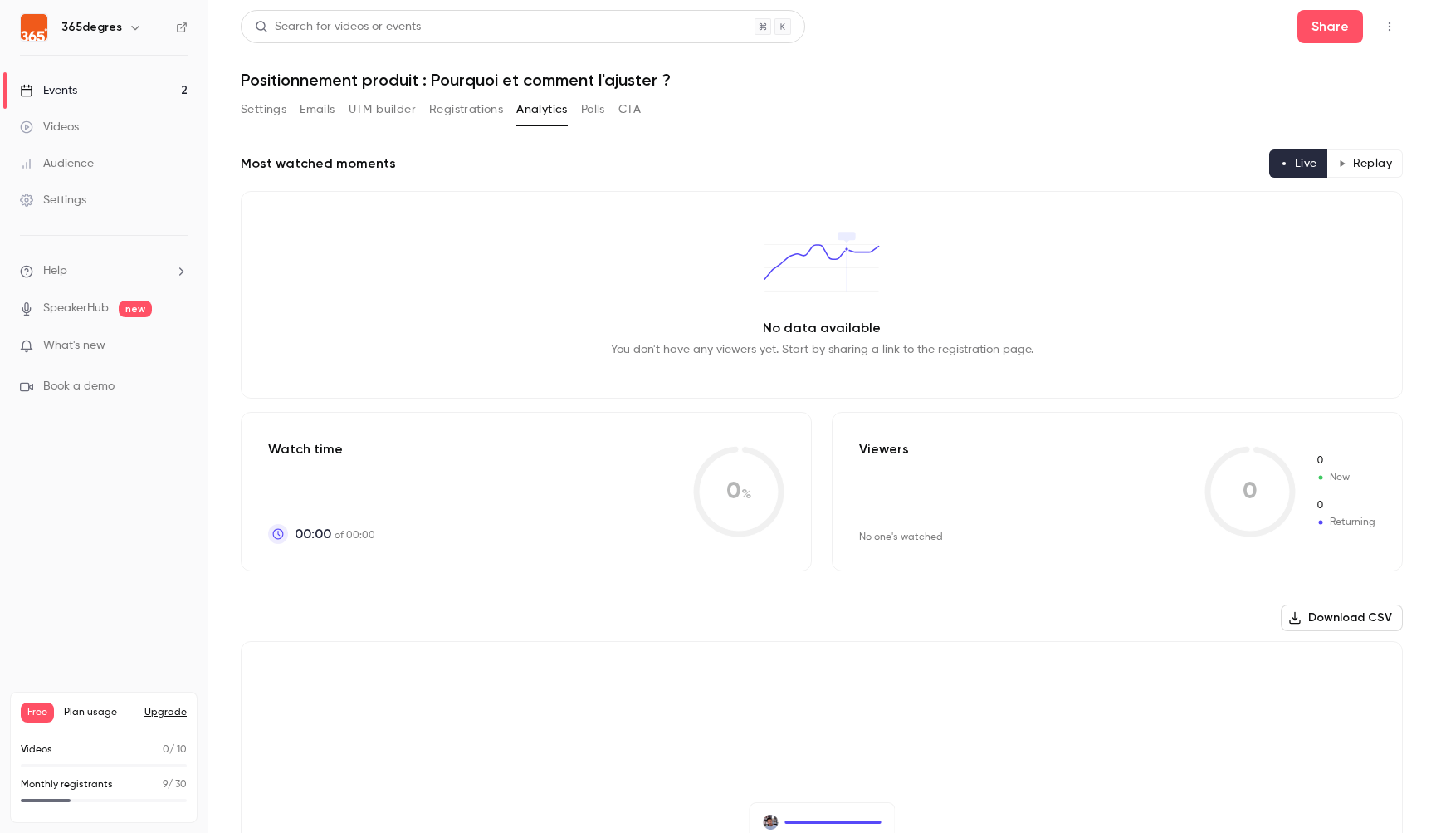
click at [594, 104] on button "Polls" at bounding box center [593, 109] width 24 height 27
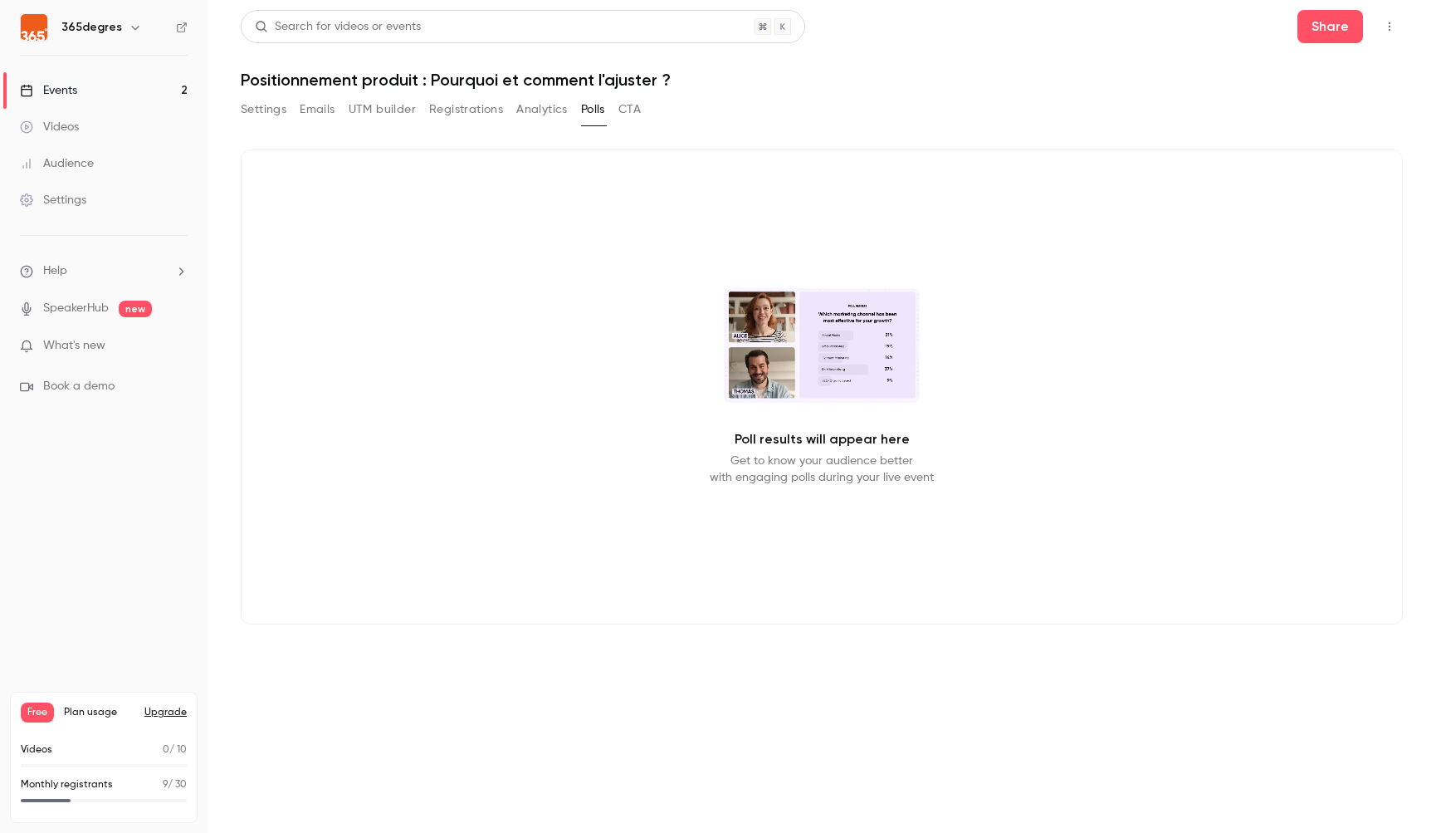
click at [632, 110] on button "CTA" at bounding box center [630, 109] width 22 height 27
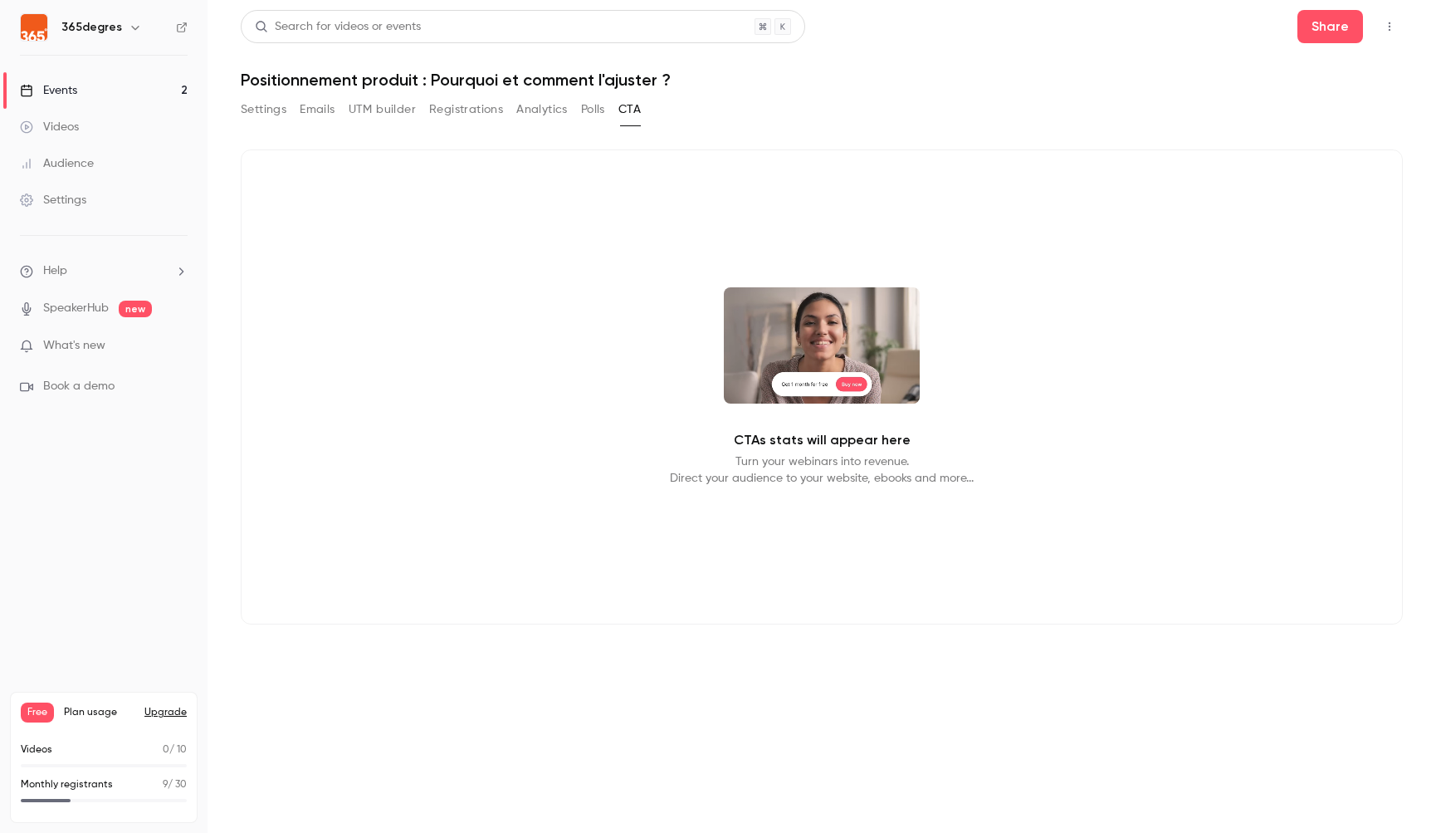
click at [548, 105] on button "Analytics" at bounding box center [541, 109] width 51 height 27
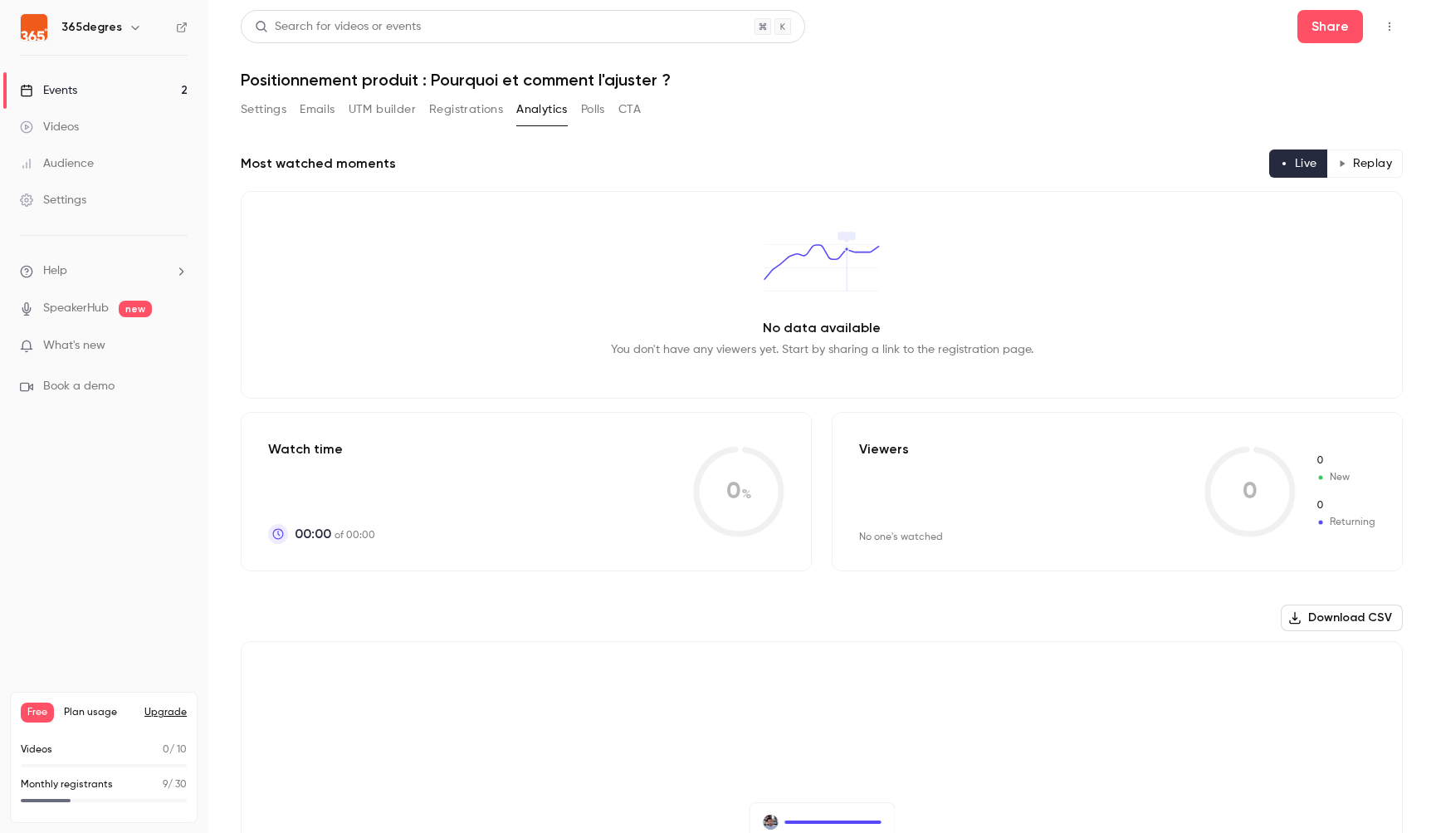
click at [598, 107] on button "Polls" at bounding box center [593, 109] width 24 height 27
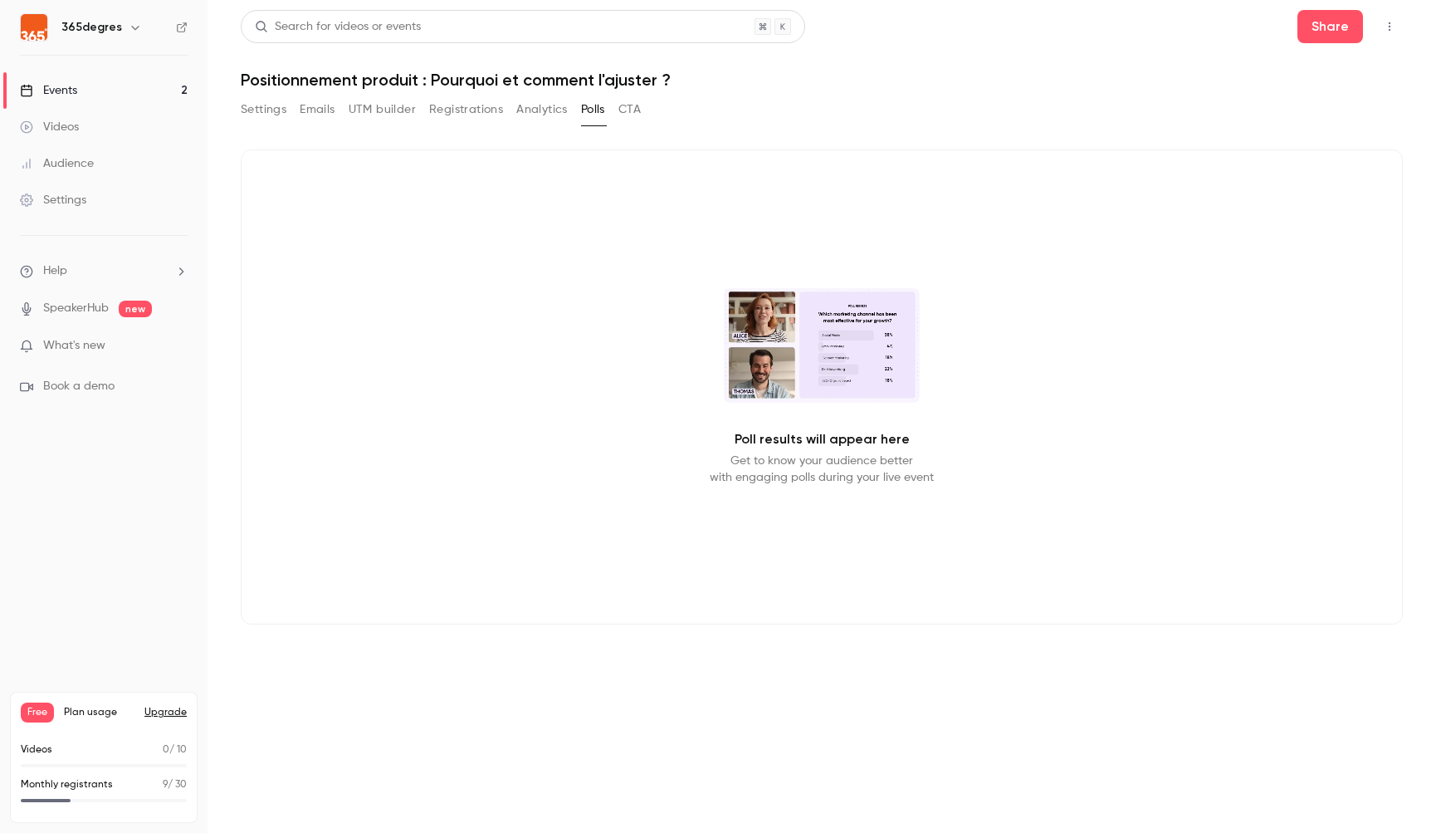
click at [270, 113] on button "Settings" at bounding box center [264, 109] width 46 height 27
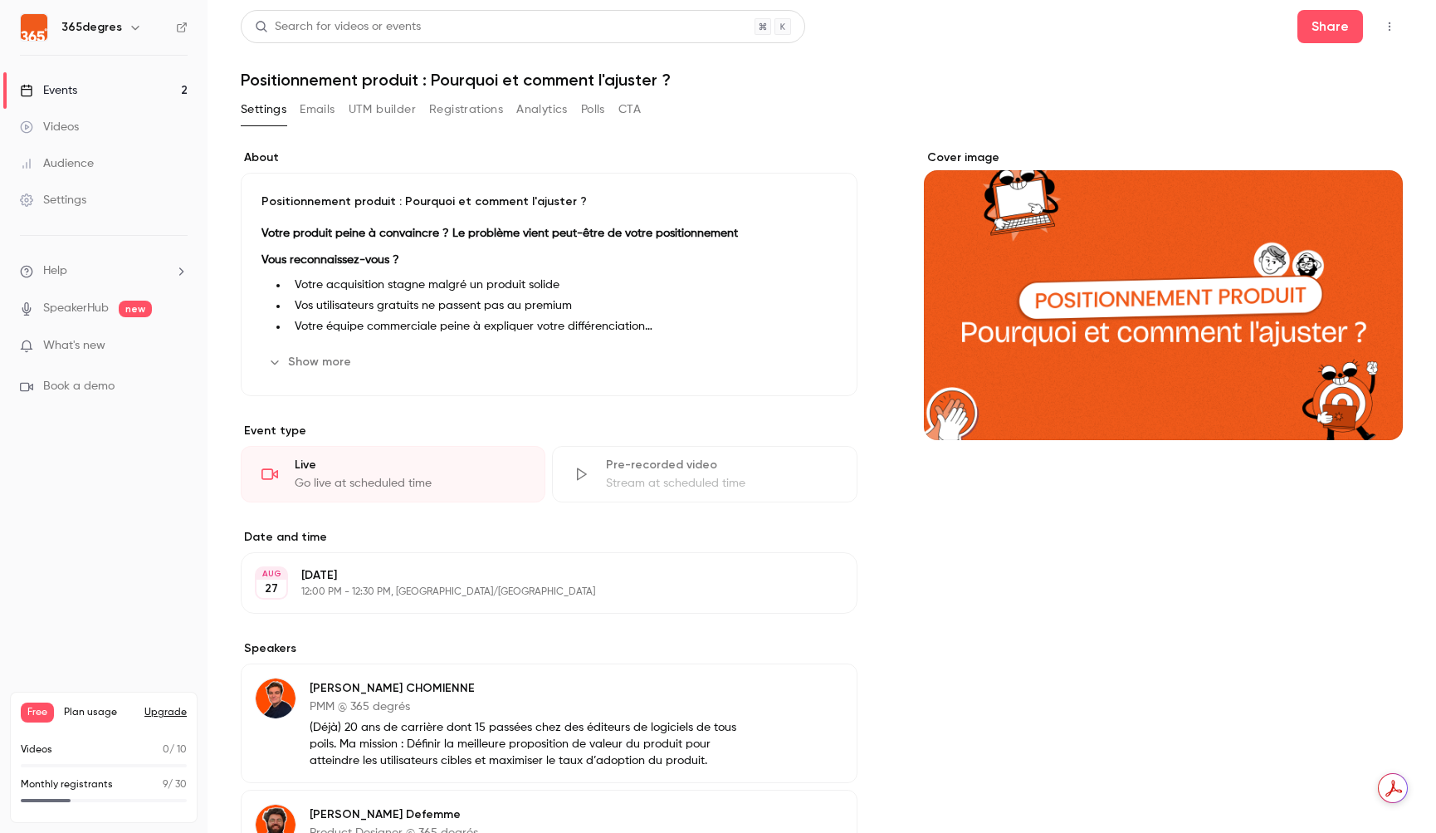
click at [308, 107] on button "Emails" at bounding box center [317, 109] width 35 height 27
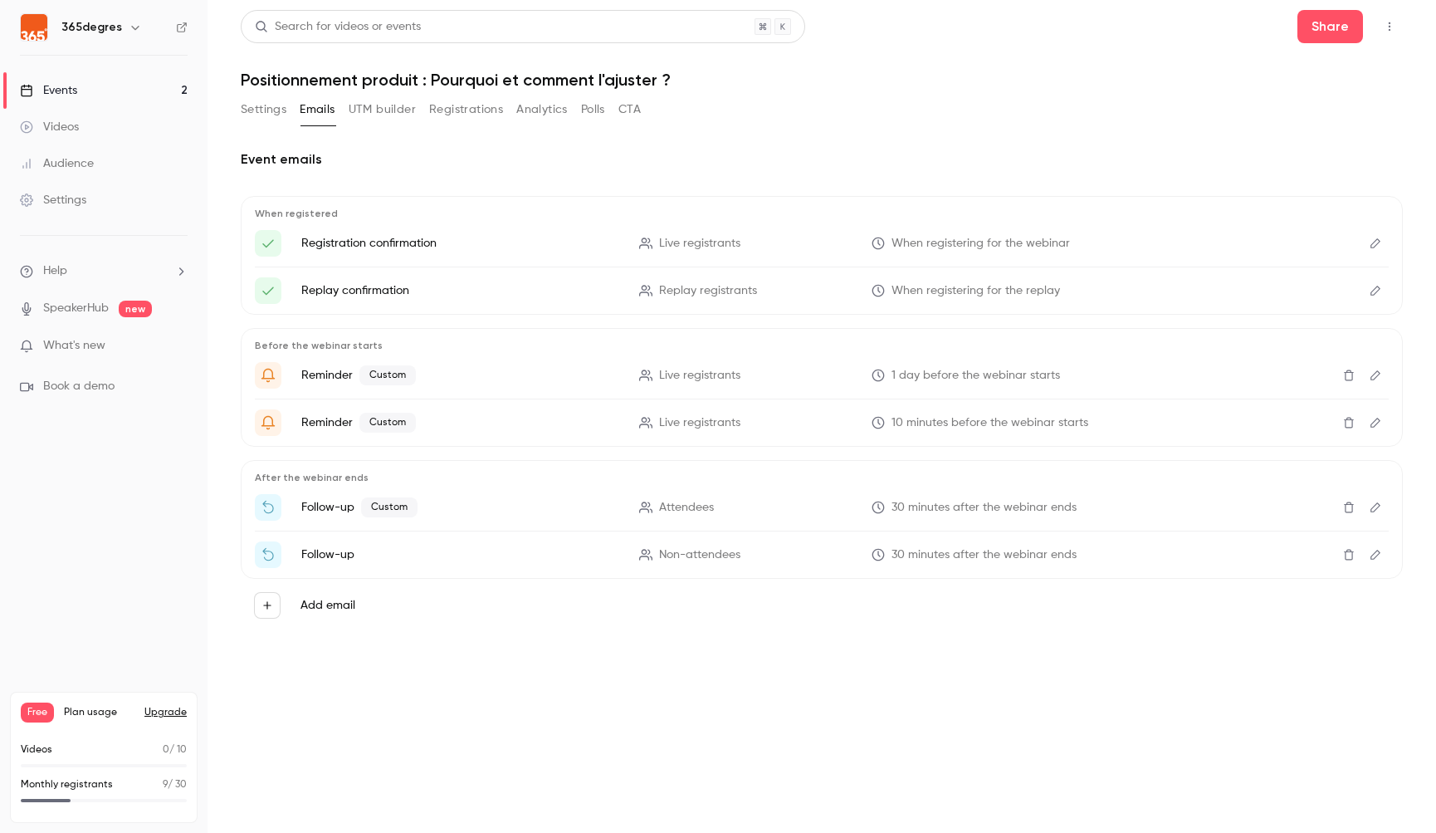
click at [1344, 514] on button "Edit" at bounding box center [1375, 507] width 27 height 27
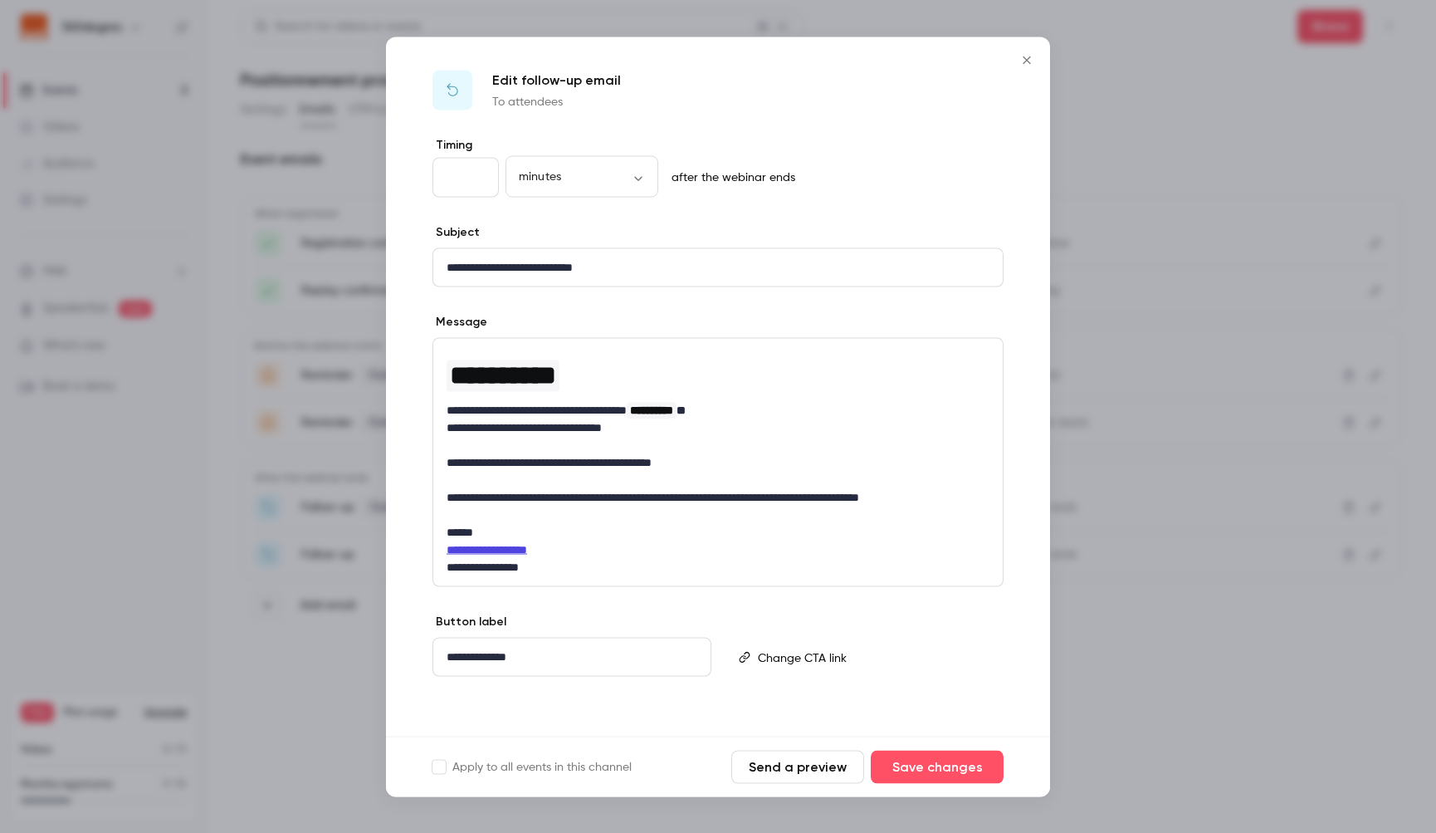
click at [1030, 57] on icon "Close" at bounding box center [1027, 59] width 20 height 13
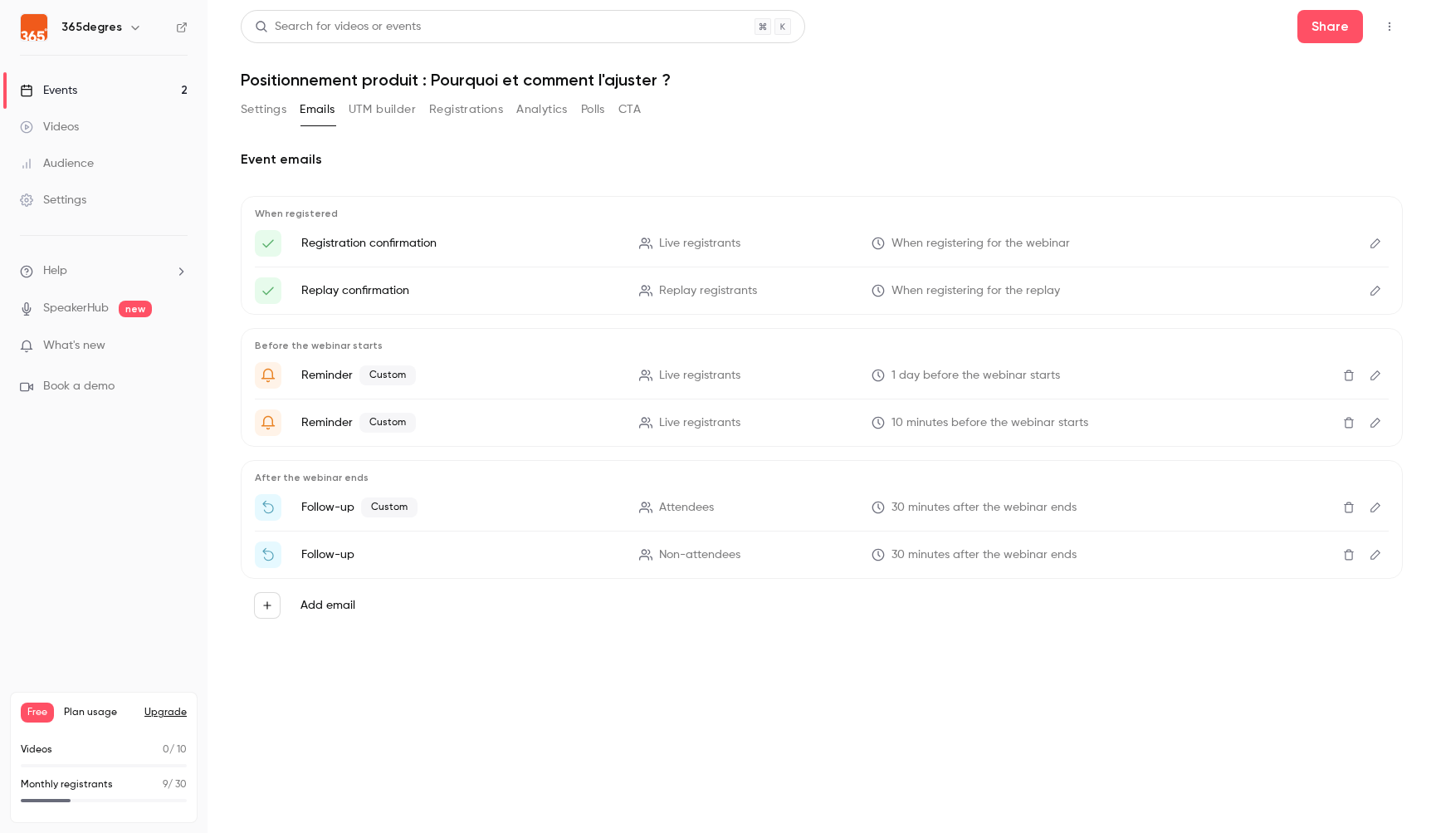
click at [1344, 509] on icon "Delete" at bounding box center [1349, 507] width 13 height 12
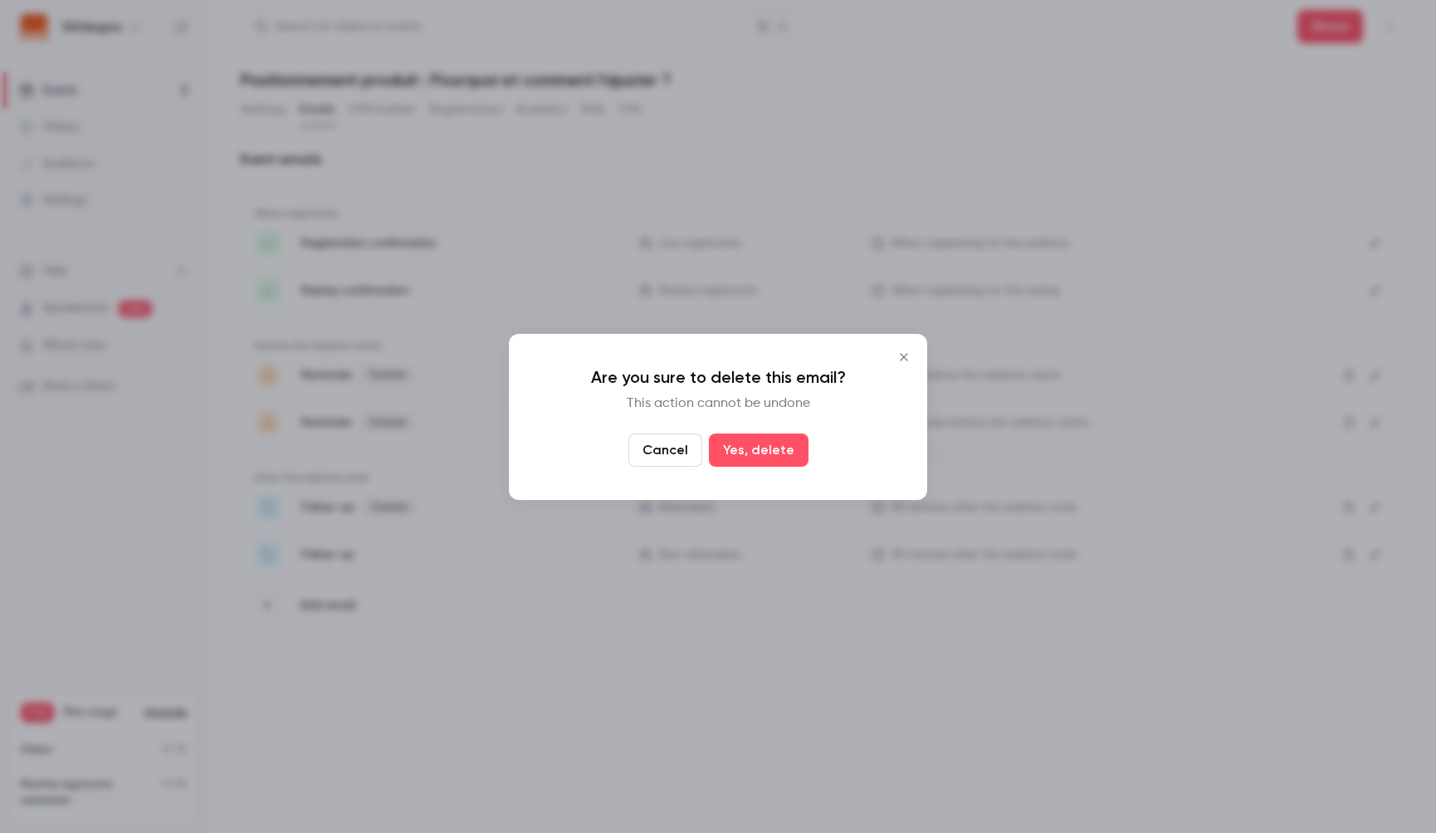
click at [792, 442] on button "Yes, delete" at bounding box center [759, 449] width 100 height 33
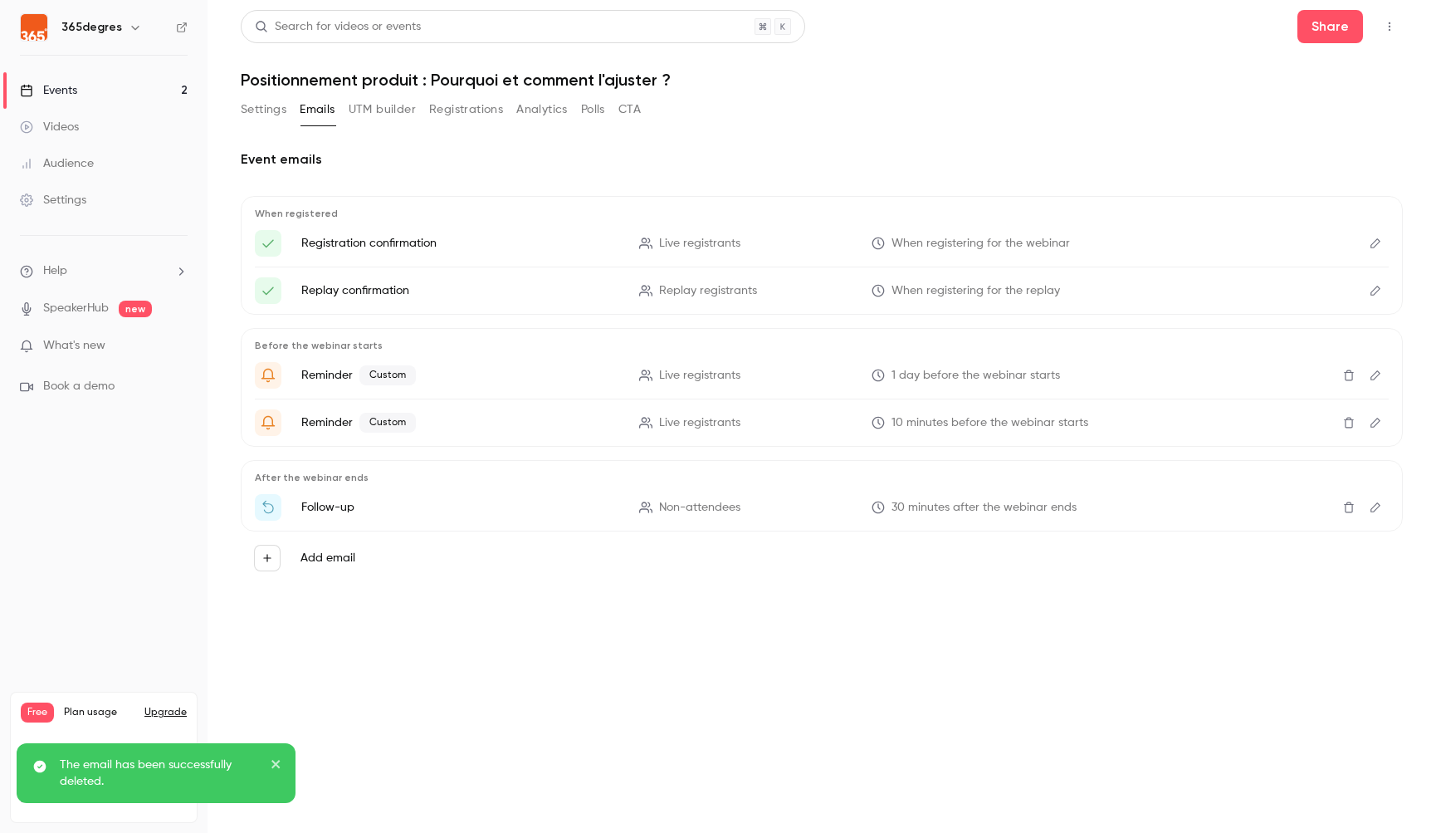
click at [1344, 506] on icon "Delete" at bounding box center [1349, 507] width 13 height 12
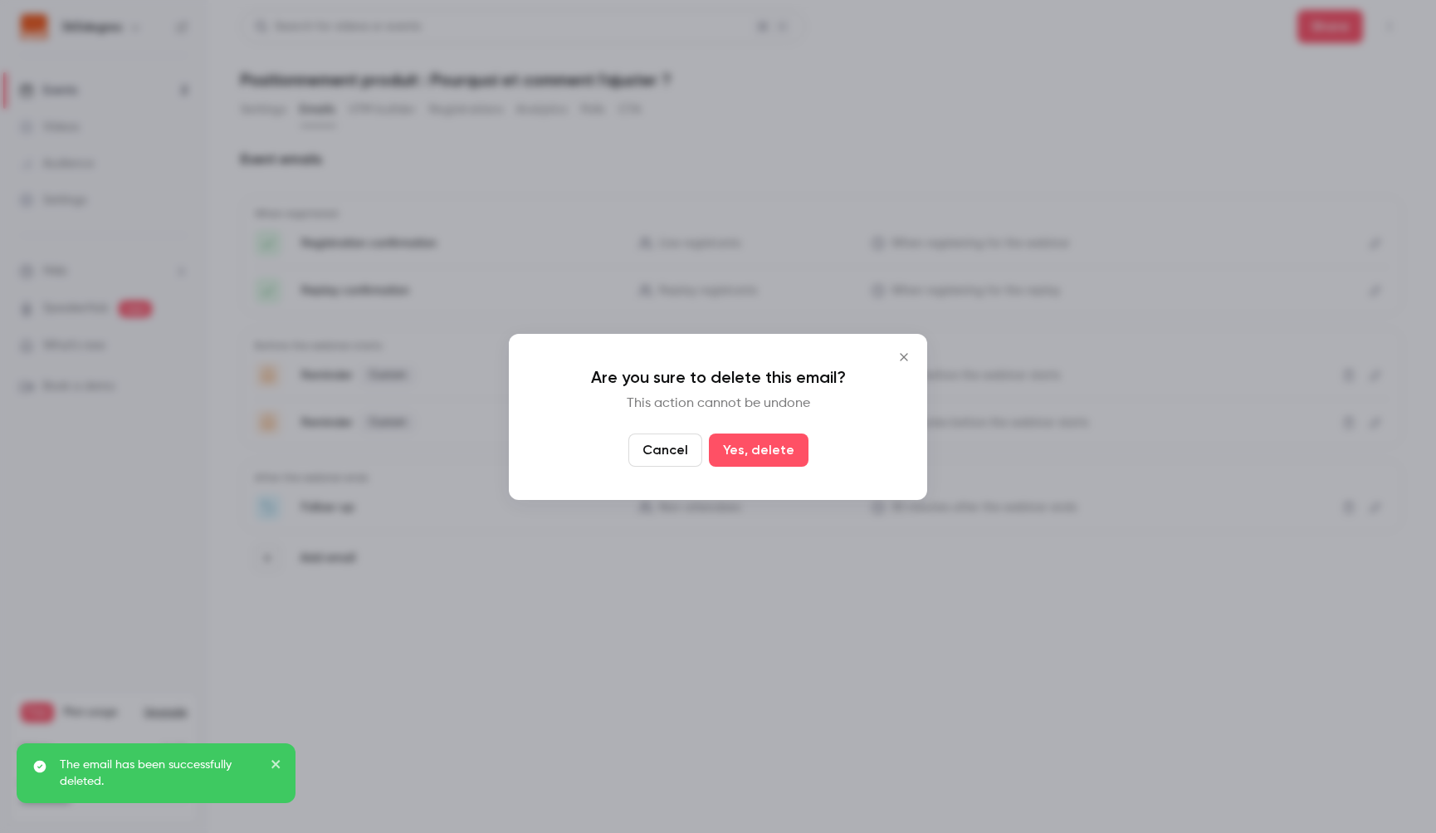
drag, startPoint x: 771, startPoint y: 443, endPoint x: 786, endPoint y: 443, distance: 15.0
click at [770, 443] on button "Yes, delete" at bounding box center [759, 449] width 100 height 33
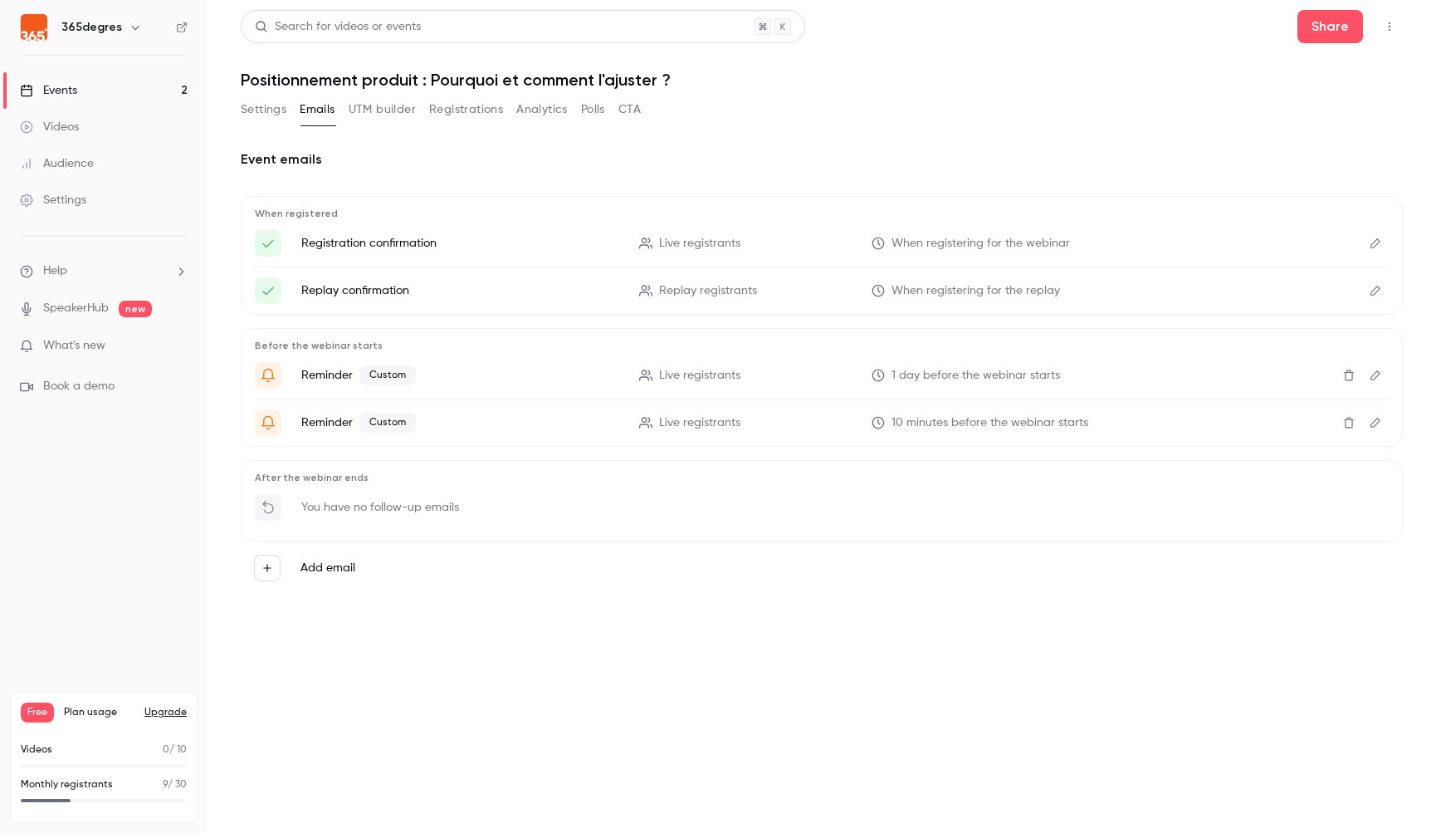
click at [389, 104] on button "UTM builder" at bounding box center [382, 109] width 67 height 27
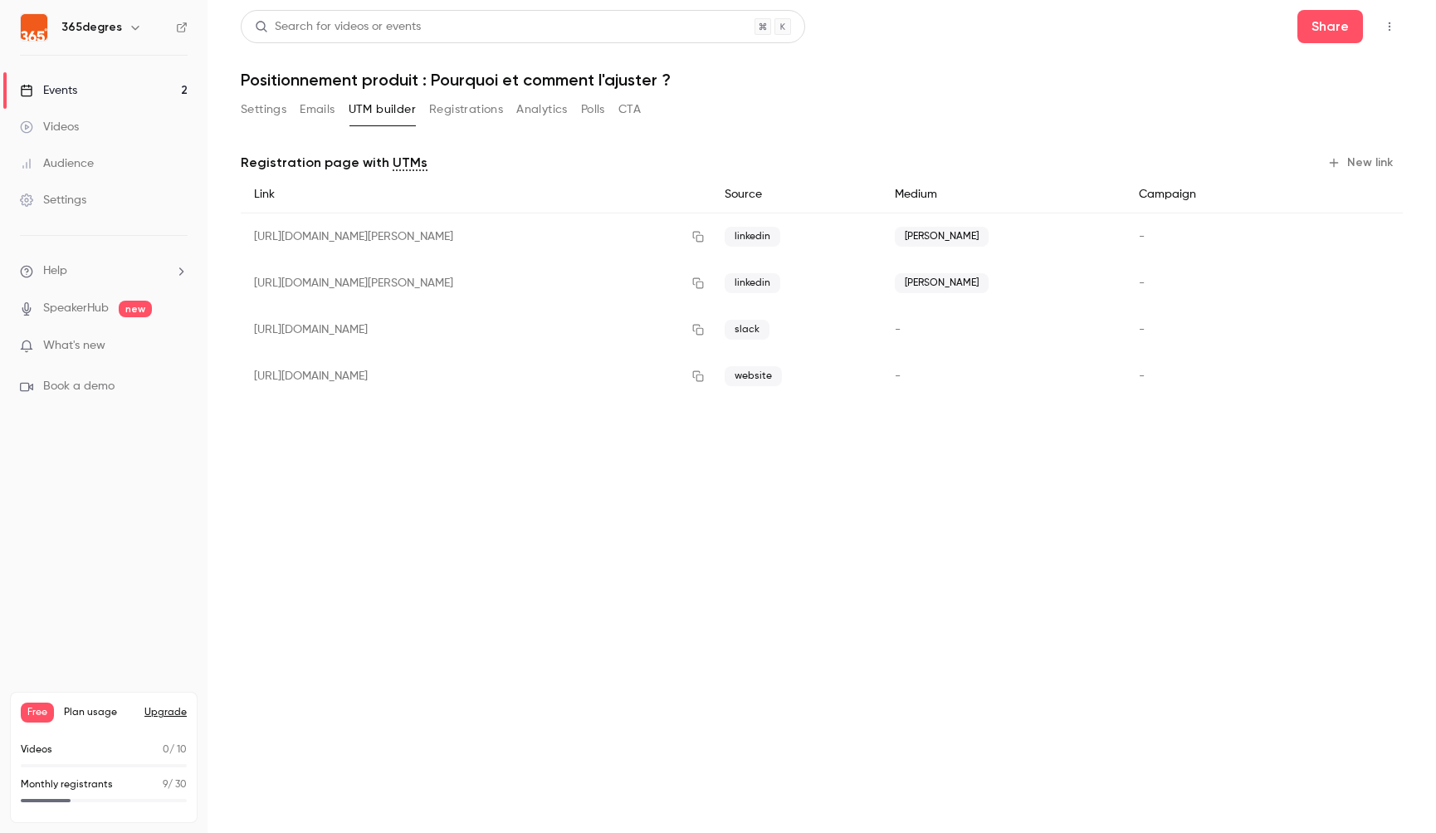
click at [462, 105] on button "Registrations" at bounding box center [466, 109] width 74 height 27
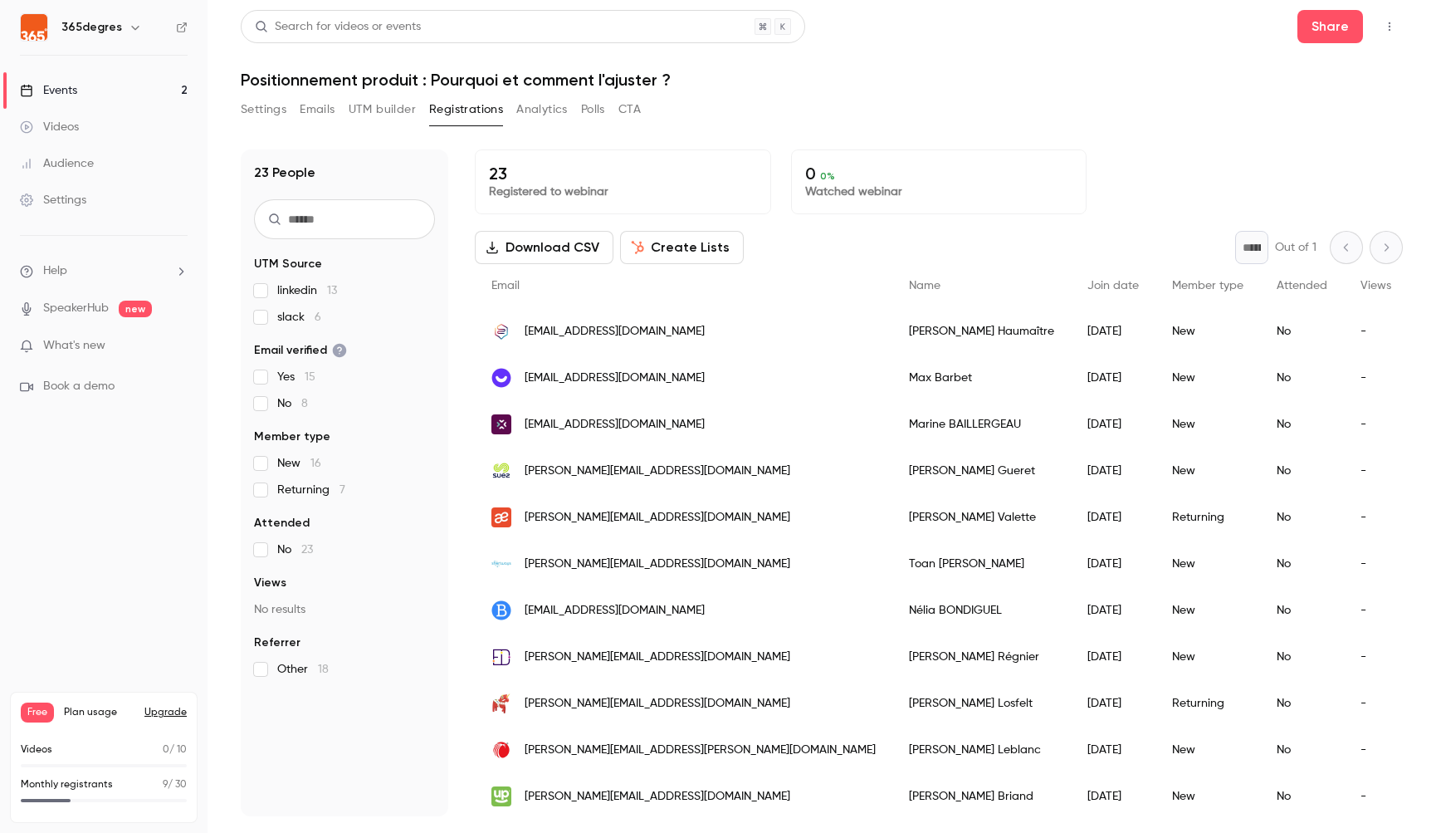
click at [632, 108] on button "CTA" at bounding box center [630, 109] width 22 height 27
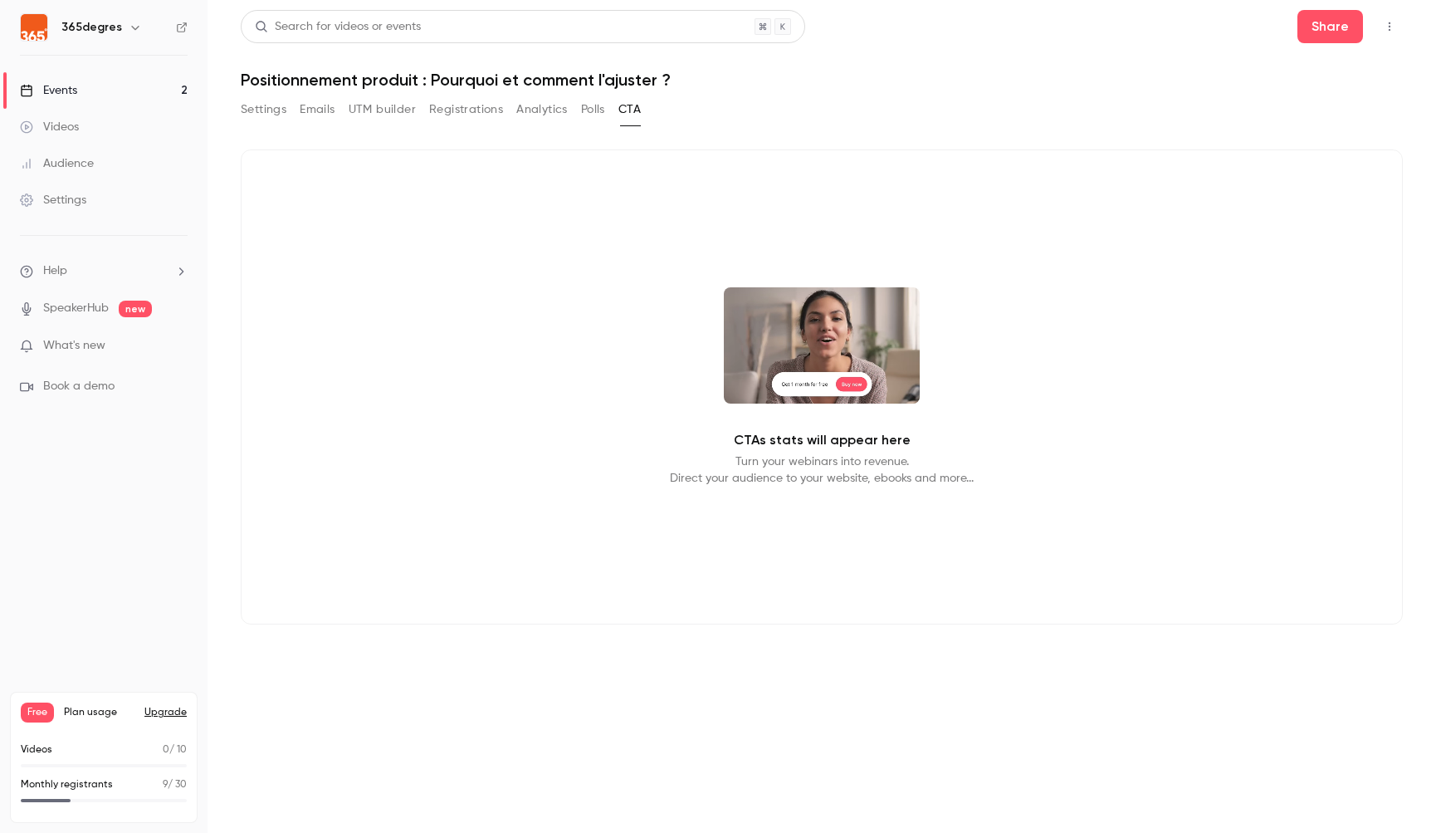
click at [591, 110] on button "Polls" at bounding box center [593, 109] width 24 height 27
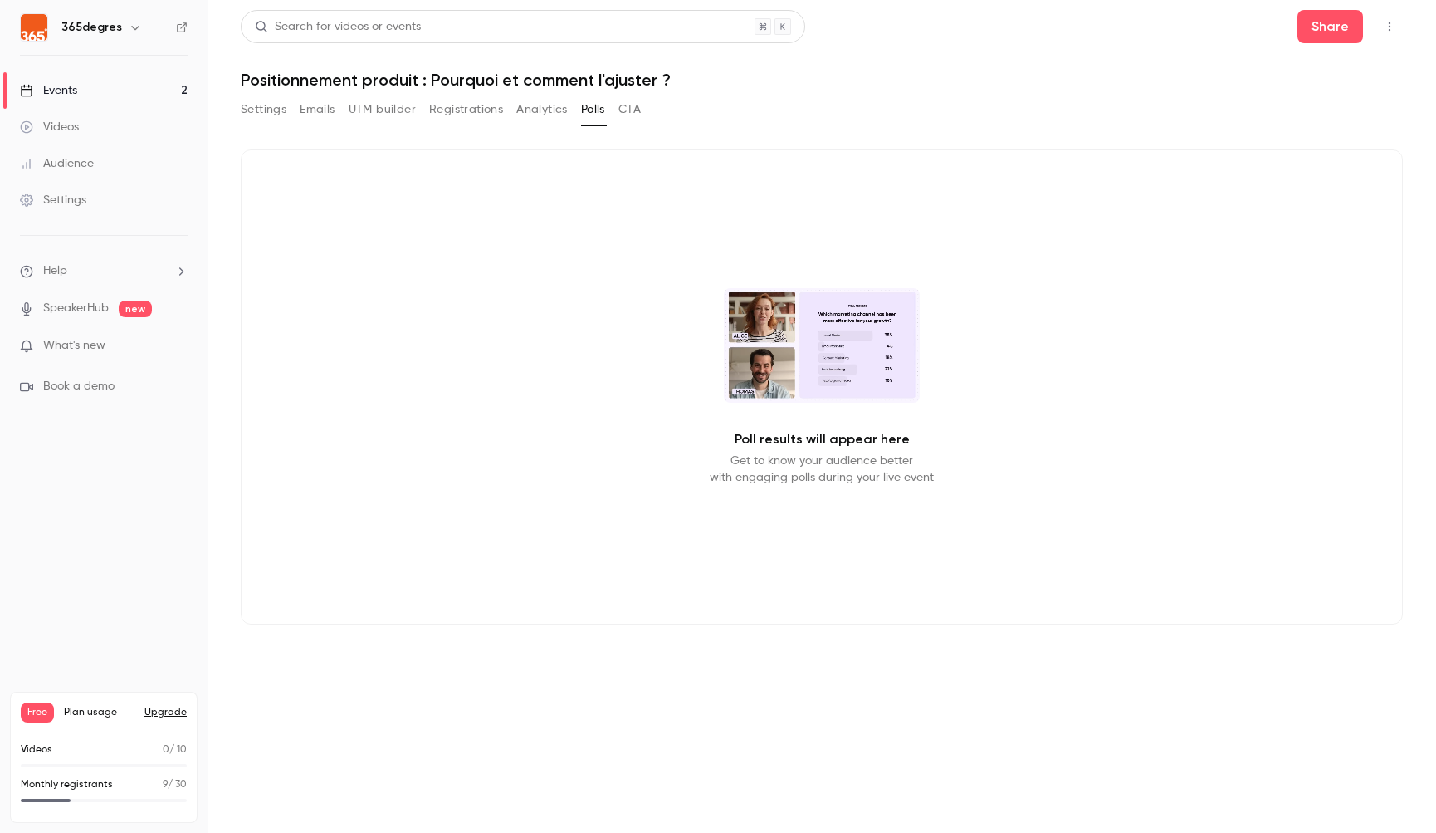
click at [541, 107] on button "Analytics" at bounding box center [541, 109] width 51 height 27
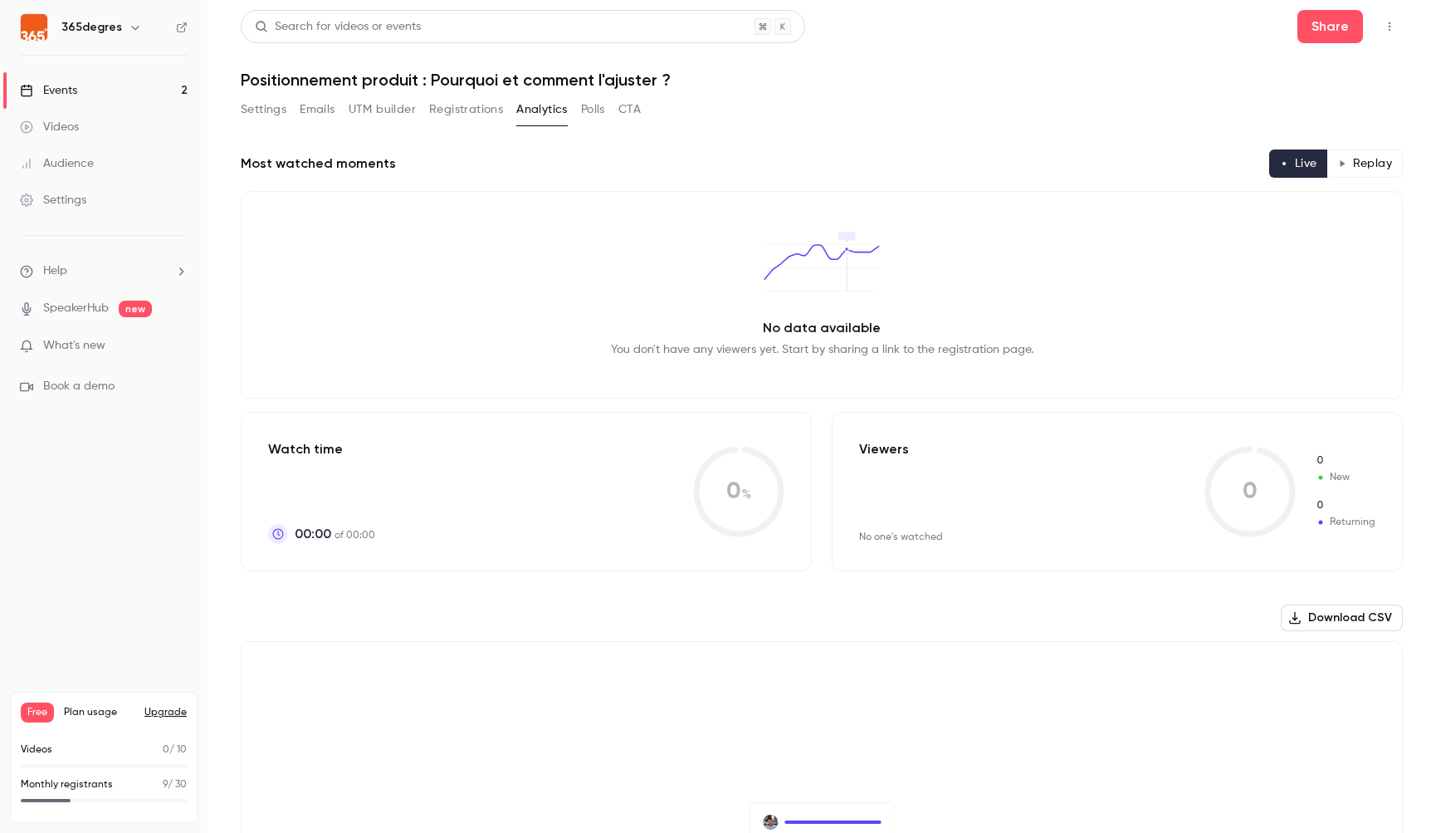
drag, startPoint x: 267, startPoint y: 105, endPoint x: 288, endPoint y: 104, distance: 20.8
click at [267, 105] on button "Settings" at bounding box center [264, 109] width 46 height 27
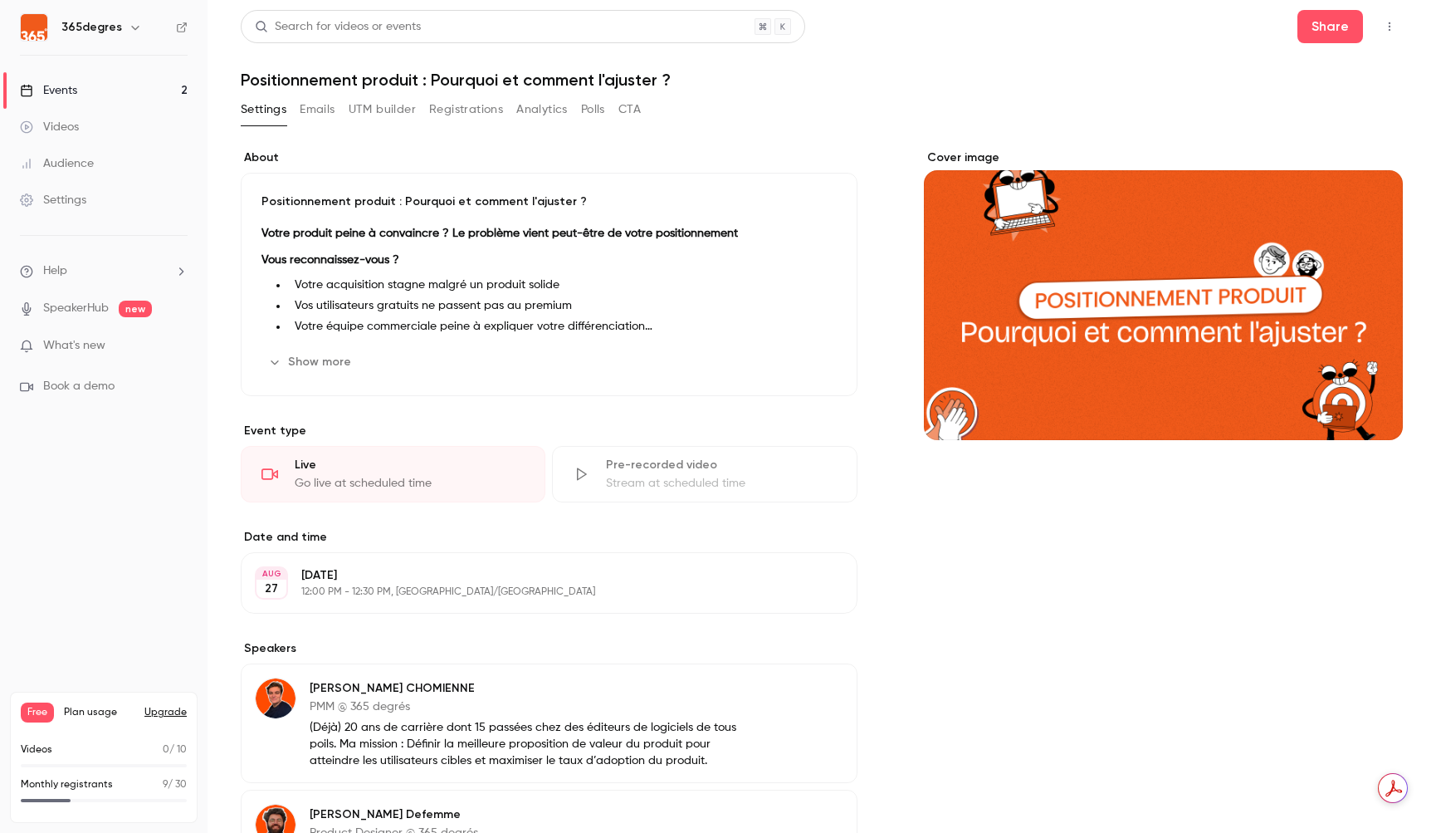
click at [71, 90] on div "Events" at bounding box center [48, 90] width 57 height 17
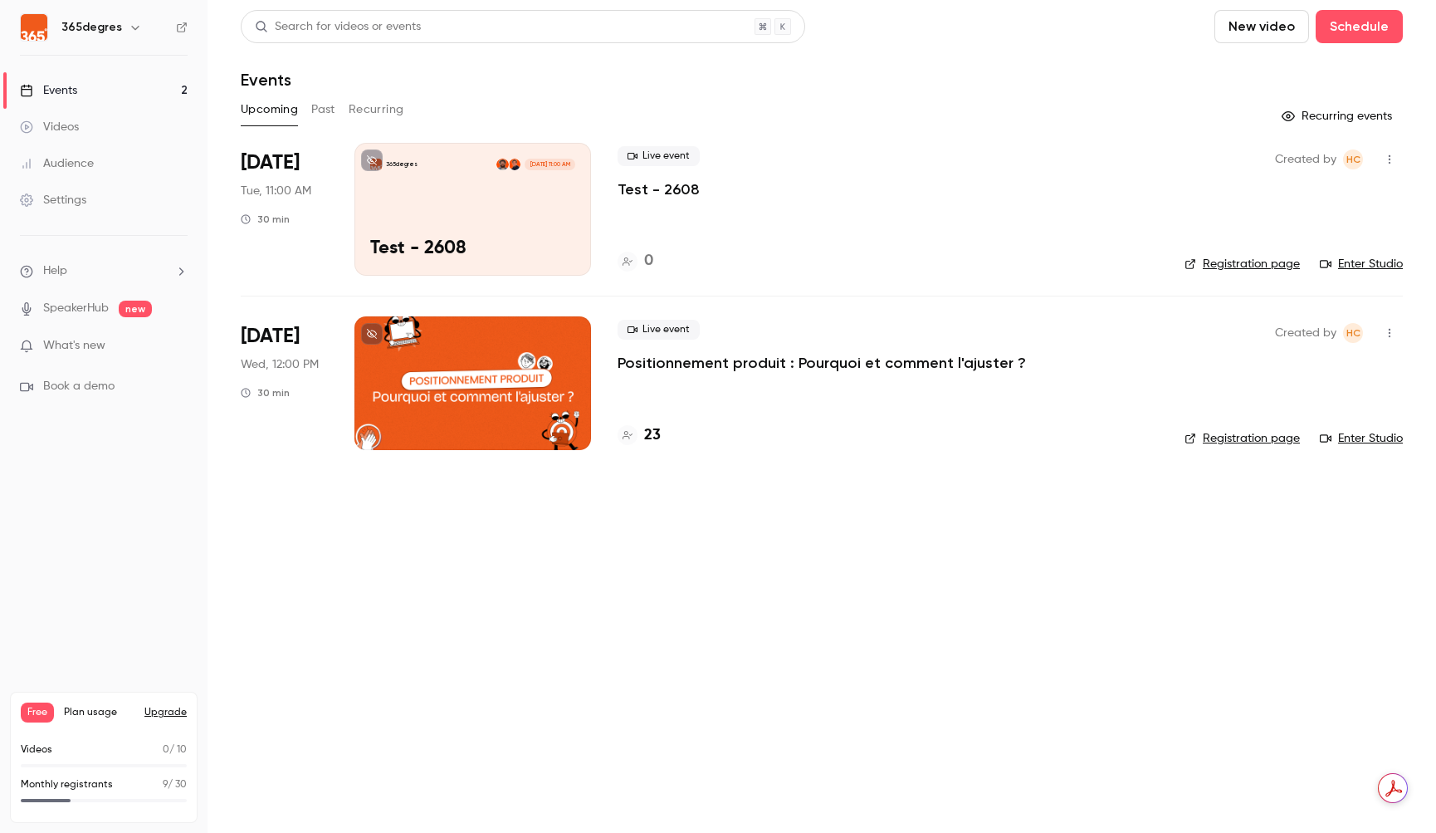
click at [465, 203] on div "365degres [DATE] 11:00 AM Test - 2608" at bounding box center [473, 209] width 237 height 133
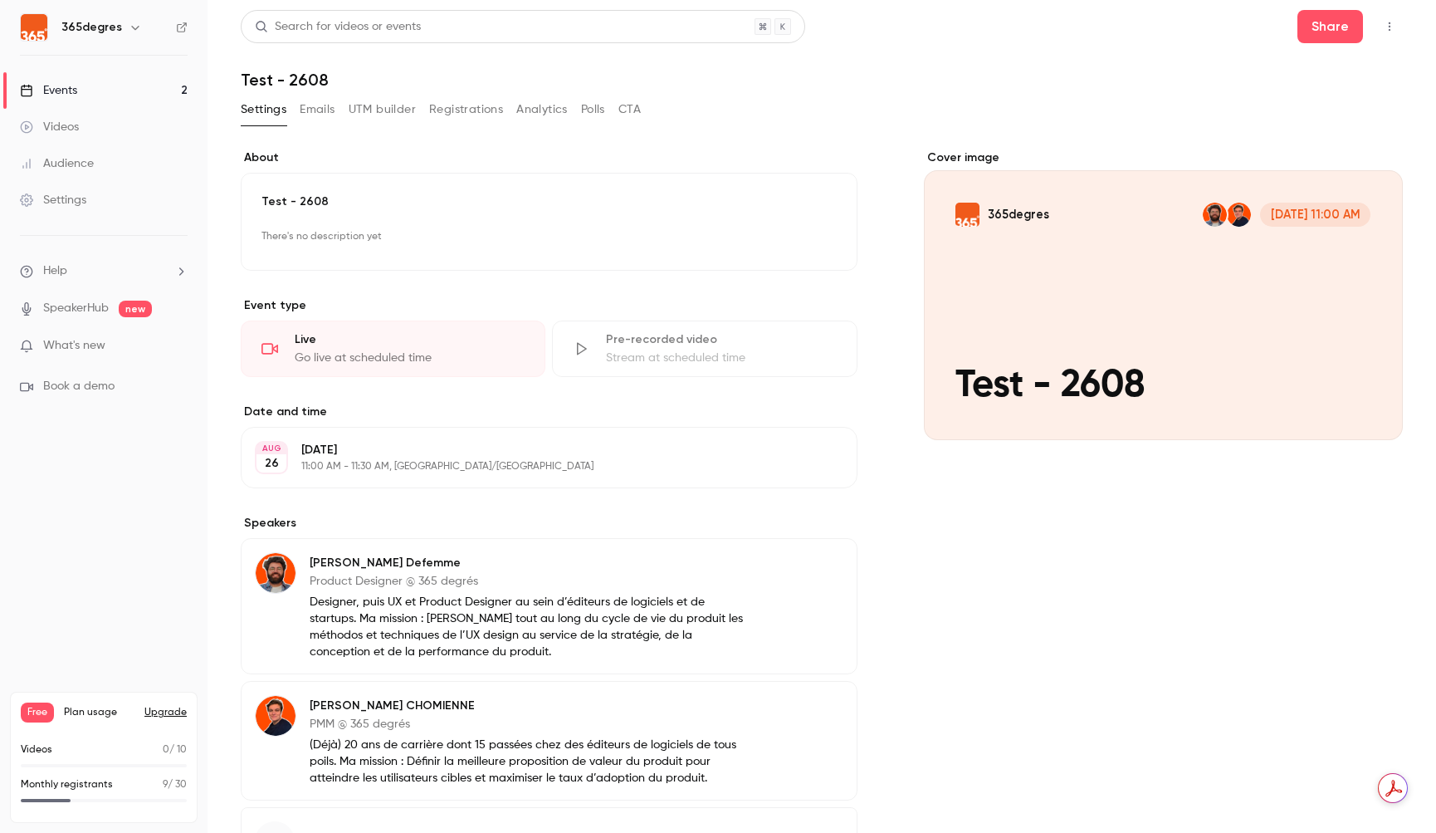
click at [1396, 21] on icon "button" at bounding box center [1389, 27] width 13 height 12
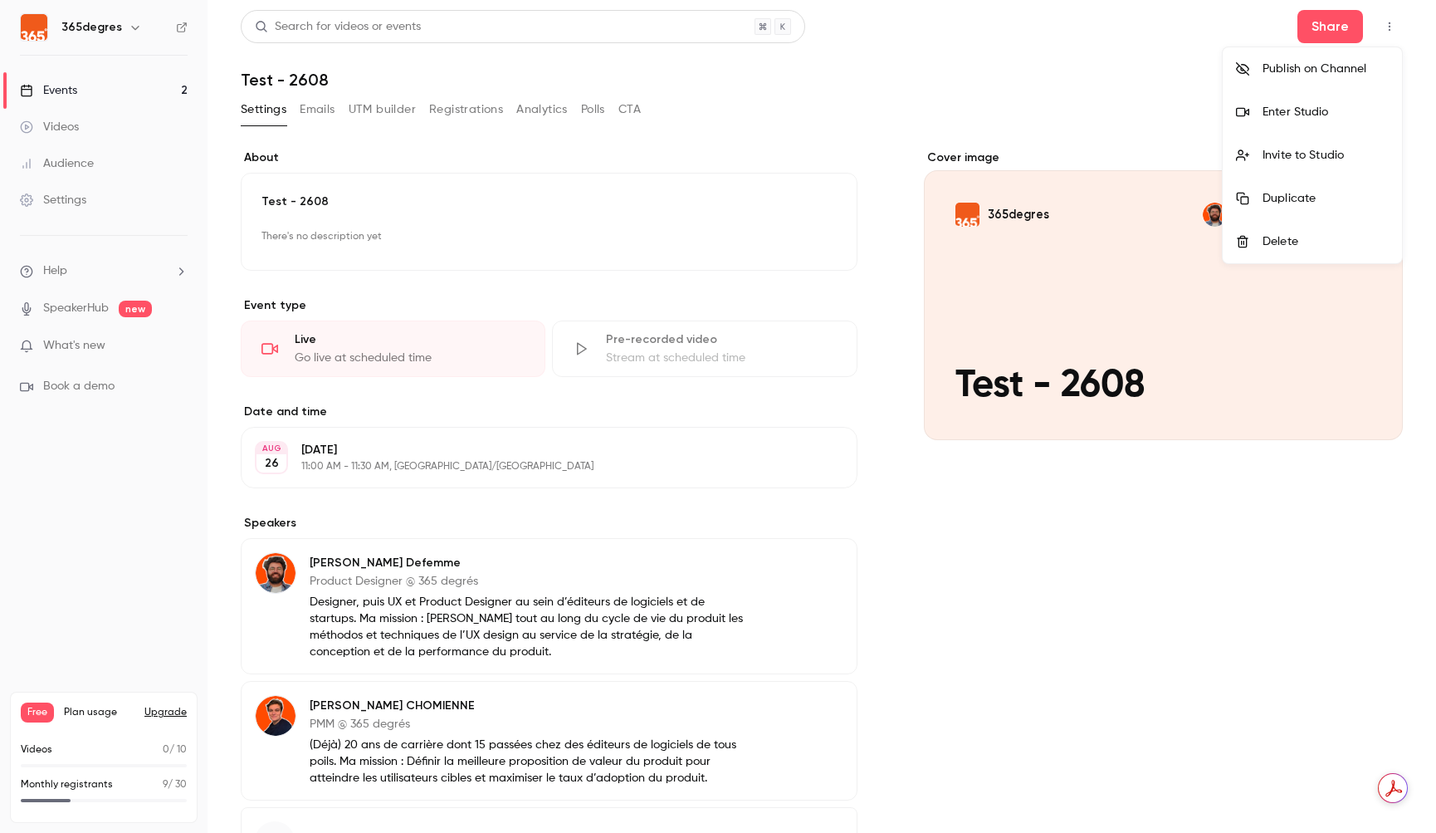
click at [1257, 113] on div at bounding box center [1249, 111] width 27 height 13
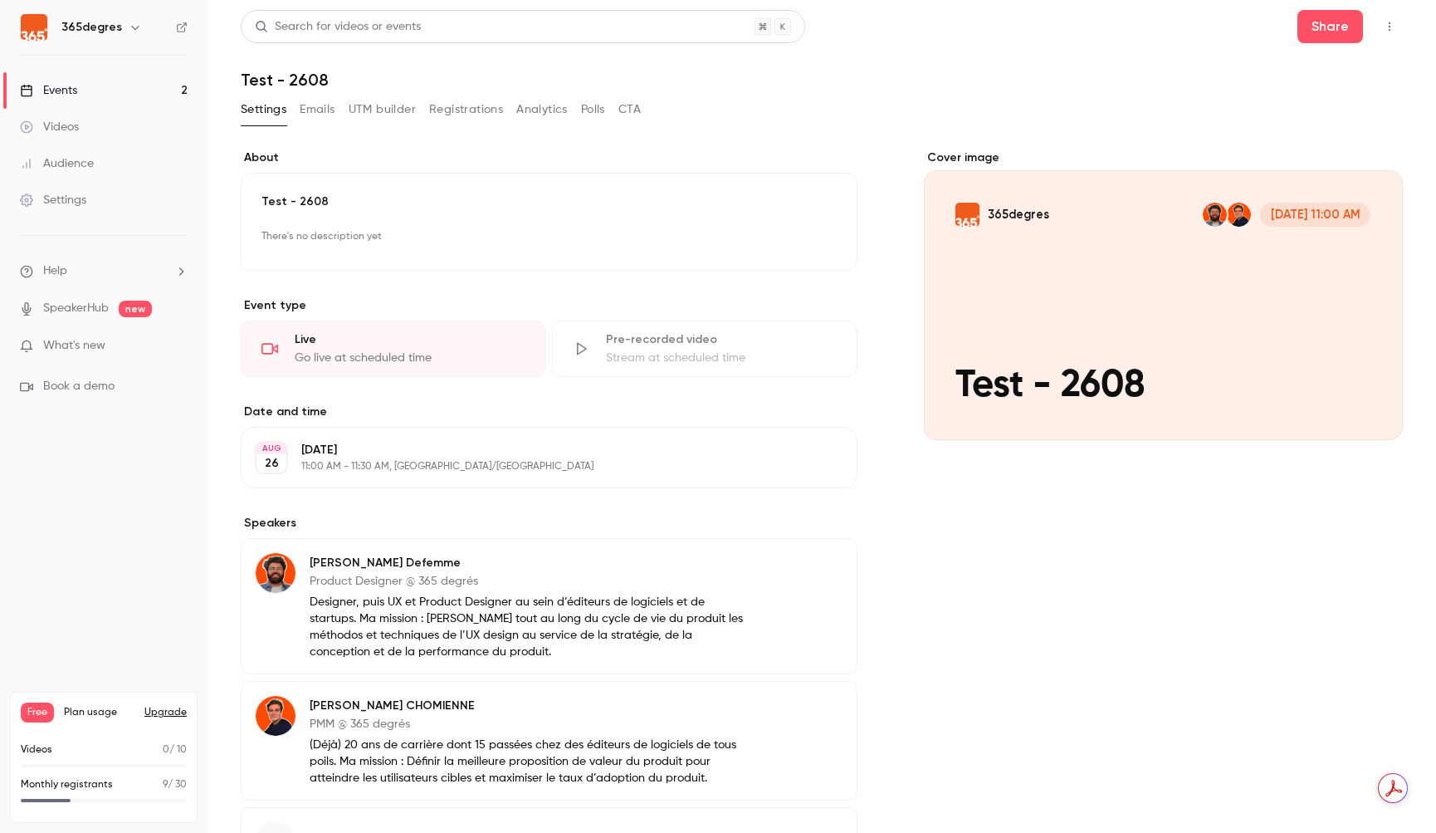
click at [1390, 29] on icon "button" at bounding box center [1390, 26] width 2 height 9
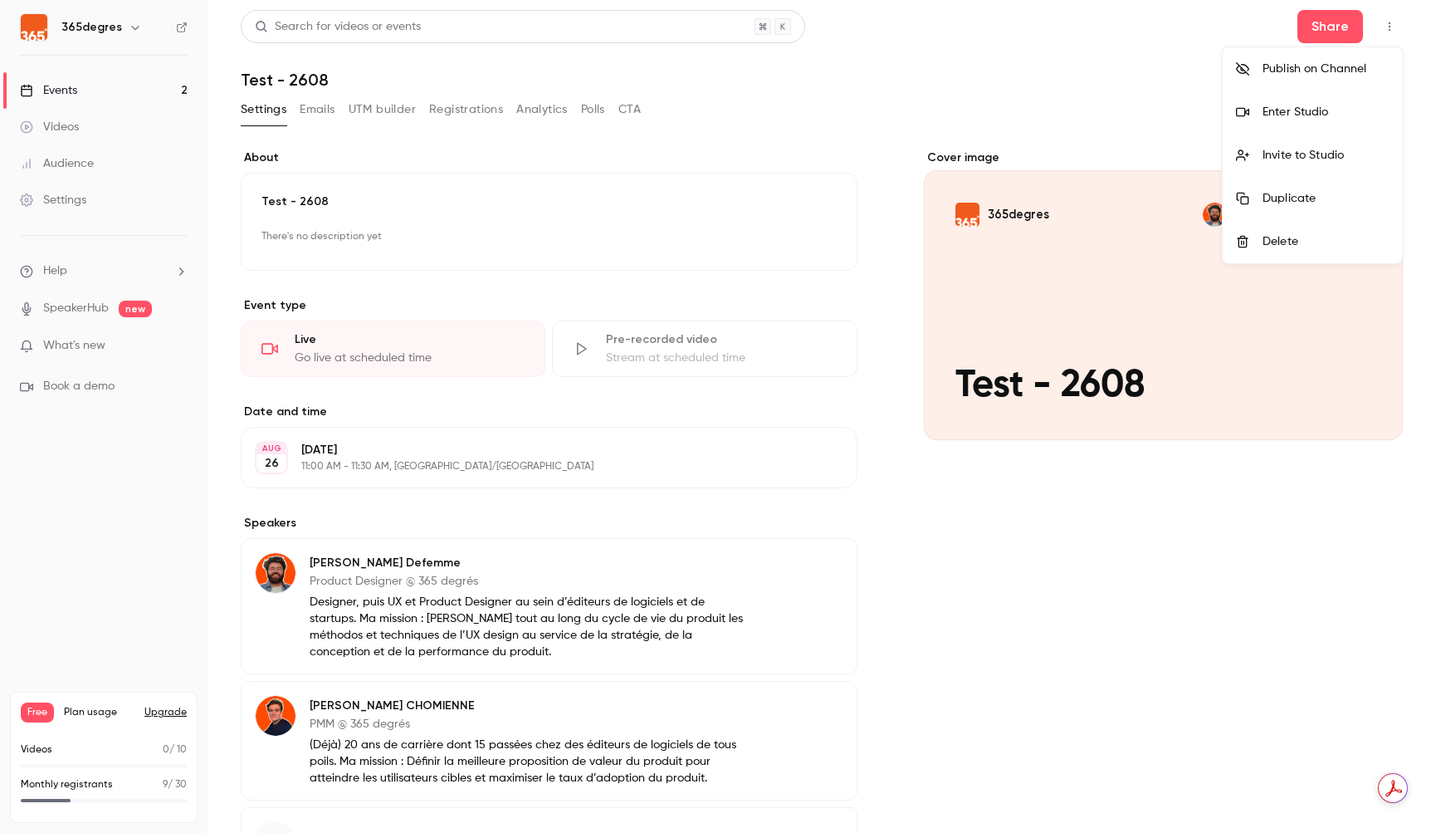
click at [1323, 110] on div "Enter Studio" at bounding box center [1326, 112] width 126 height 17
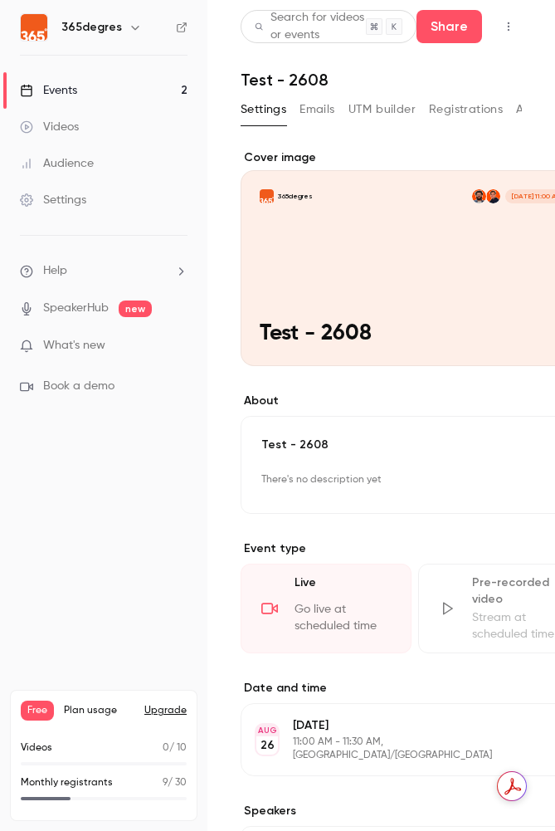
click at [92, 116] on link "Videos" at bounding box center [104, 127] width 208 height 37
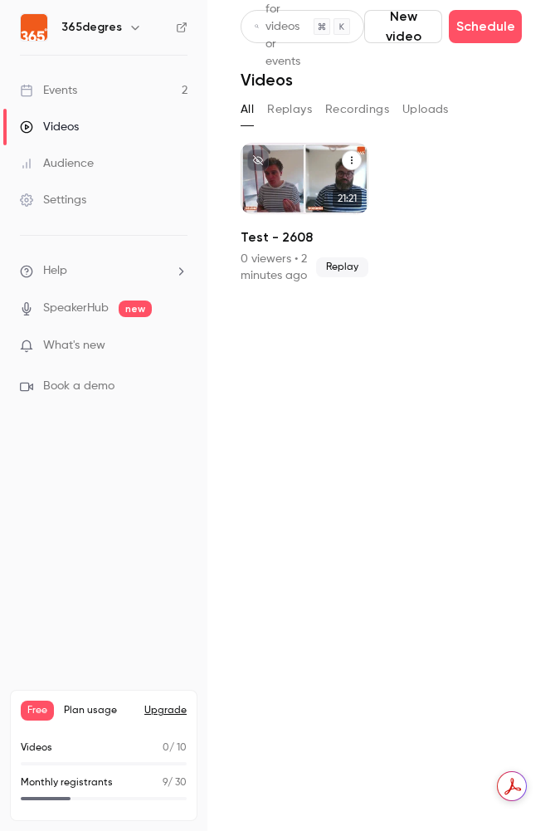
click at [289, 174] on div "365degres [DATE] Test - 2608" at bounding box center [305, 178] width 128 height 71
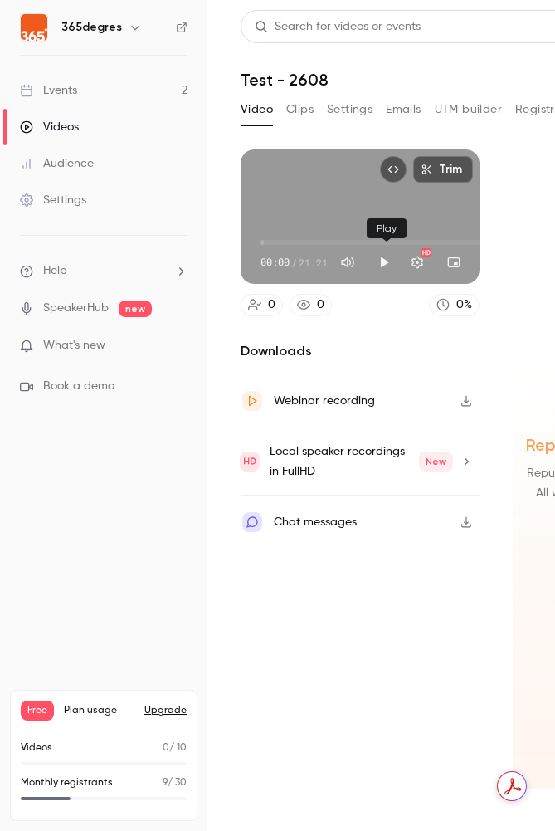
click at [383, 262] on button "Play" at bounding box center [384, 262] width 33 height 33
click at [457, 264] on button "Turn on miniplayer" at bounding box center [454, 262] width 33 height 33
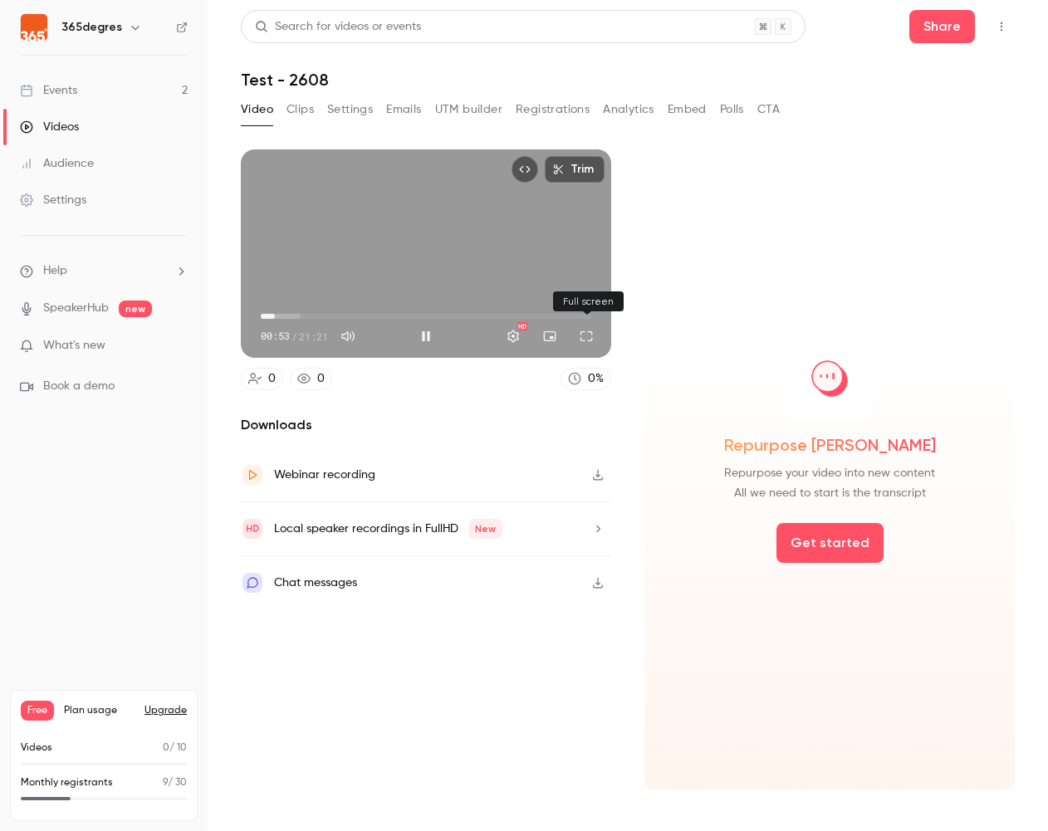
click at [585, 340] on button "Full screen" at bounding box center [586, 336] width 33 height 33
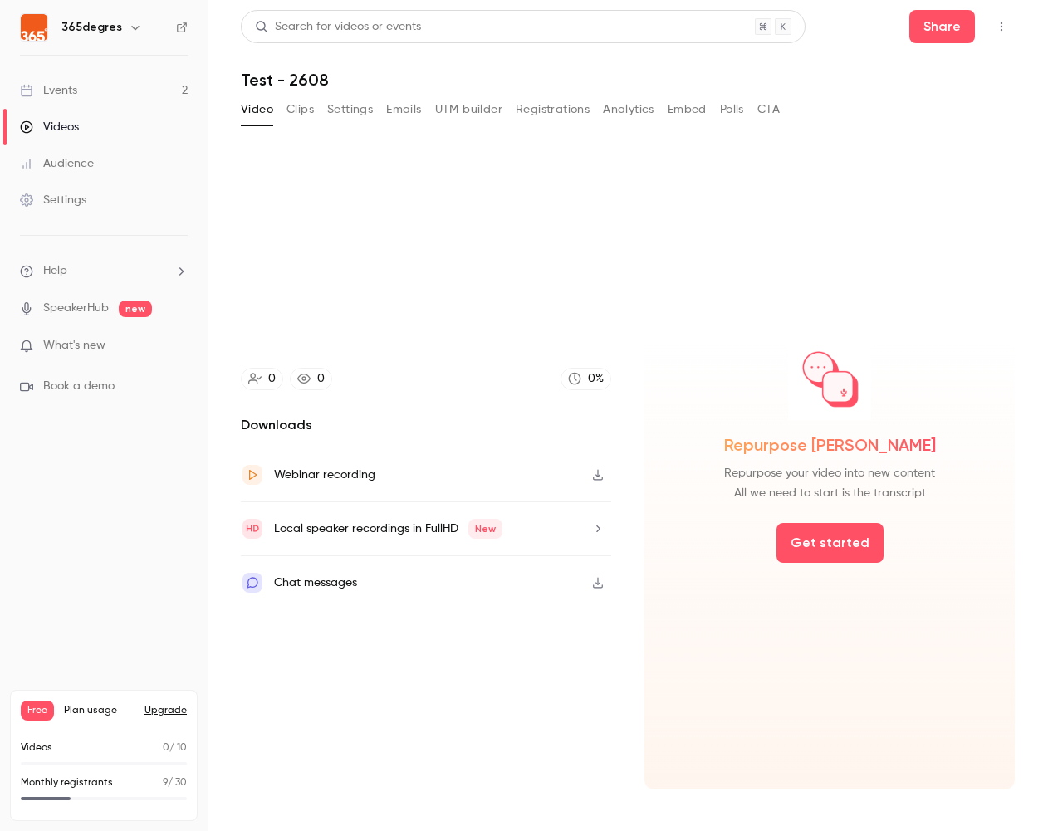
click at [445, 526] on div "Local speaker recordings in FullHD New" at bounding box center [388, 529] width 228 height 20
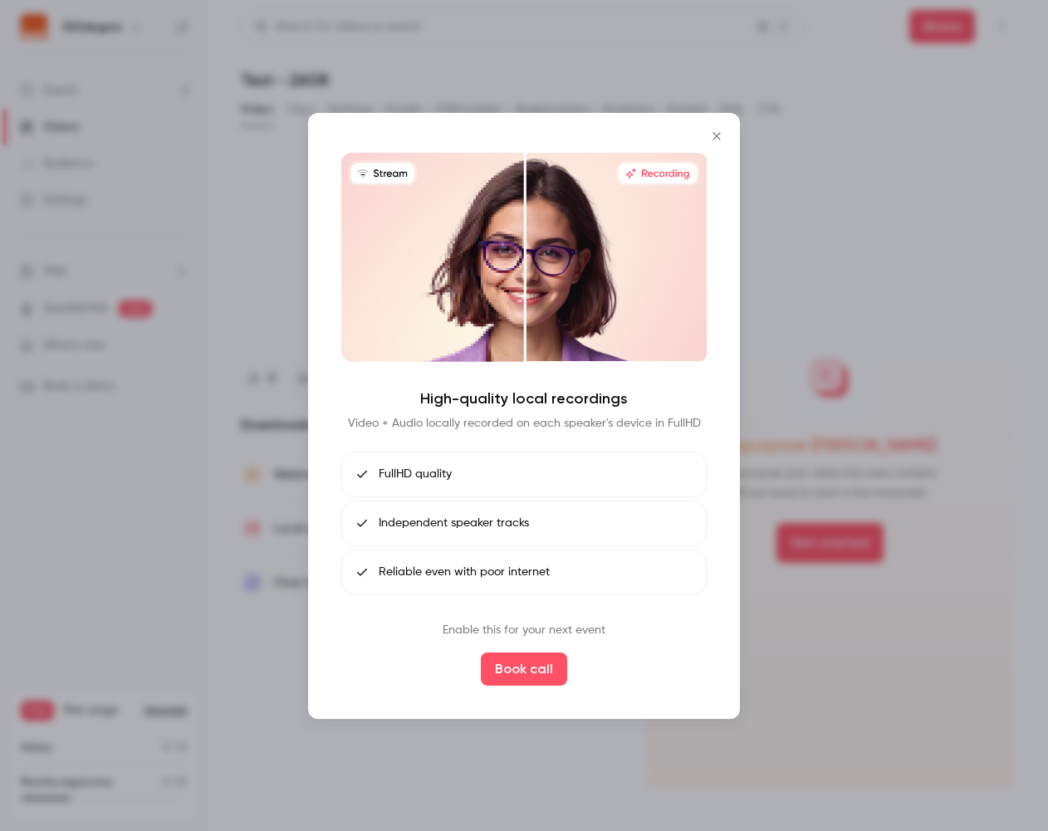
click at [718, 135] on icon "Close" at bounding box center [717, 135] width 20 height 13
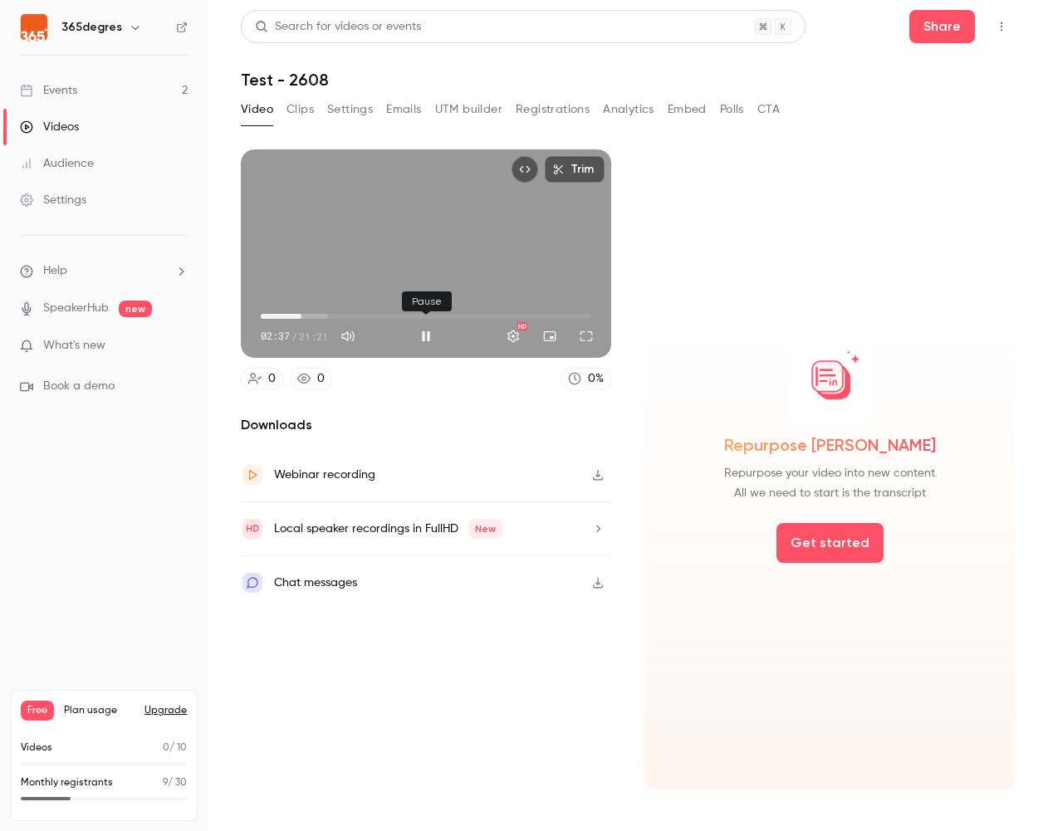
click at [430, 337] on button "Pause" at bounding box center [425, 336] width 33 height 33
type input "***"
click at [54, 83] on div "Events" at bounding box center [48, 90] width 57 height 17
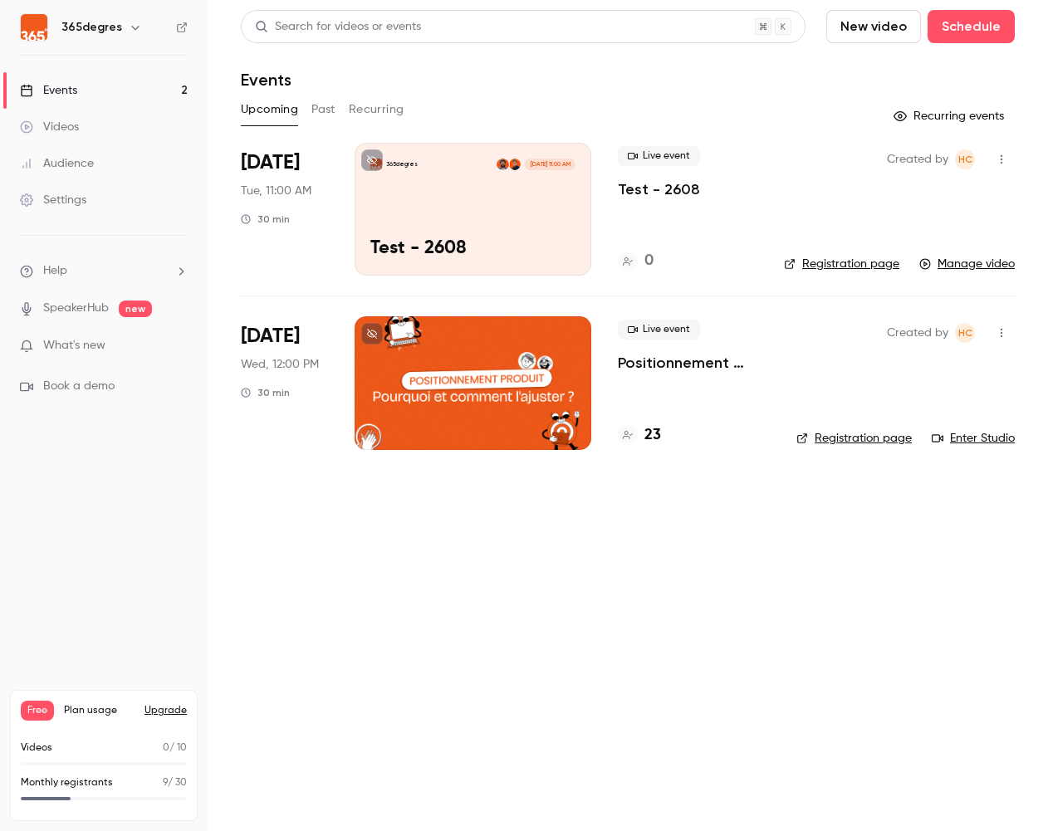
click at [440, 189] on div "365degres [DATE] 11:00 AM Test - 2608" at bounding box center [473, 209] width 237 height 133
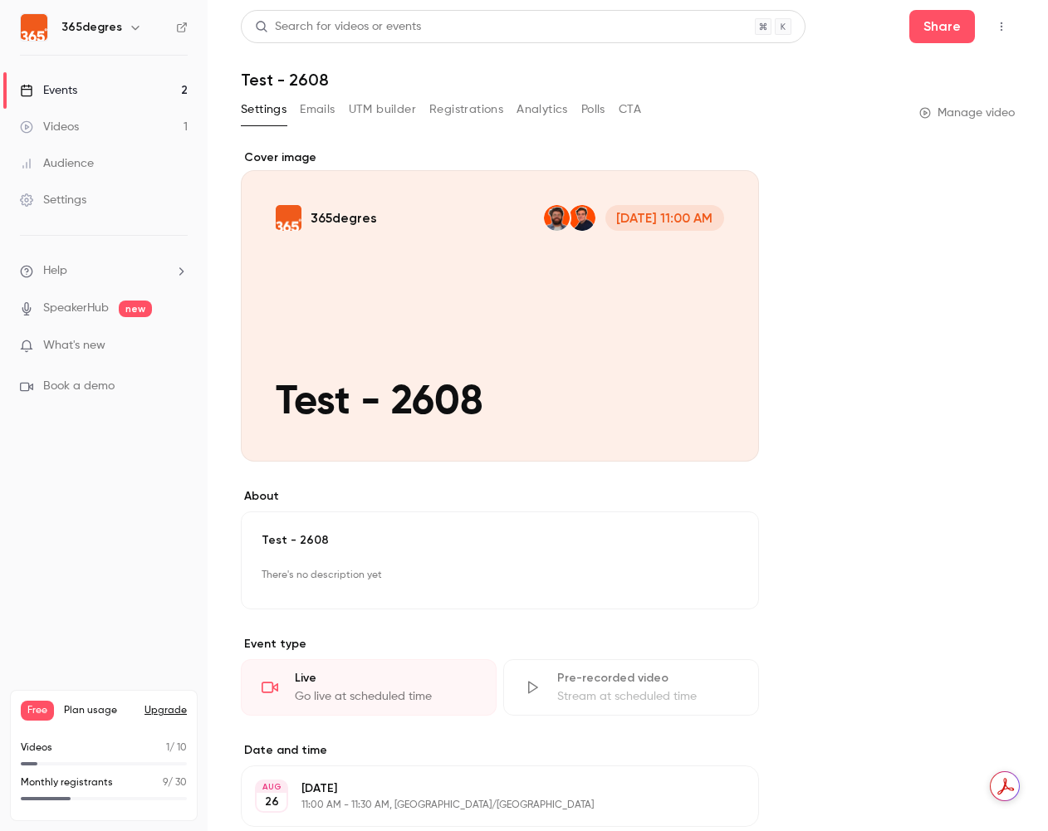
click at [1009, 24] on button "button" at bounding box center [1001, 26] width 27 height 27
click at [575, 345] on div at bounding box center [524, 415] width 1048 height 831
click at [955, 117] on link "Manage video" at bounding box center [966, 113] width 95 height 17
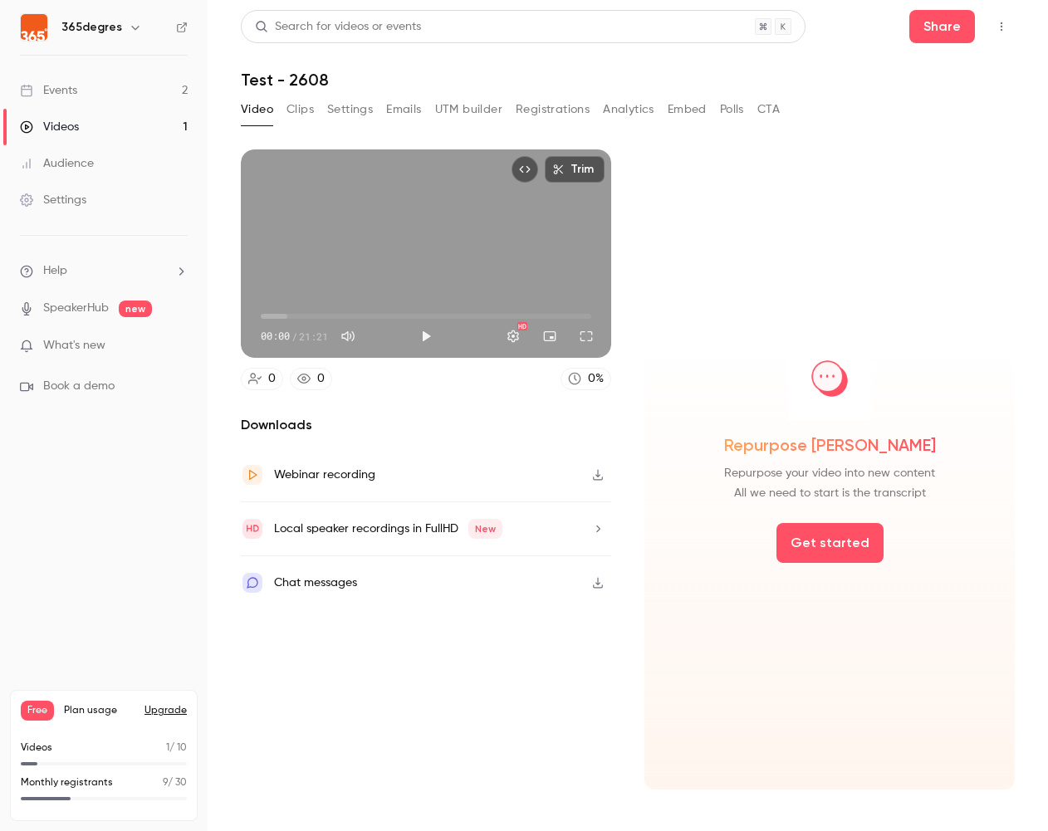
click at [100, 86] on link "Events 2" at bounding box center [104, 90] width 208 height 37
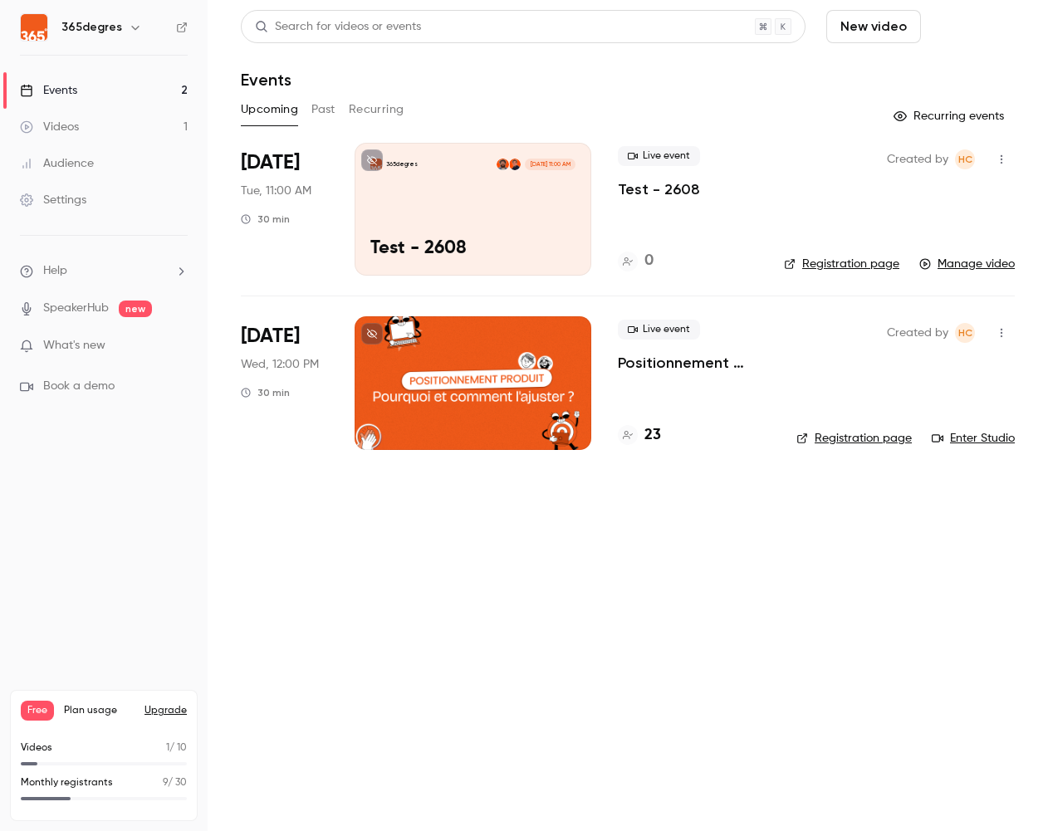
click at [947, 27] on button "Schedule" at bounding box center [970, 26] width 87 height 33
click at [937, 76] on div "One time event" at bounding box center [937, 72] width 126 height 17
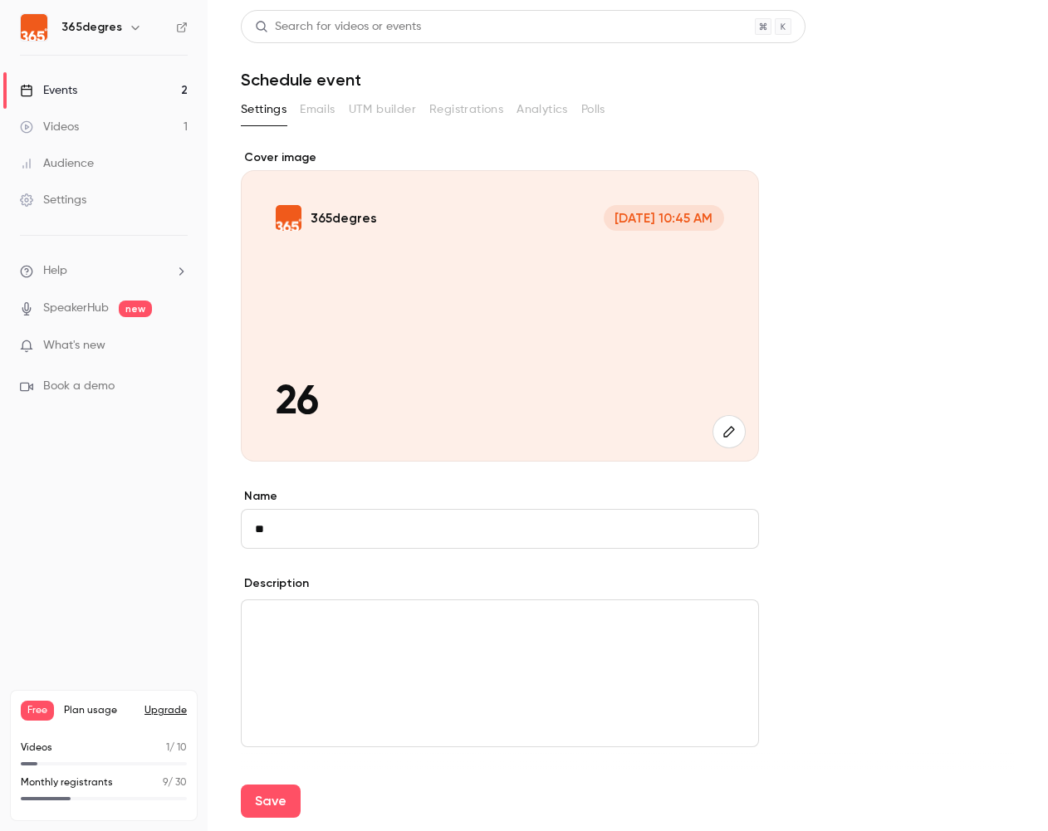
type input "*"
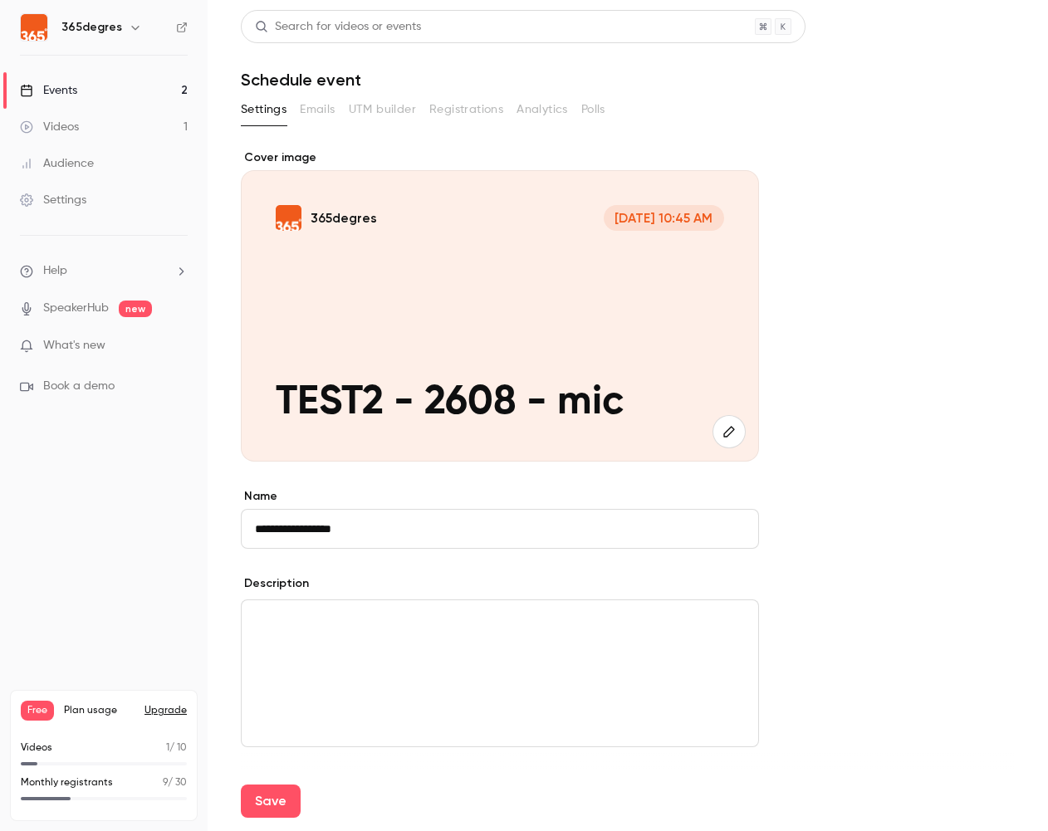
type input "**********"
click at [423, 633] on div "editor" at bounding box center [500, 673] width 516 height 146
click at [272, 798] on button "Save" at bounding box center [271, 801] width 60 height 33
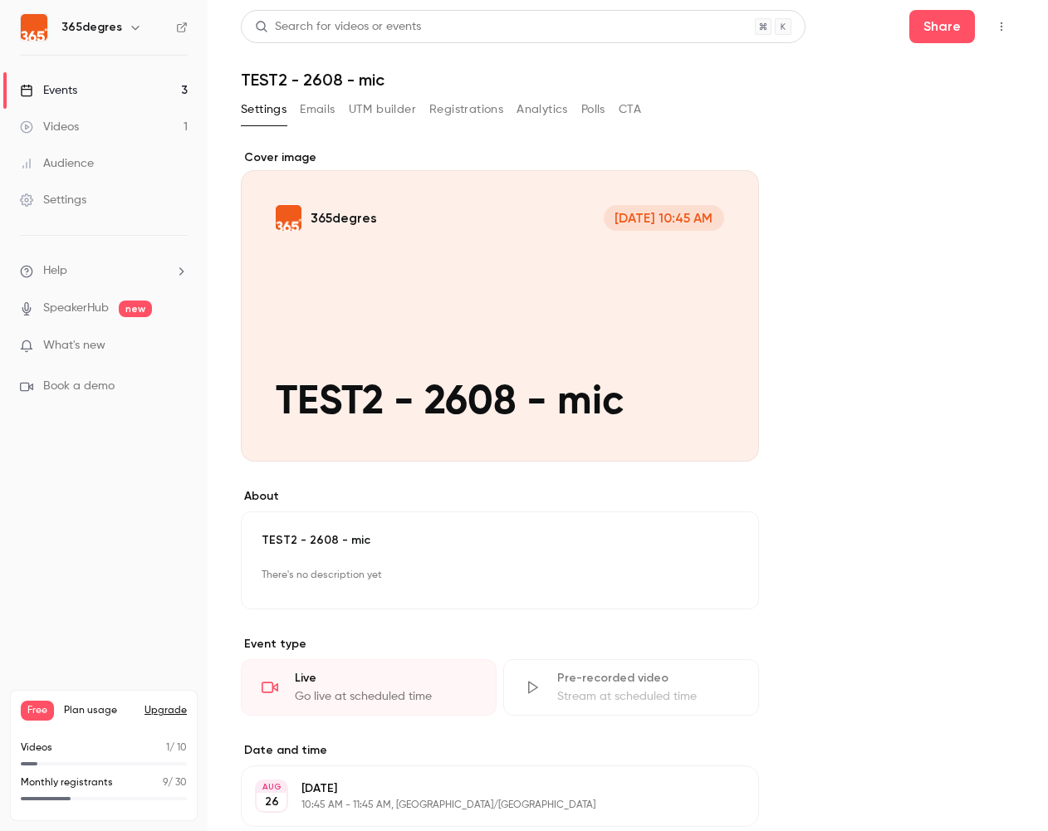
click at [1002, 29] on icon "button" at bounding box center [1001, 27] width 13 height 12
click at [916, 115] on div "Enter Studio" at bounding box center [937, 112] width 126 height 17
click at [71, 93] on div "Events" at bounding box center [48, 90] width 57 height 17
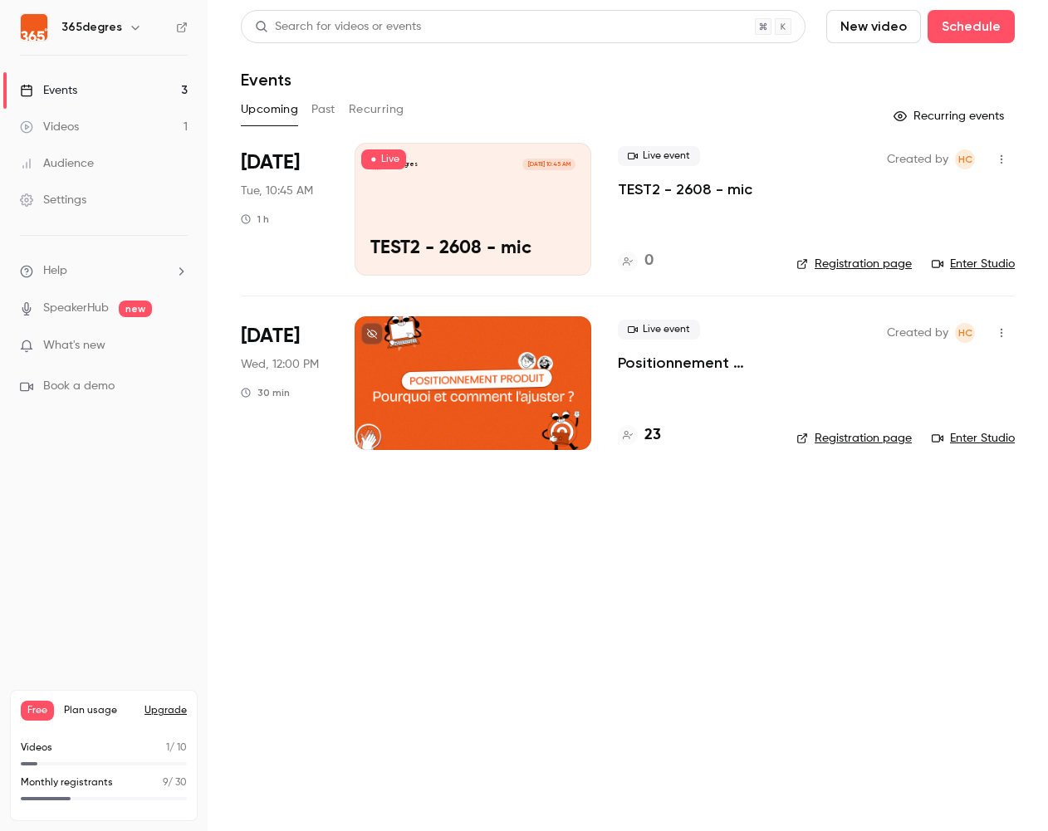
click at [404, 205] on div "365degres [DATE] 10:45 AM TEST2 - 2608 - mic" at bounding box center [473, 209] width 237 height 133
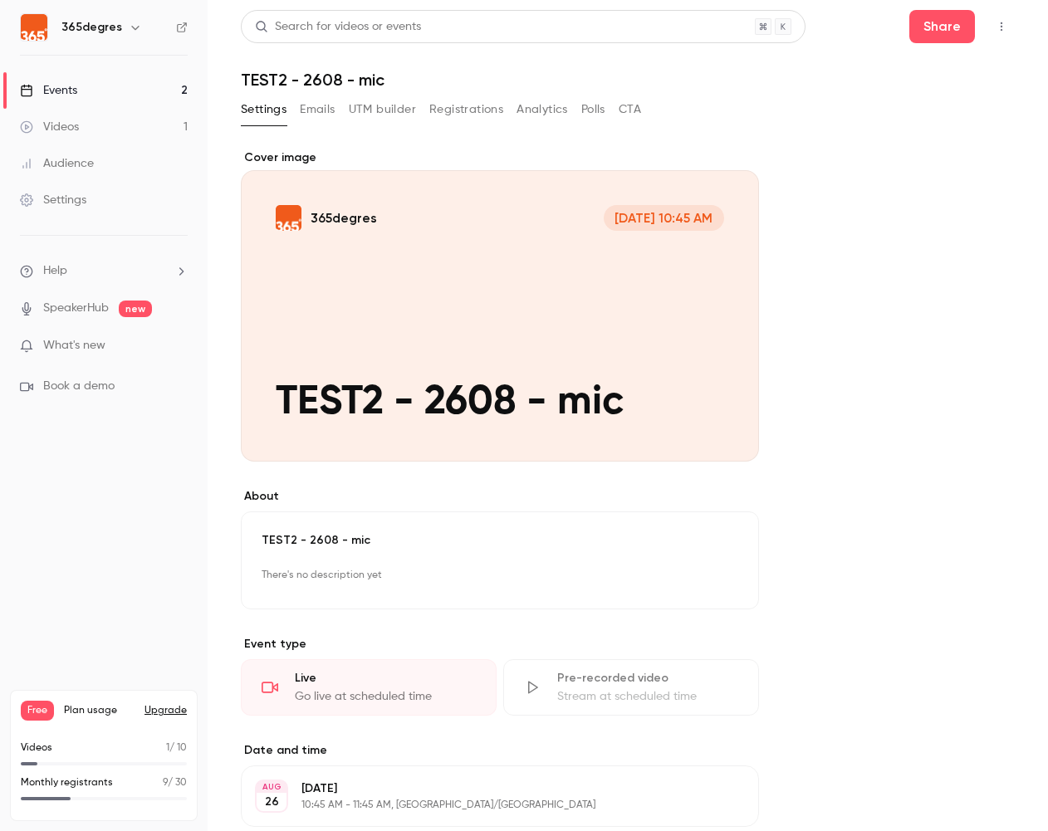
click at [88, 121] on link "Videos 1" at bounding box center [104, 127] width 208 height 37
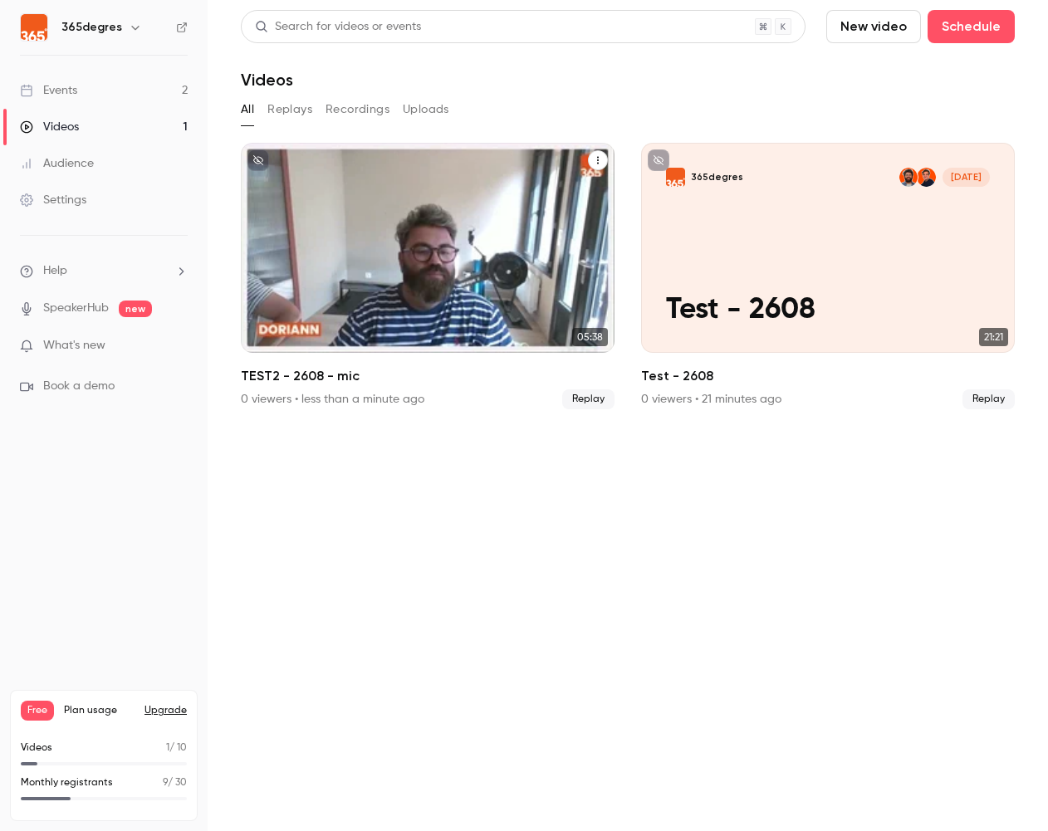
click at [442, 274] on div "365degres [DATE] TEST2 - 2608 - mic" at bounding box center [428, 248] width 374 height 210
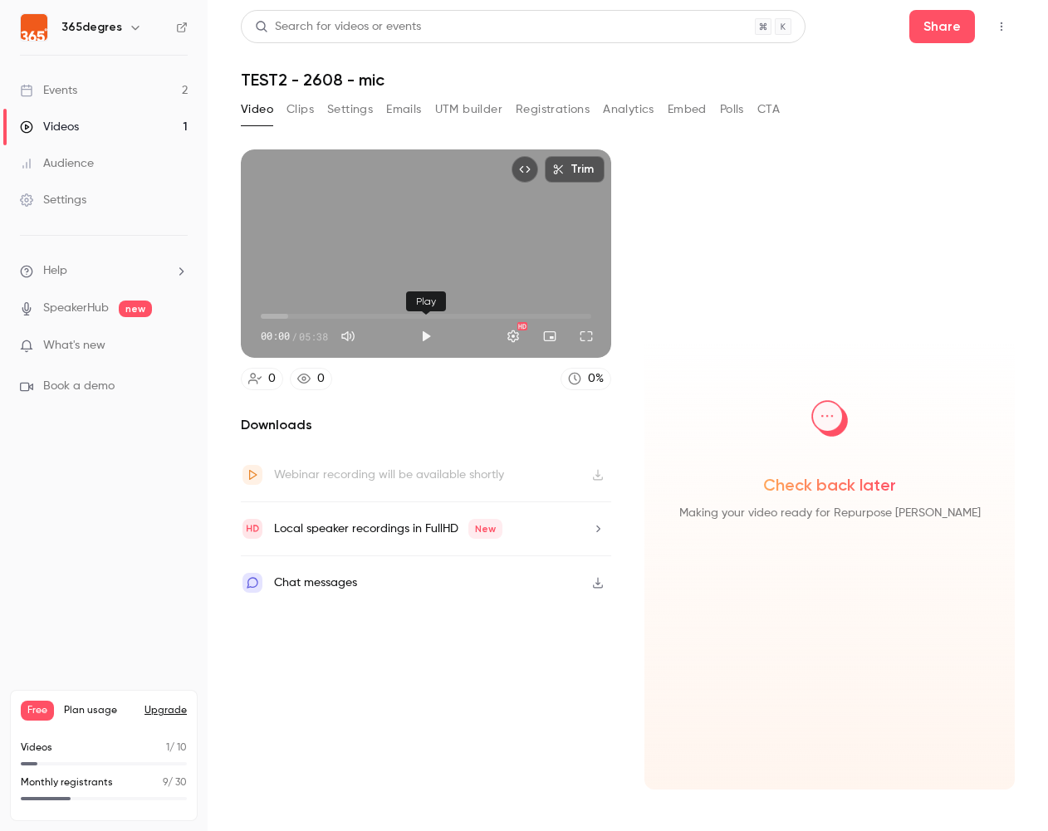
click at [424, 333] on button "Play" at bounding box center [425, 336] width 33 height 33
click at [590, 332] on button "Full screen" at bounding box center [586, 336] width 33 height 33
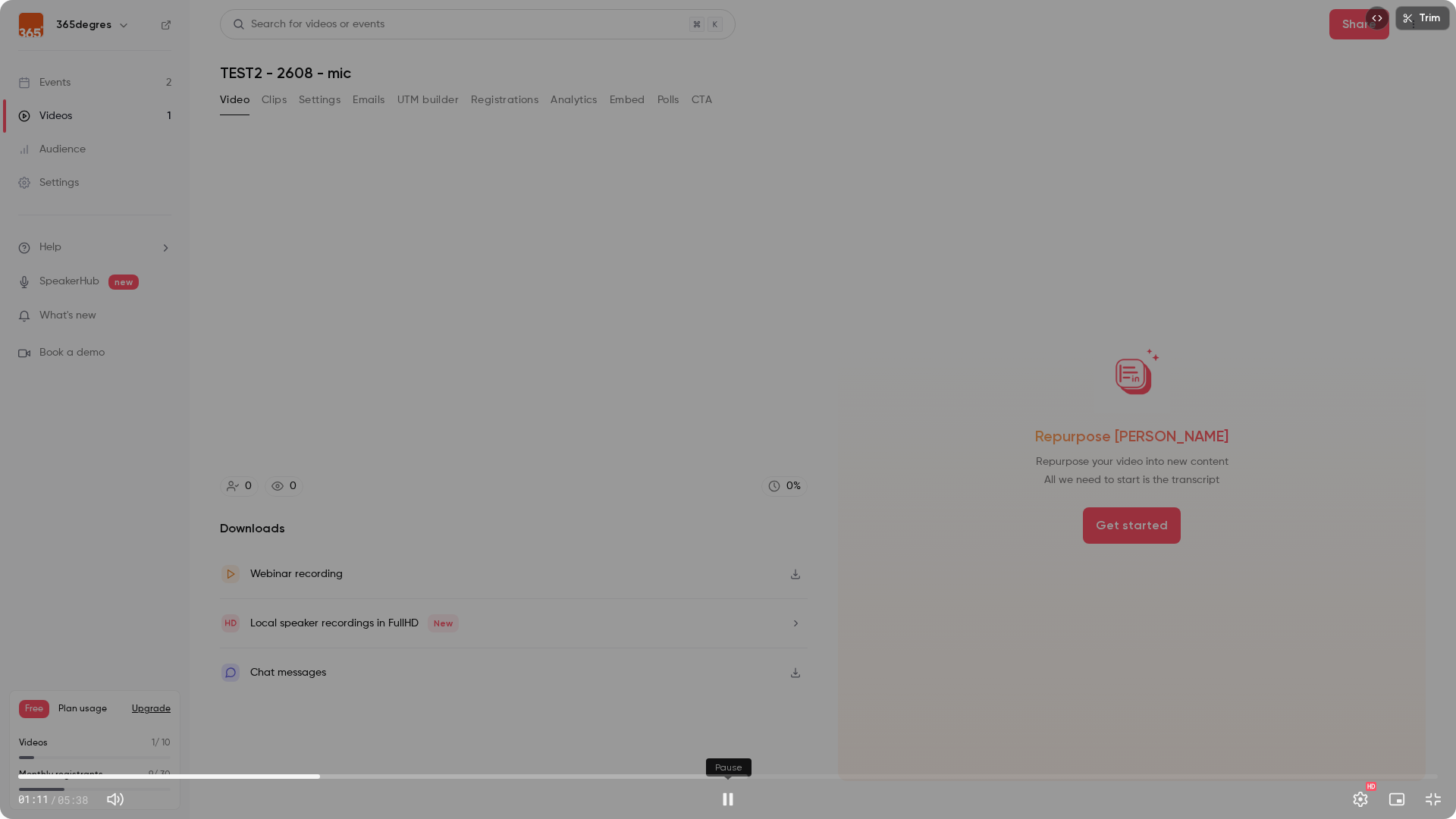
click at [733, 760] on button "Pause" at bounding box center [727, 798] width 30 height 30
click at [1312, 760] on button "Exit full screen" at bounding box center [1433, 798] width 30 height 30
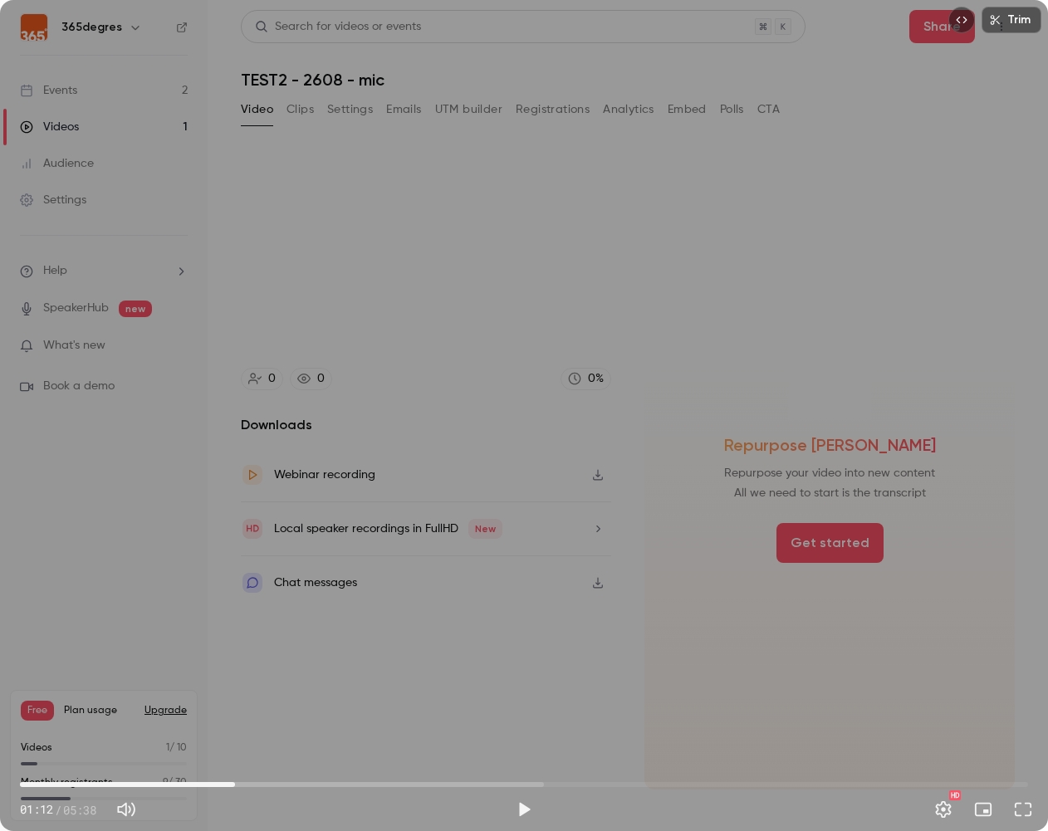
type input "****"
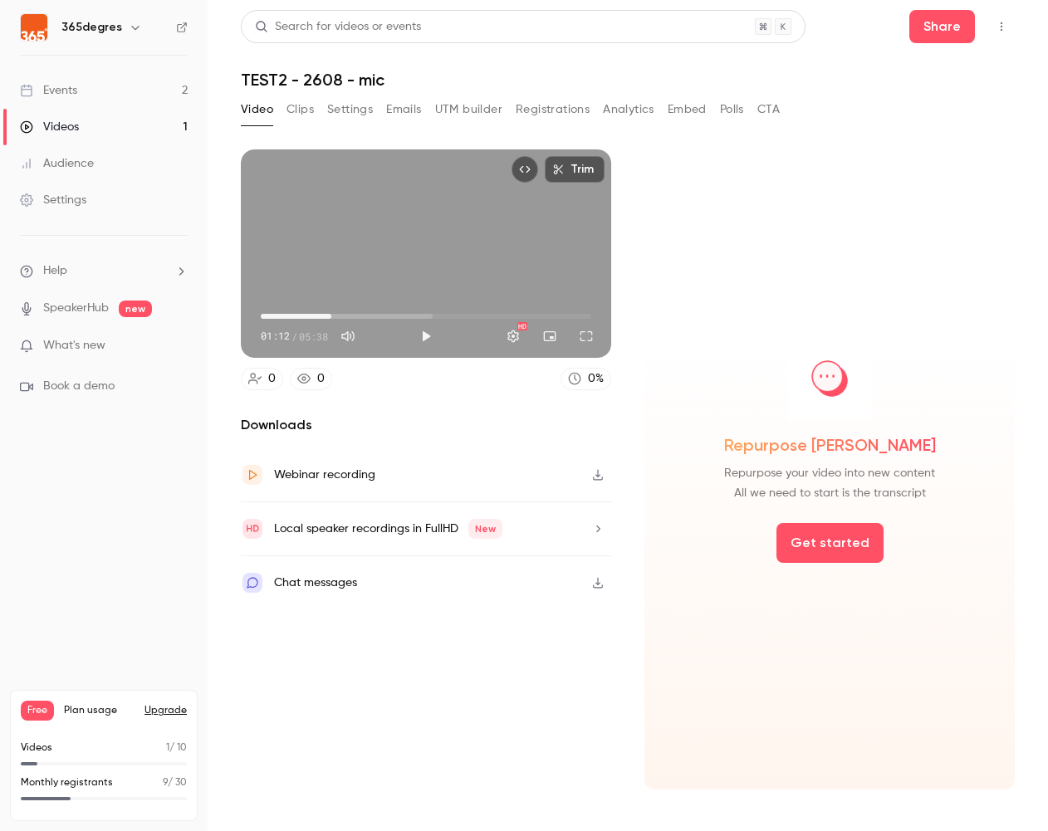
click at [1007, 25] on button "Top Bar Actions" at bounding box center [1001, 26] width 27 height 27
click at [932, 157] on div "Delete" at bounding box center [938, 155] width 130 height 17
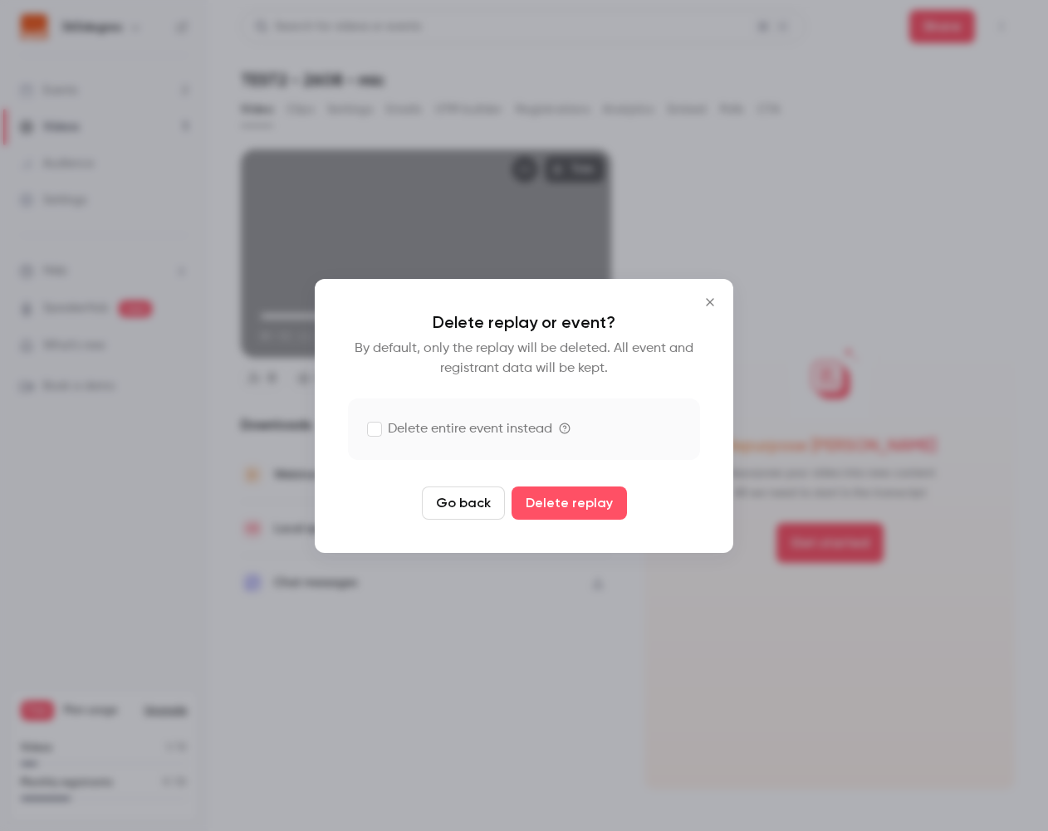
click at [539, 423] on label "Delete entire event instead" at bounding box center [460, 429] width 184 height 20
click at [558, 501] on button "Delete replay and event" at bounding box center [569, 503] width 184 height 33
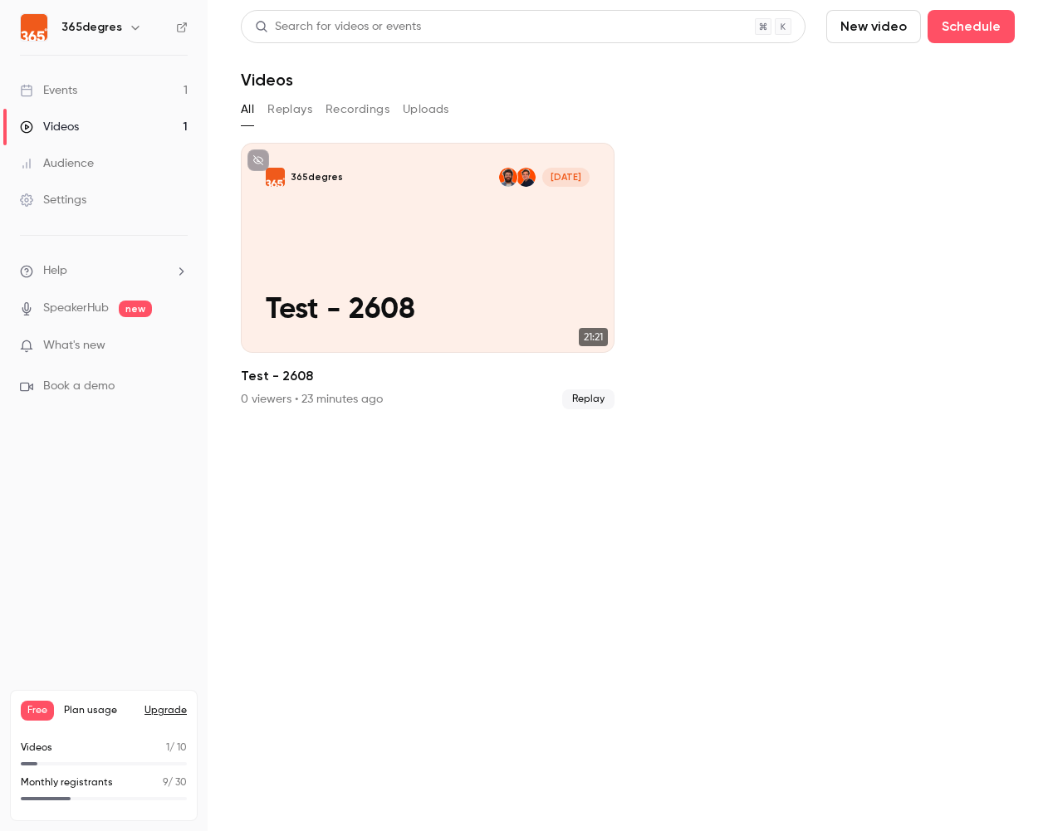
drag, startPoint x: 80, startPoint y: 88, endPoint x: 126, endPoint y: 85, distance: 46.6
click at [80, 88] on link "Events 1" at bounding box center [104, 90] width 208 height 37
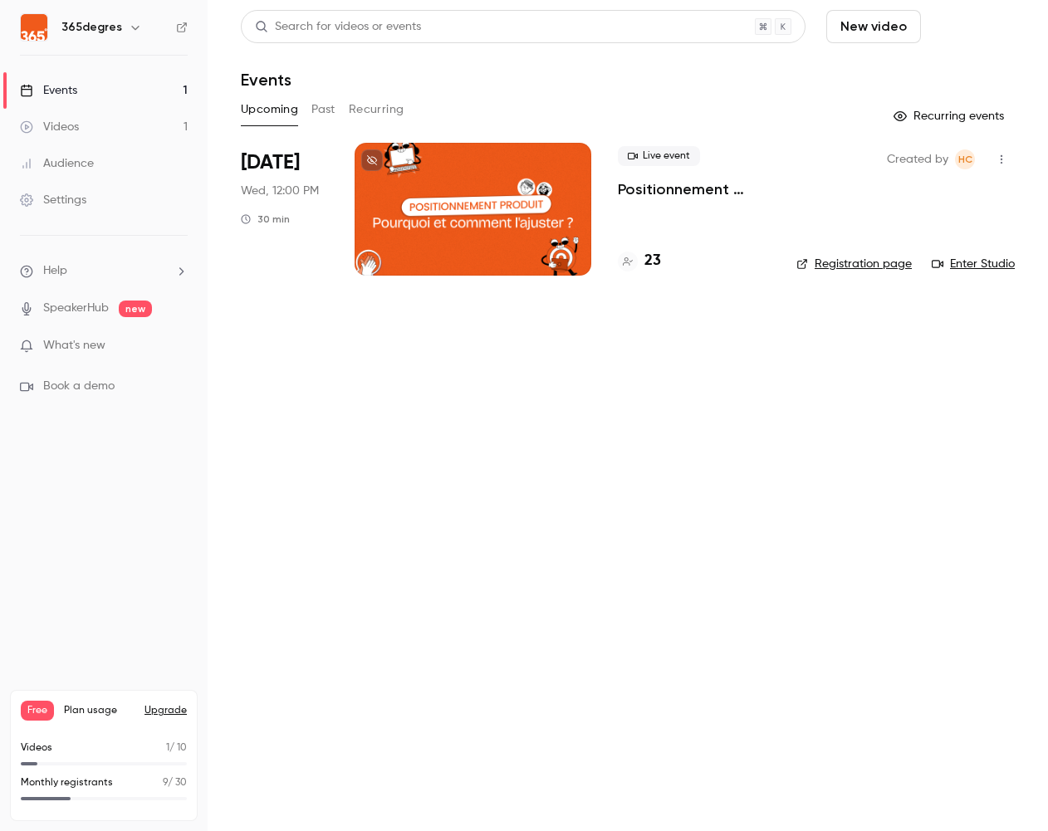
click at [952, 32] on button "Schedule" at bounding box center [970, 26] width 87 height 33
click at [928, 71] on div "One time event" at bounding box center [937, 72] width 126 height 17
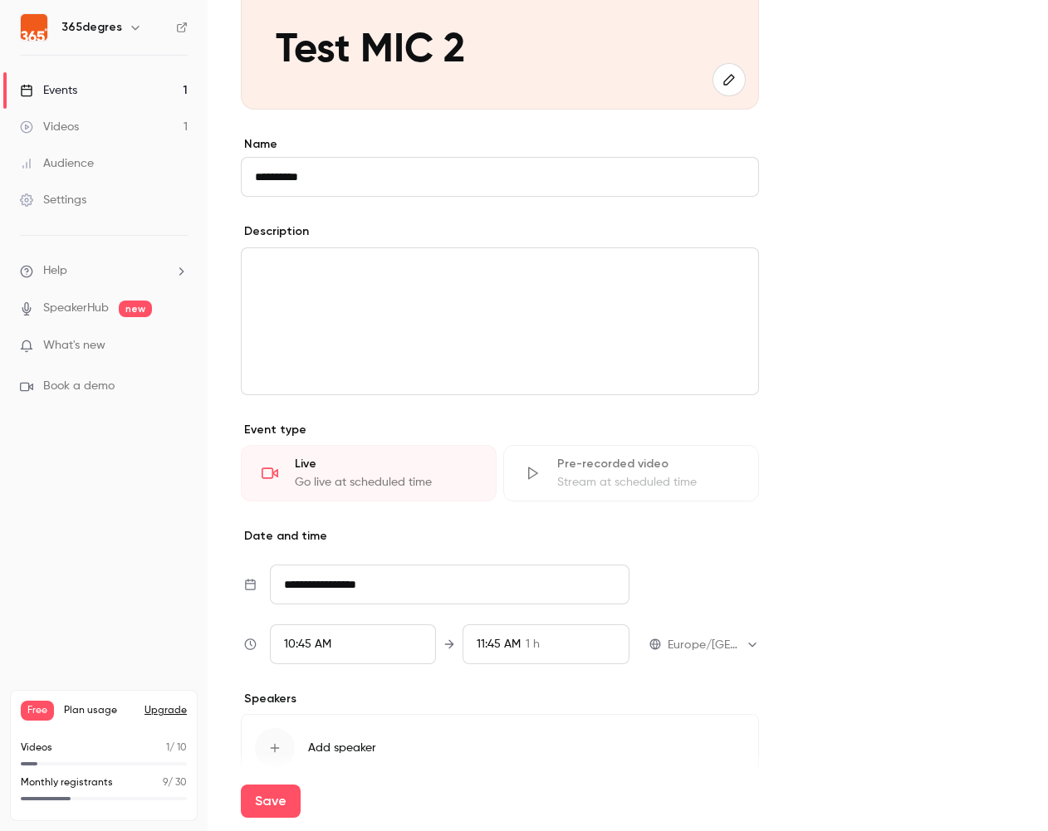
scroll to position [355, 0]
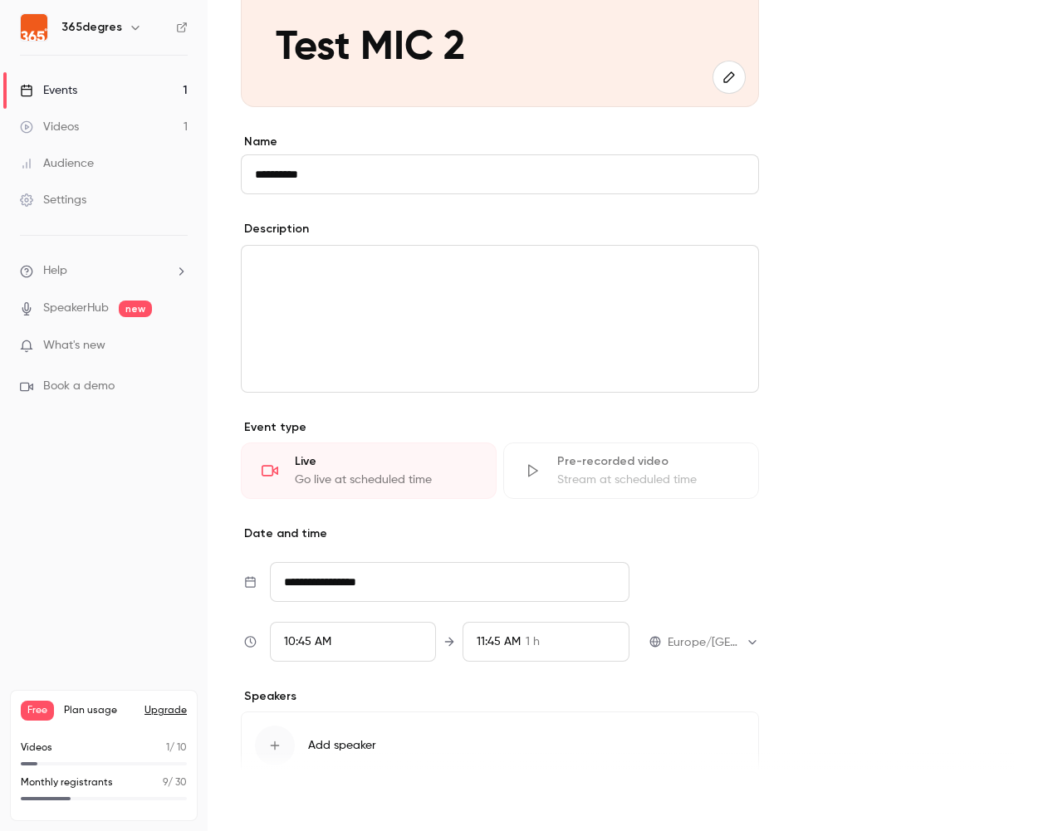
type input "**********"
click at [273, 798] on button "Save" at bounding box center [271, 801] width 60 height 33
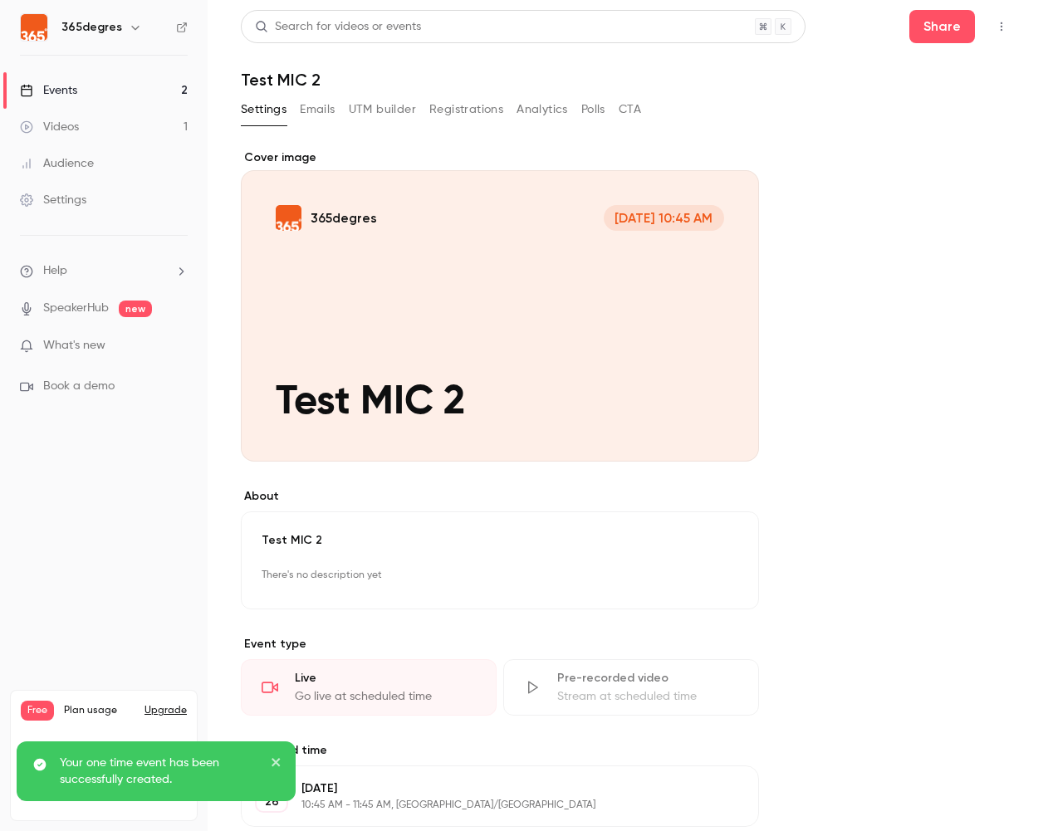
click at [1004, 22] on icon "button" at bounding box center [1001, 27] width 13 height 12
click at [951, 115] on div "Enter Studio" at bounding box center [937, 112] width 126 height 17
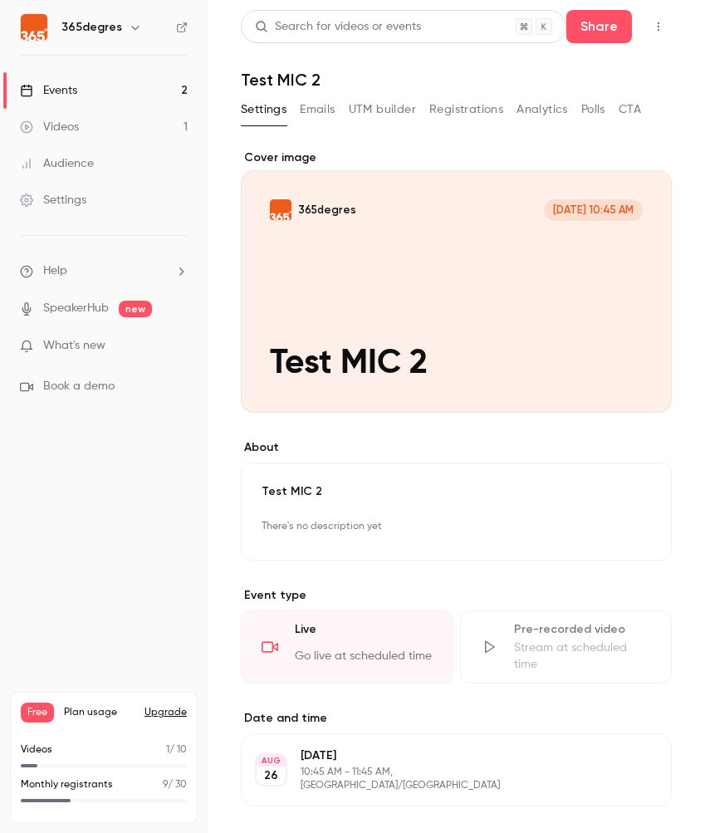
click at [76, 122] on div "Videos" at bounding box center [49, 127] width 59 height 17
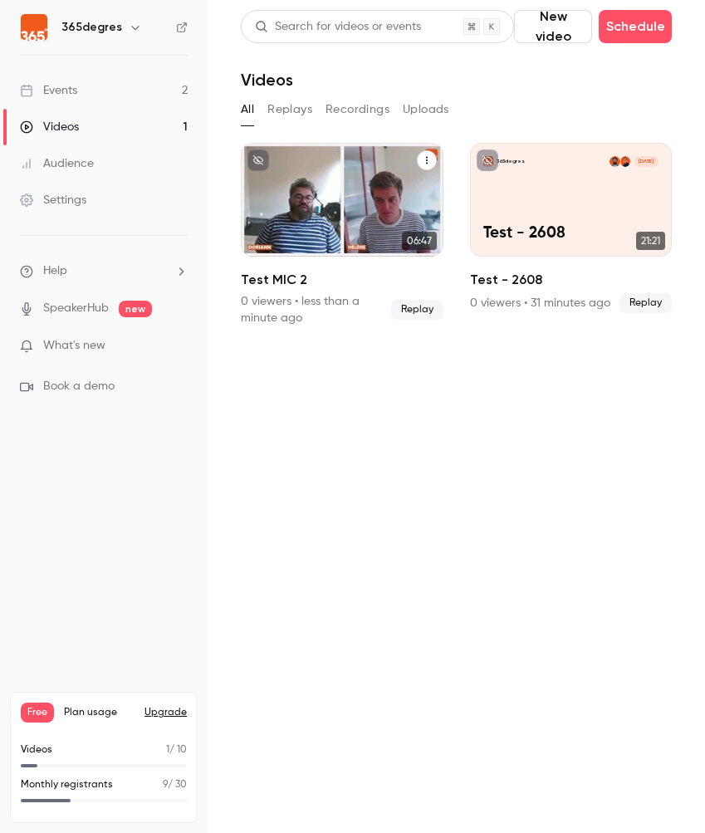
click at [354, 193] on div "365degres [DATE] Test MIC 2" at bounding box center [342, 200] width 203 height 114
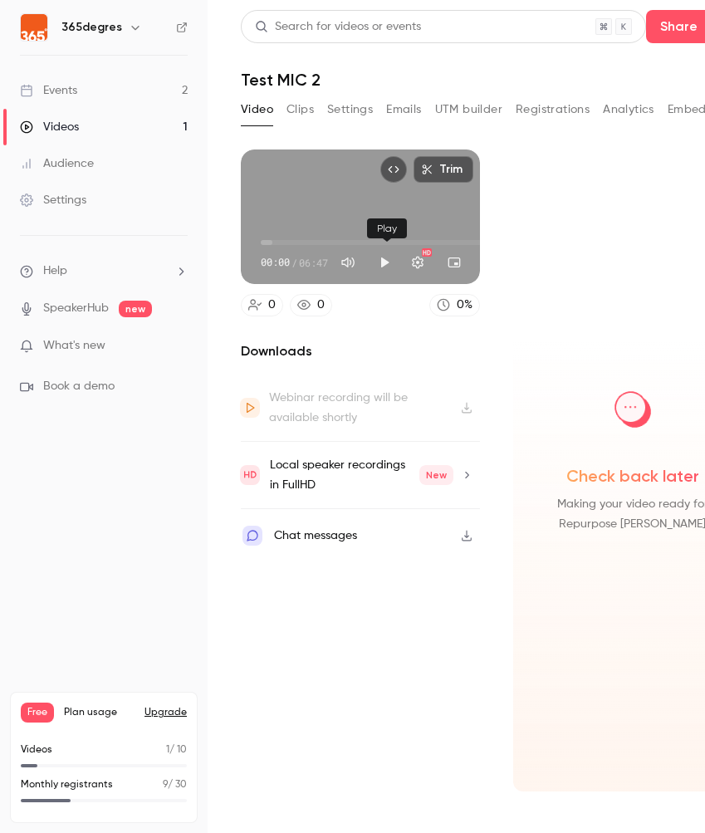
click at [387, 260] on button "Play" at bounding box center [384, 262] width 33 height 33
click at [459, 263] on button "Turn on miniplayer" at bounding box center [454, 262] width 33 height 33
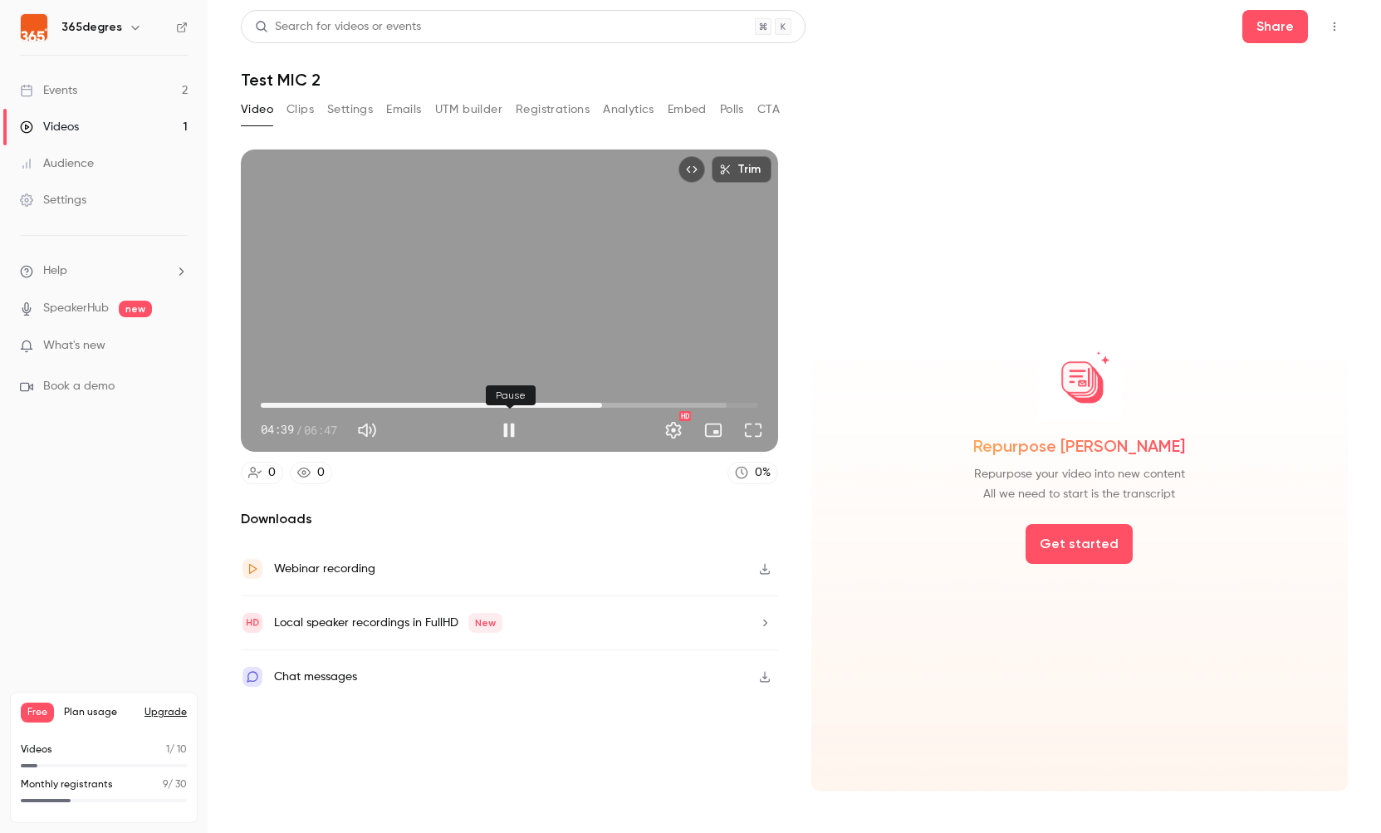
click at [504, 432] on button "Pause" at bounding box center [508, 429] width 33 height 33
click at [510, 428] on button "Play" at bounding box center [508, 429] width 33 height 33
click at [629, 402] on span "05:02" at bounding box center [509, 405] width 497 height 27
type input "*****"
